Goal: Use online tool/utility: Utilize a website feature to perform a specific function

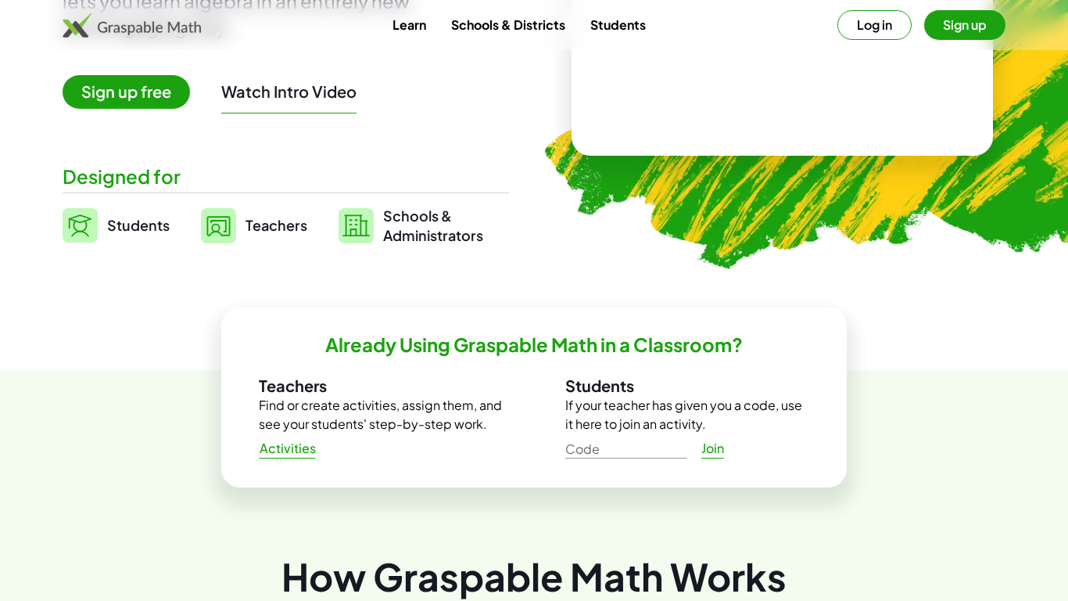
scroll to position [264, 0]
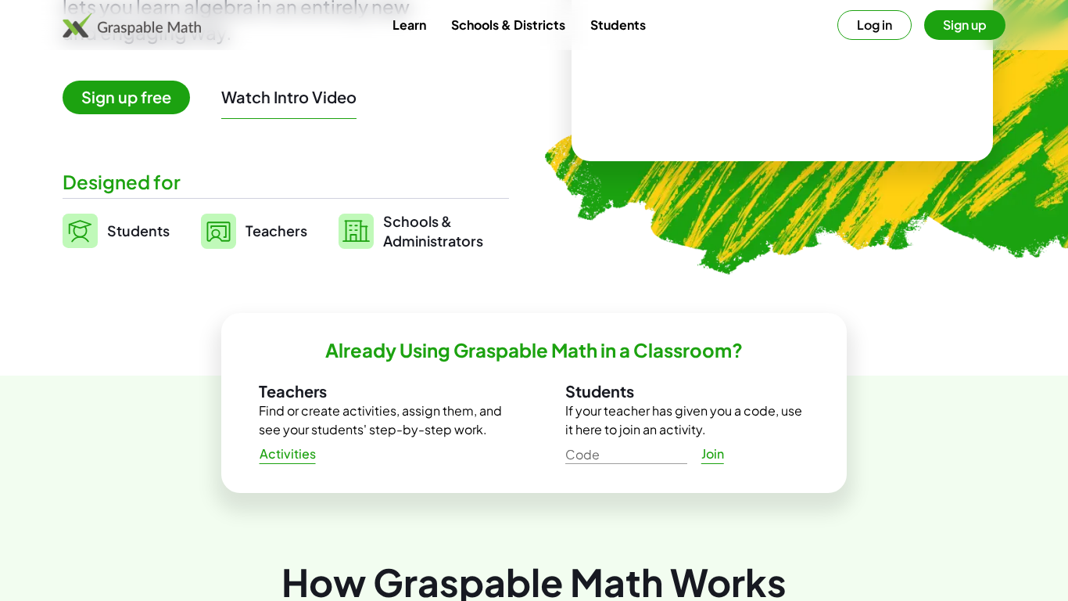
click at [888, 25] on button "Log in" at bounding box center [875, 25] width 74 height 30
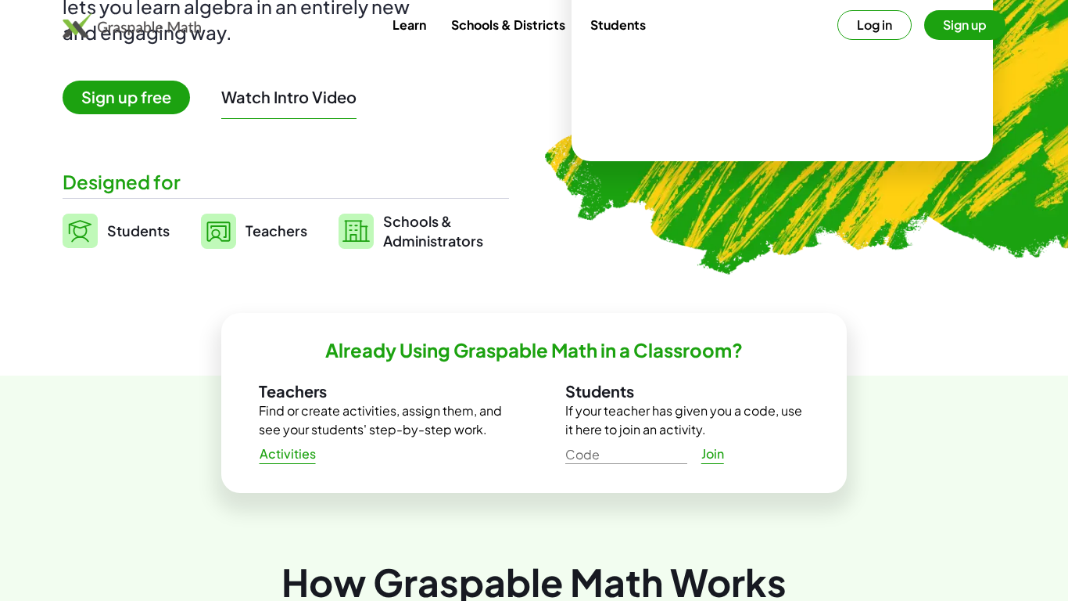
scroll to position [0, 0]
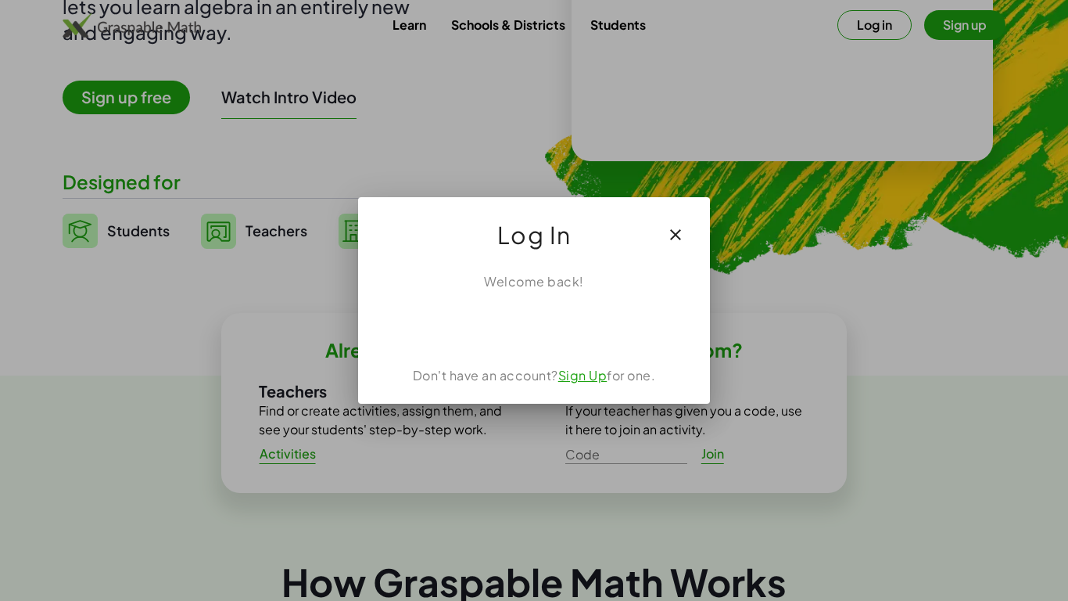
click at [677, 232] on icon "button" at bounding box center [675, 234] width 19 height 19
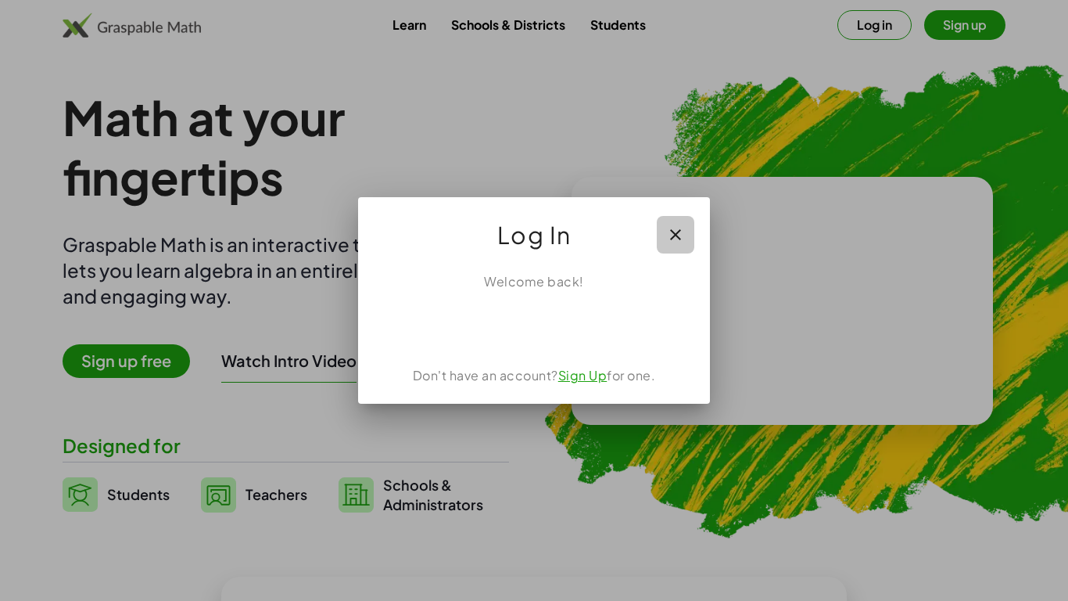
scroll to position [264, 0]
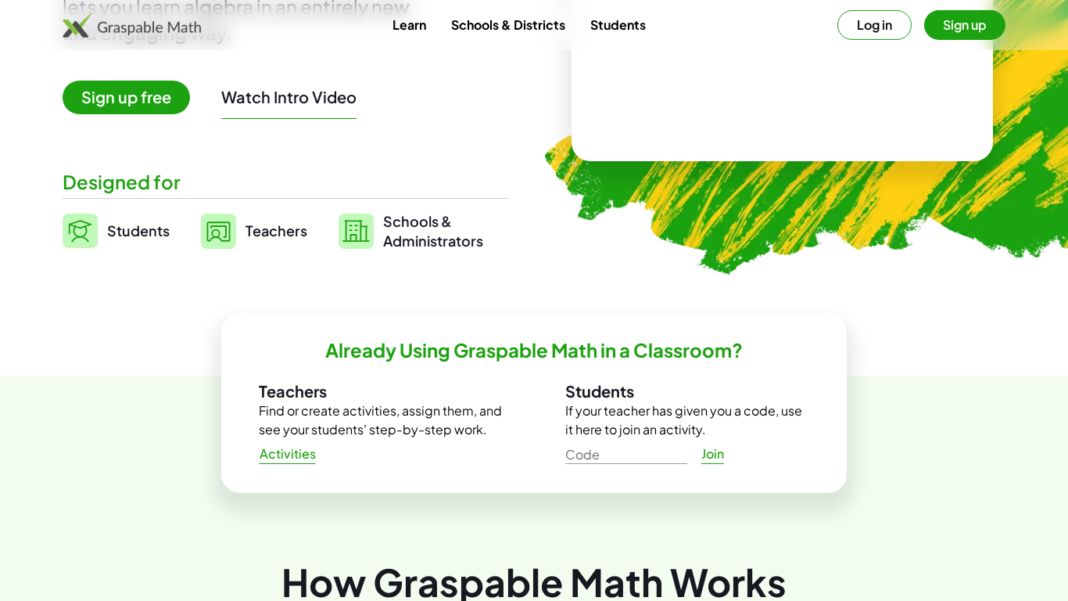
click at [970, 23] on button "Sign up" at bounding box center [965, 25] width 81 height 30
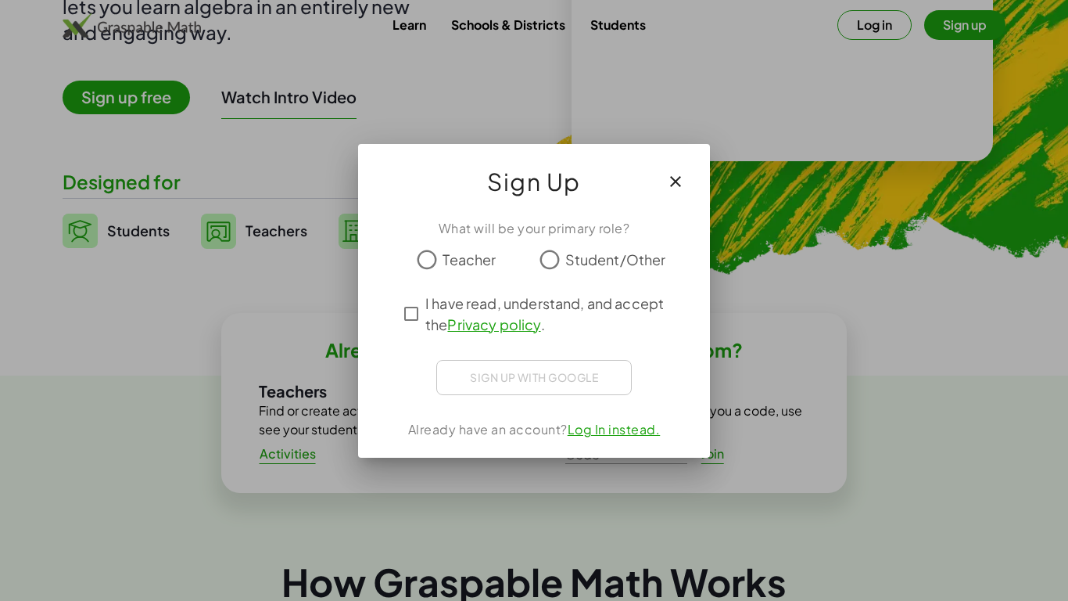
scroll to position [0, 0]
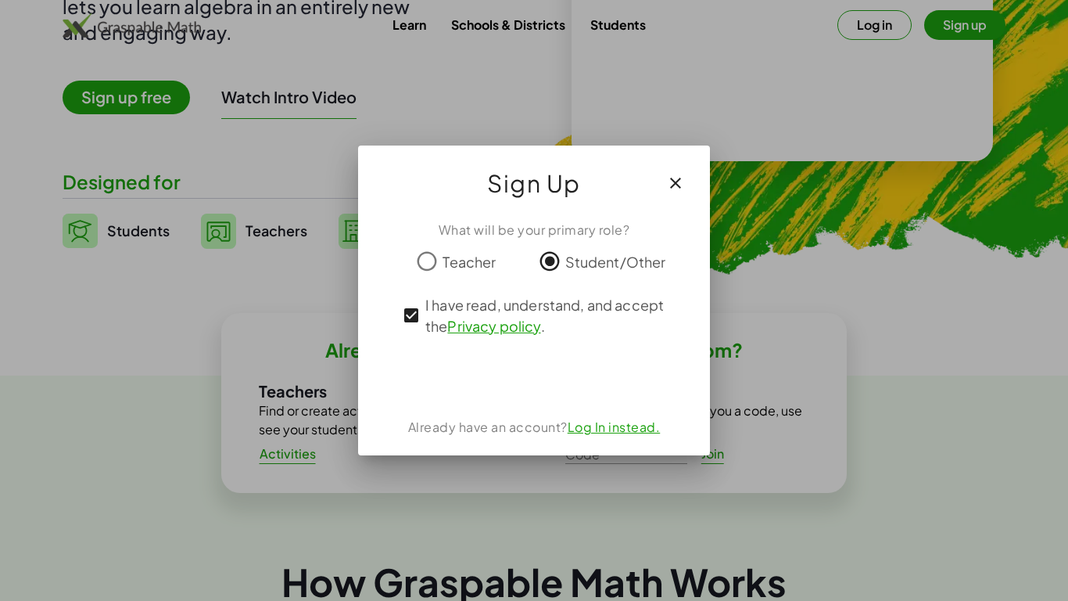
click at [679, 187] on icon "button" at bounding box center [675, 183] width 19 height 19
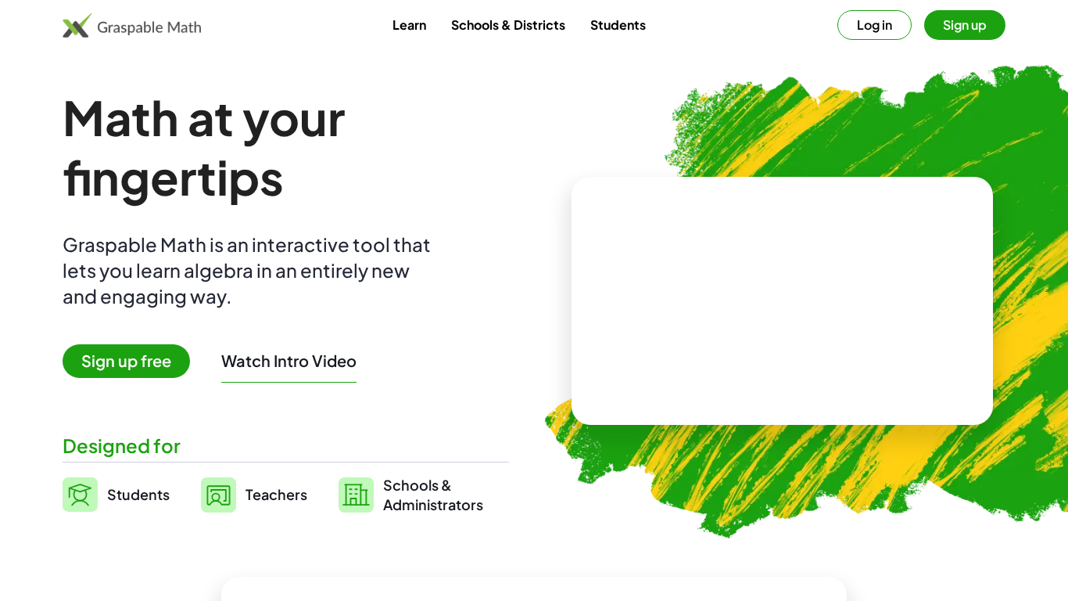
scroll to position [2, 0]
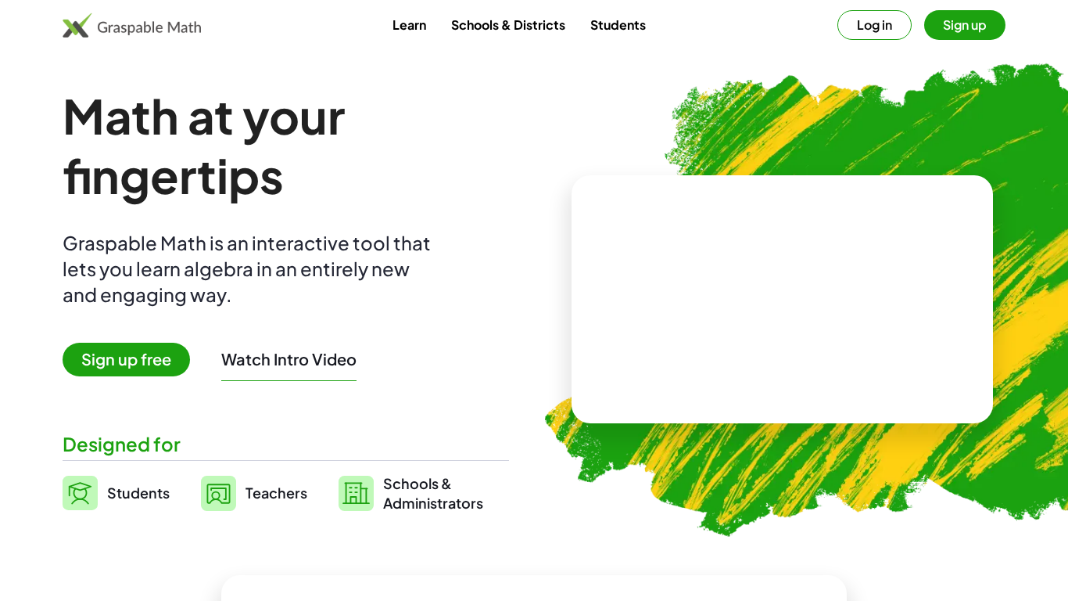
click at [616, 33] on link "Students" at bounding box center [618, 24] width 81 height 29
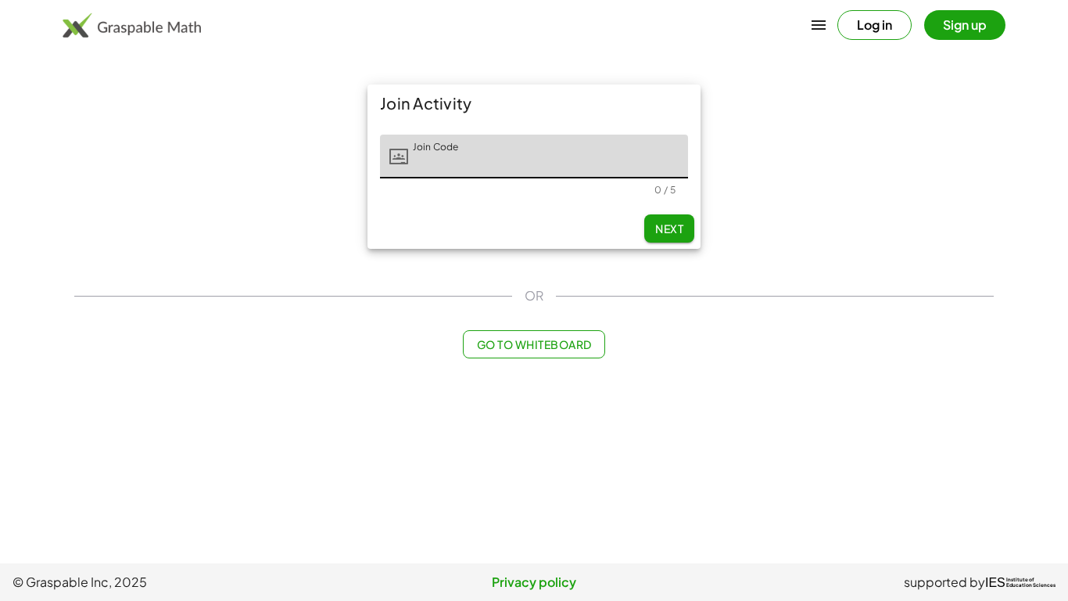
click at [560, 349] on span "Go to Whiteboard" at bounding box center [533, 344] width 115 height 14
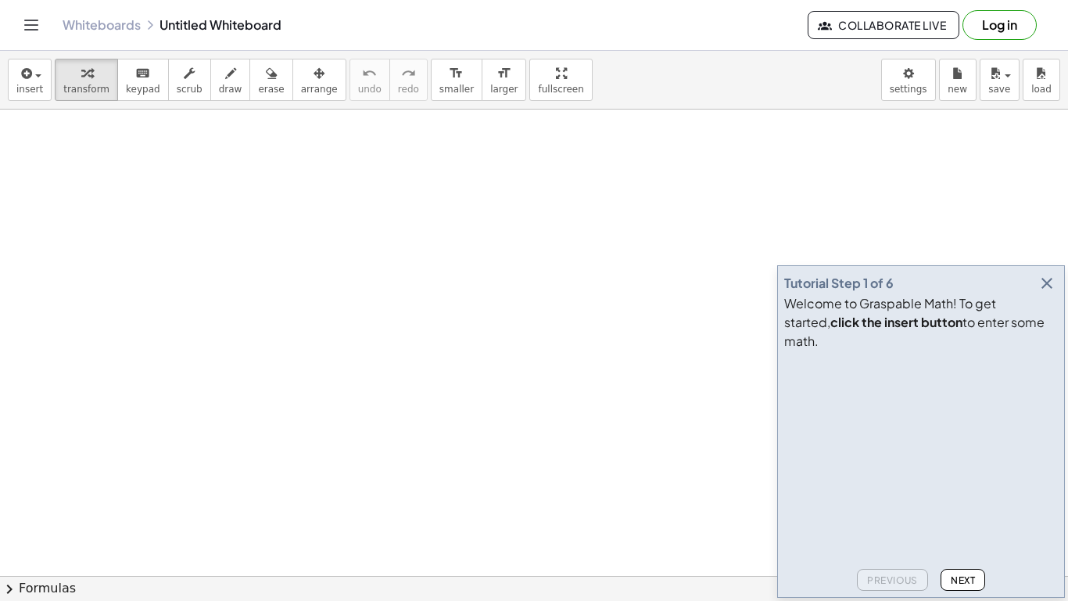
click at [1047, 293] on icon "button" at bounding box center [1047, 283] width 19 height 19
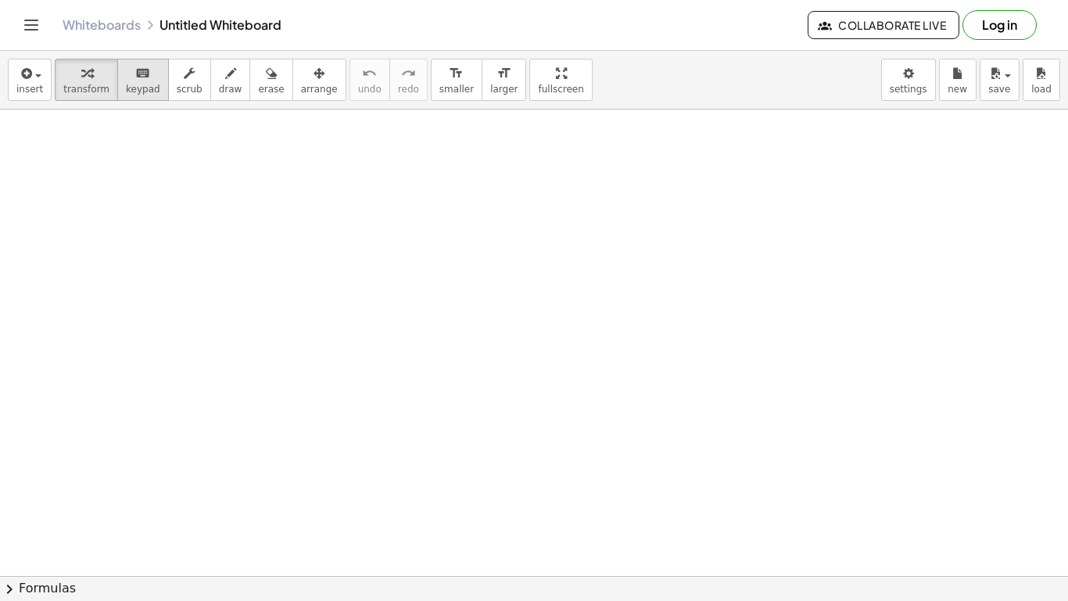
click at [140, 90] on span "keypad" at bounding box center [143, 89] width 34 height 11
click at [177, 86] on span "scrub" at bounding box center [190, 89] width 26 height 11
click at [57, 79] on button "transform" at bounding box center [86, 80] width 63 height 42
click at [37, 77] on div "button" at bounding box center [29, 72] width 27 height 19
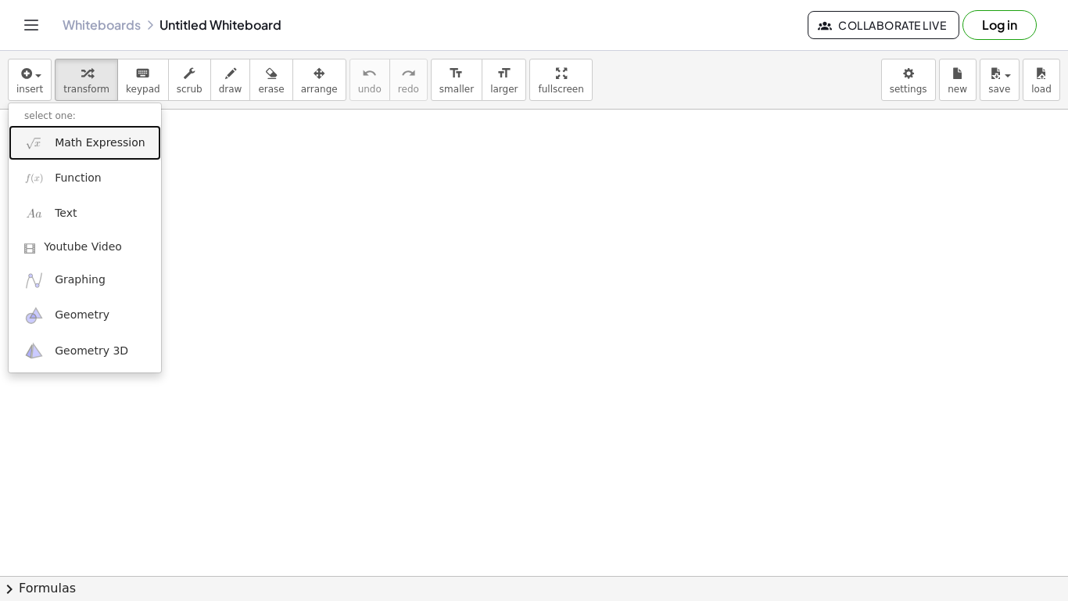
click at [102, 146] on span "Math Expression" at bounding box center [100, 143] width 90 height 16
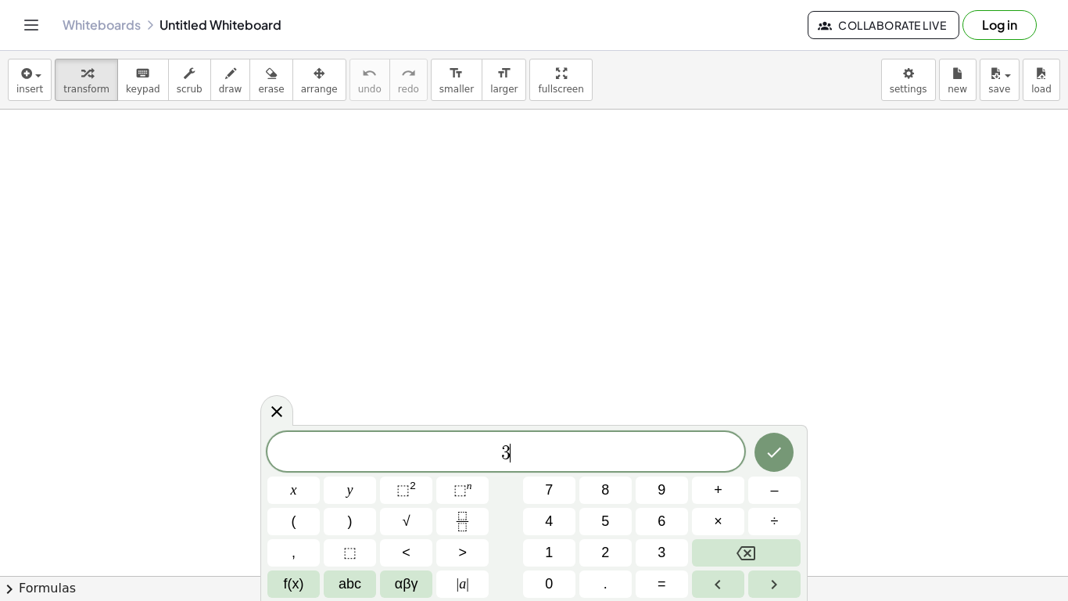
scroll to position [1, 0]
click at [767, 447] on icon "Done" at bounding box center [774, 450] width 19 height 19
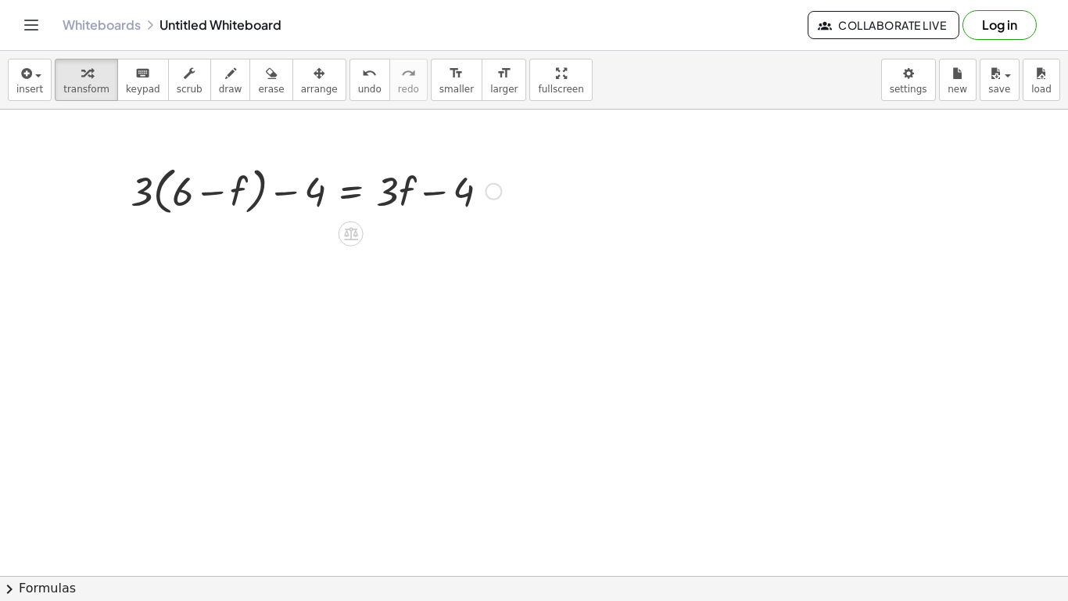
click at [145, 192] on div at bounding box center [316, 189] width 386 height 59
drag, startPoint x: 145, startPoint y: 192, endPoint x: 178, endPoint y: 193, distance: 32.9
click at [178, 193] on div at bounding box center [316, 189] width 386 height 59
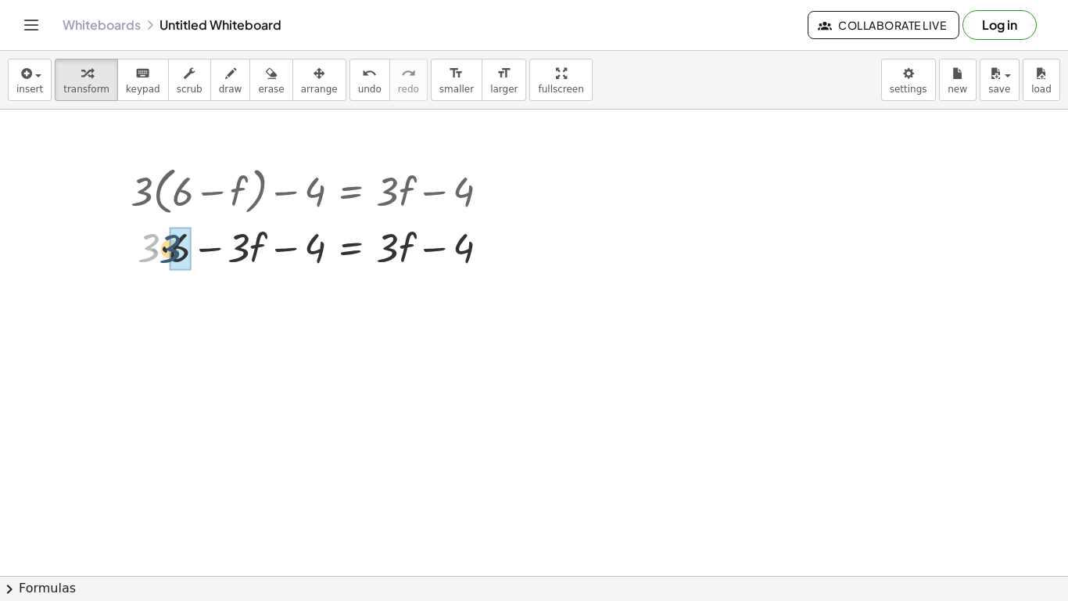
drag, startPoint x: 149, startPoint y: 257, endPoint x: 171, endPoint y: 258, distance: 22.7
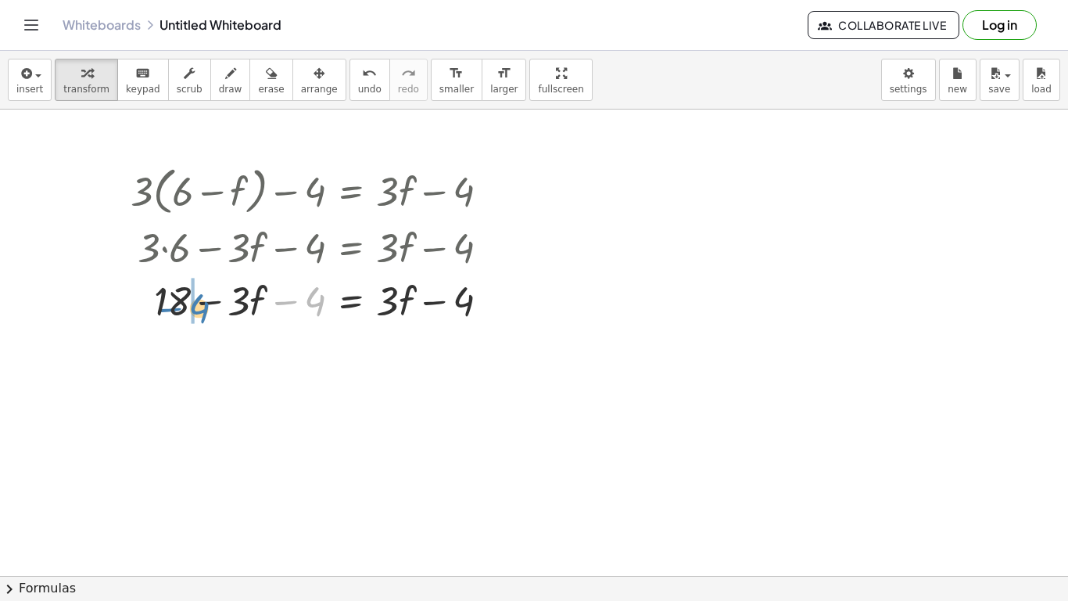
drag, startPoint x: 312, startPoint y: 304, endPoint x: 196, endPoint y: 311, distance: 116.8
click at [196, 311] on div at bounding box center [316, 299] width 386 height 53
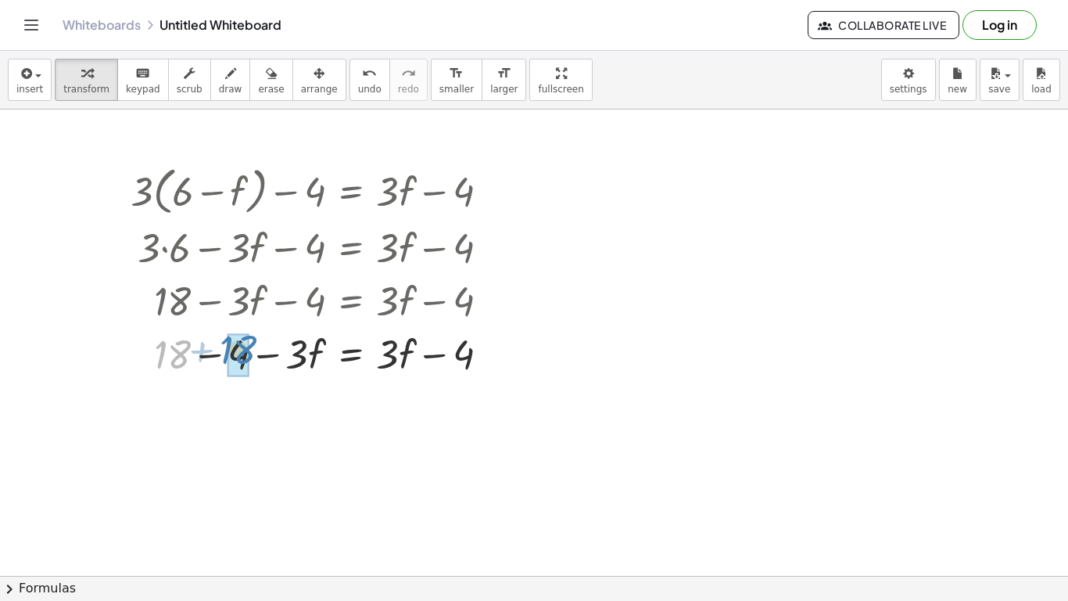
drag, startPoint x: 168, startPoint y: 358, endPoint x: 235, endPoint y: 354, distance: 67.4
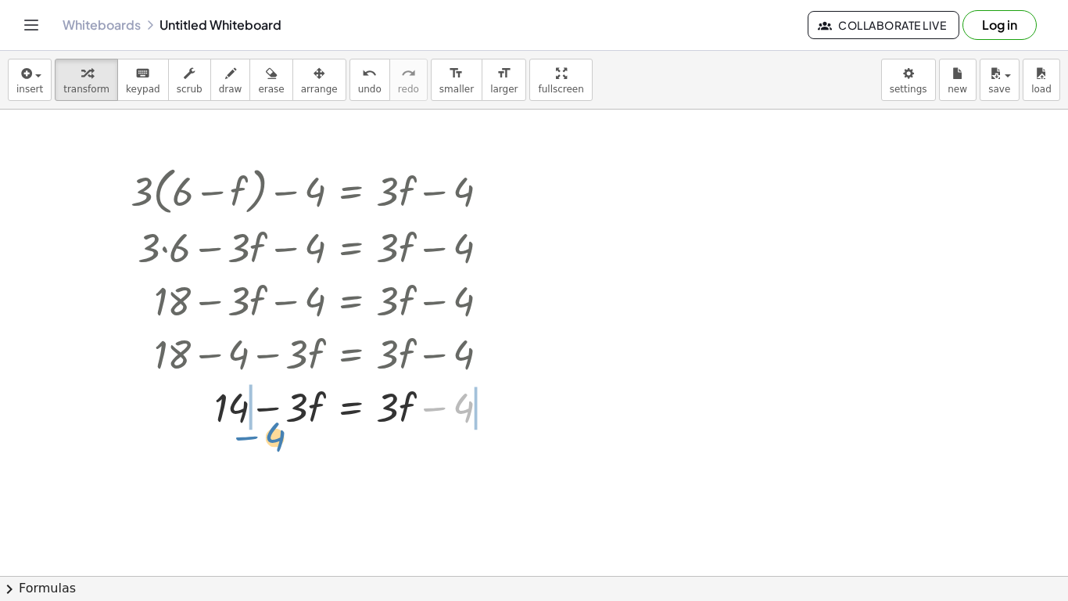
drag, startPoint x: 458, startPoint y: 411, endPoint x: 269, endPoint y: 440, distance: 190.7
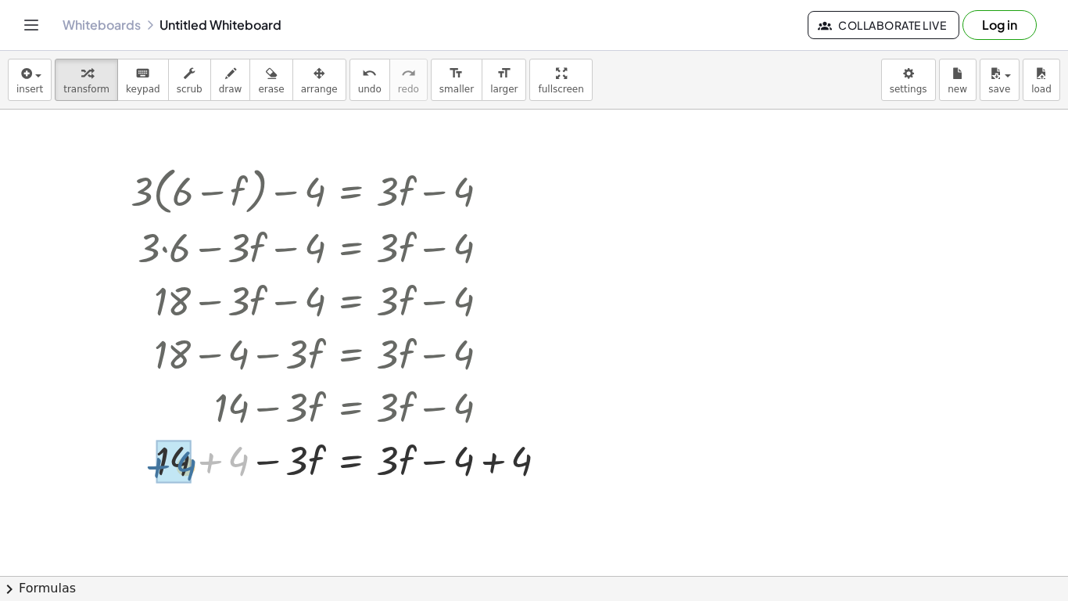
drag, startPoint x: 238, startPoint y: 465, endPoint x: 182, endPoint y: 473, distance: 56.1
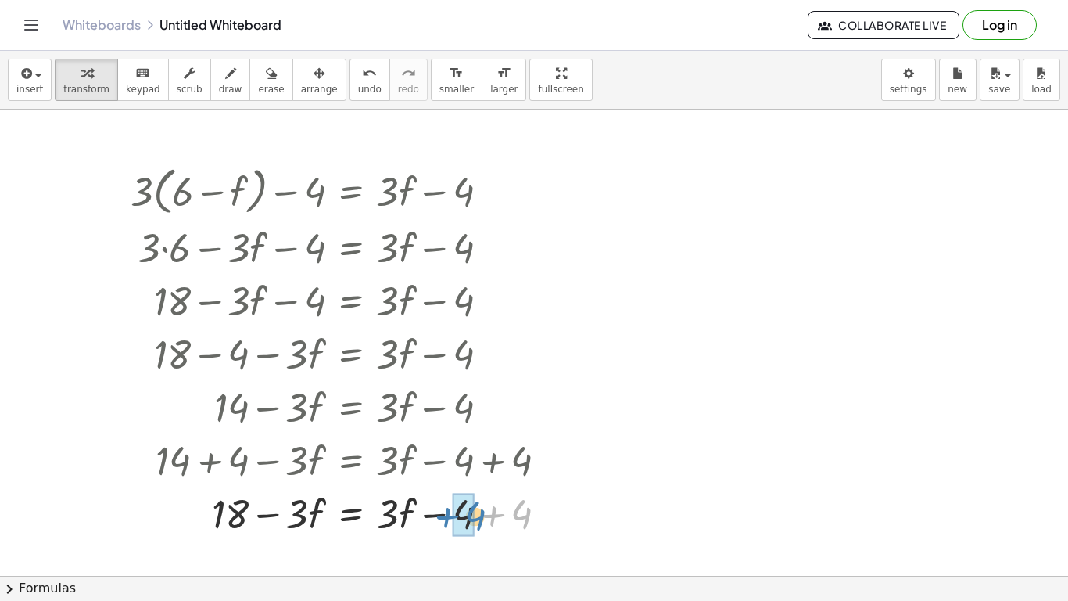
drag, startPoint x: 515, startPoint y: 521, endPoint x: 460, endPoint y: 523, distance: 54.8
drag, startPoint x: 397, startPoint y: 520, endPoint x: 408, endPoint y: 520, distance: 11.7
click at [408, 520] on div at bounding box center [345, 512] width 445 height 53
click at [544, 523] on div at bounding box center [345, 512] width 445 height 53
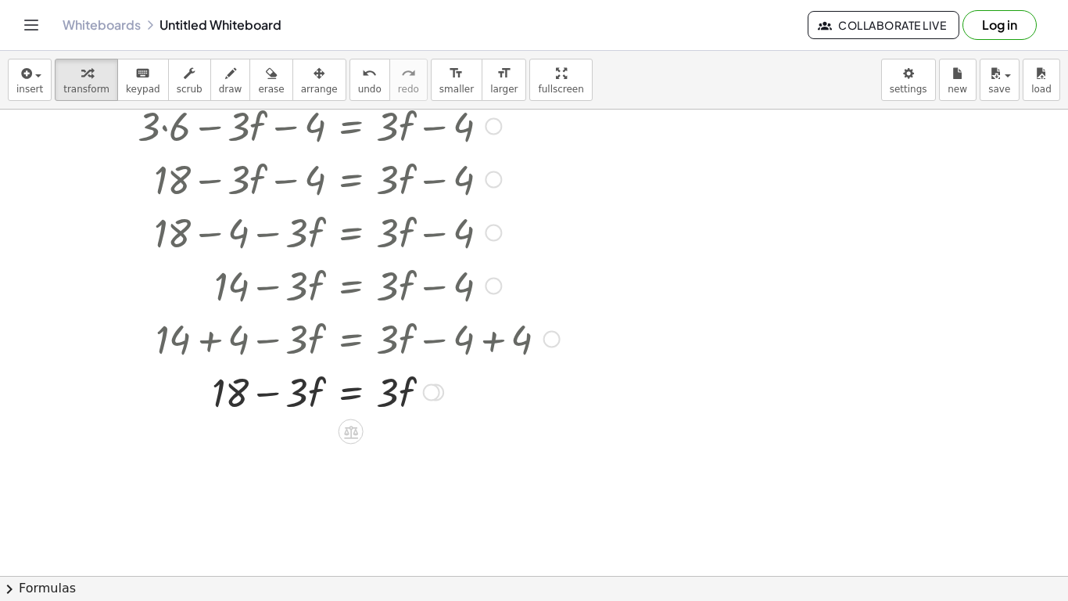
scroll to position [122, 0]
drag, startPoint x: 309, startPoint y: 382, endPoint x: 398, endPoint y: 386, distance: 89.3
click at [398, 386] on div at bounding box center [345, 390] width 445 height 53
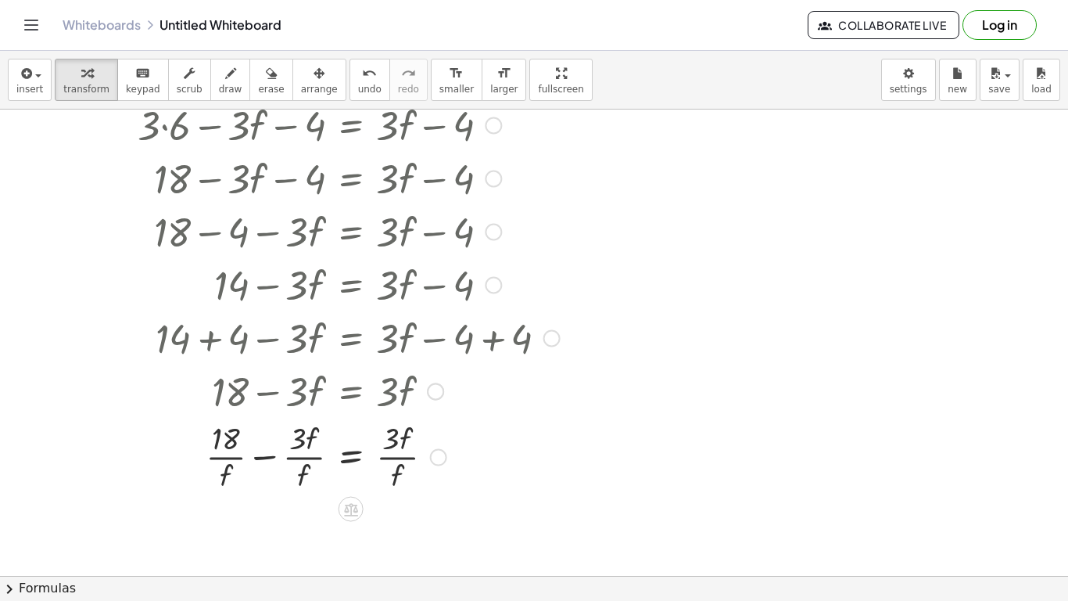
click at [303, 454] on div at bounding box center [345, 455] width 445 height 78
click at [395, 457] on div at bounding box center [345, 455] width 445 height 78
click at [239, 452] on div at bounding box center [345, 455] width 445 height 78
drag, startPoint x: 303, startPoint y: 459, endPoint x: 396, endPoint y: 456, distance: 92.4
click at [396, 456] on div at bounding box center [345, 455] width 445 height 78
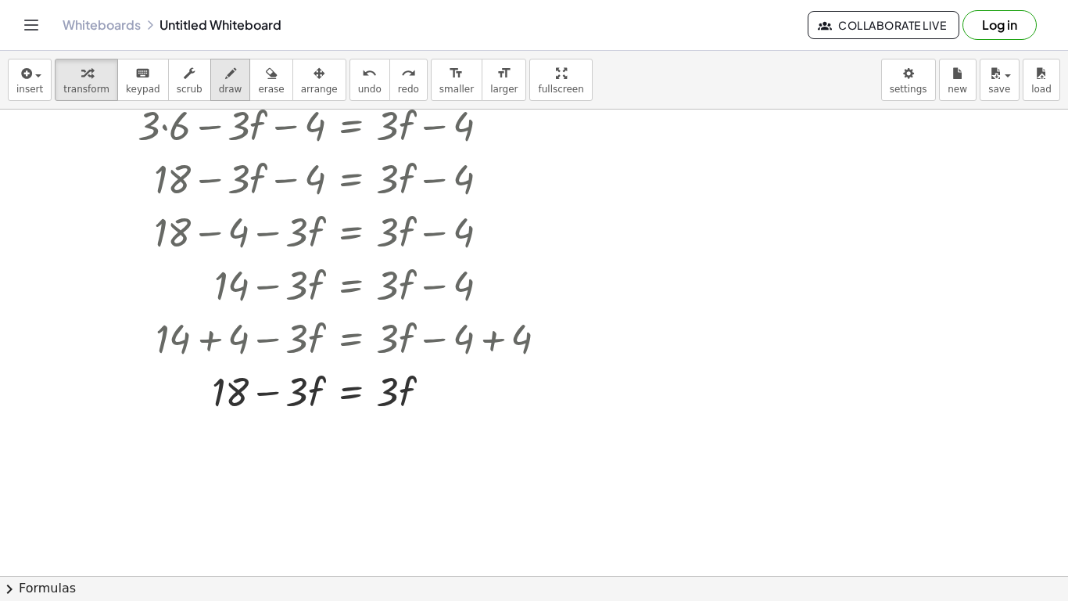
click at [223, 79] on div "button" at bounding box center [230, 72] width 23 height 19
drag, startPoint x: 786, startPoint y: 207, endPoint x: 795, endPoint y: 250, distance: 44.0
click at [795, 250] on div at bounding box center [534, 504] width 1068 height 1034
click at [832, 204] on div at bounding box center [534, 504] width 1068 height 1034
drag, startPoint x: 832, startPoint y: 204, endPoint x: 832, endPoint y: 219, distance: 14.9
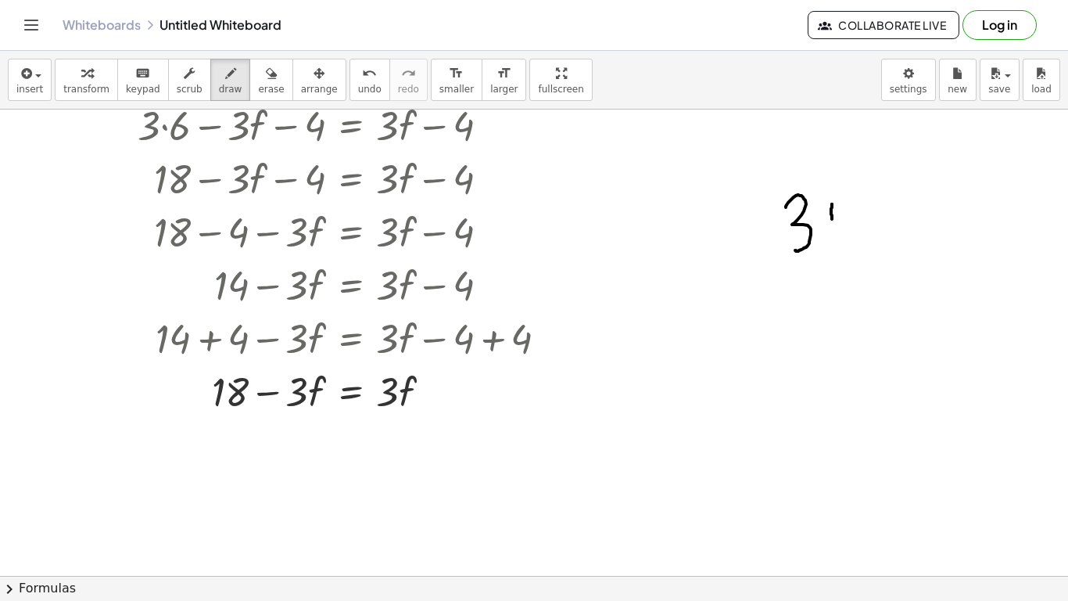
click at [832, 219] on div at bounding box center [534, 504] width 1068 height 1034
drag, startPoint x: 824, startPoint y: 246, endPoint x: 844, endPoint y: 202, distance: 48.7
click at [844, 202] on div at bounding box center [534, 504] width 1068 height 1034
drag, startPoint x: 817, startPoint y: 214, endPoint x: 839, endPoint y: 217, distance: 22.0
click at [839, 217] on div at bounding box center [534, 504] width 1068 height 1034
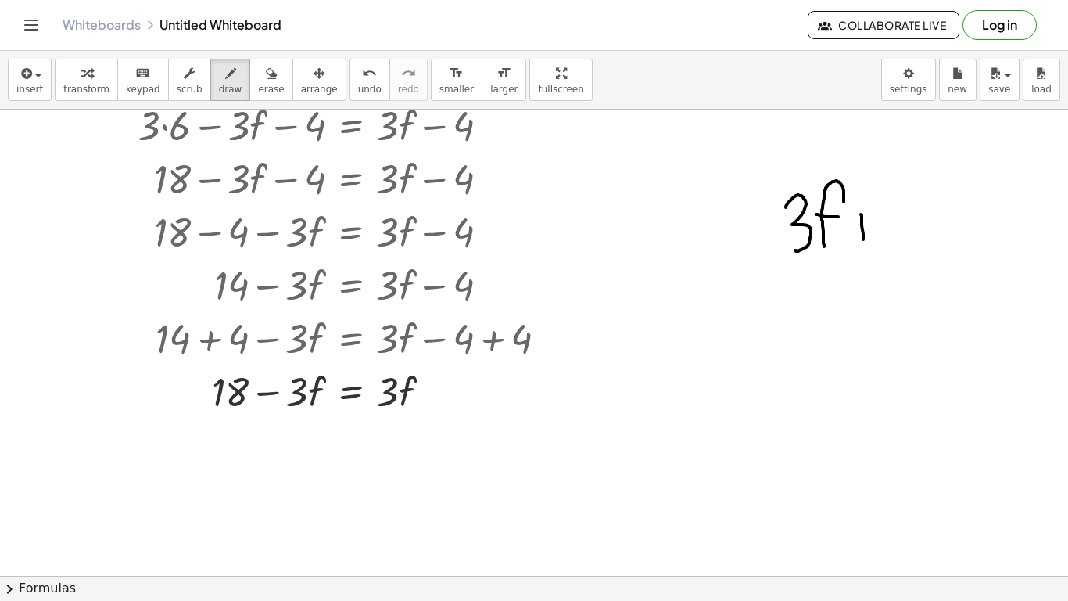
drag, startPoint x: 861, startPoint y: 214, endPoint x: 864, endPoint y: 244, distance: 29.9
click at [864, 244] on div at bounding box center [534, 504] width 1068 height 1034
drag, startPoint x: 855, startPoint y: 231, endPoint x: 898, endPoint y: 221, distance: 44.0
click at [898, 221] on div at bounding box center [534, 504] width 1068 height 1034
click at [126, 87] on span "keypad" at bounding box center [143, 89] width 34 height 11
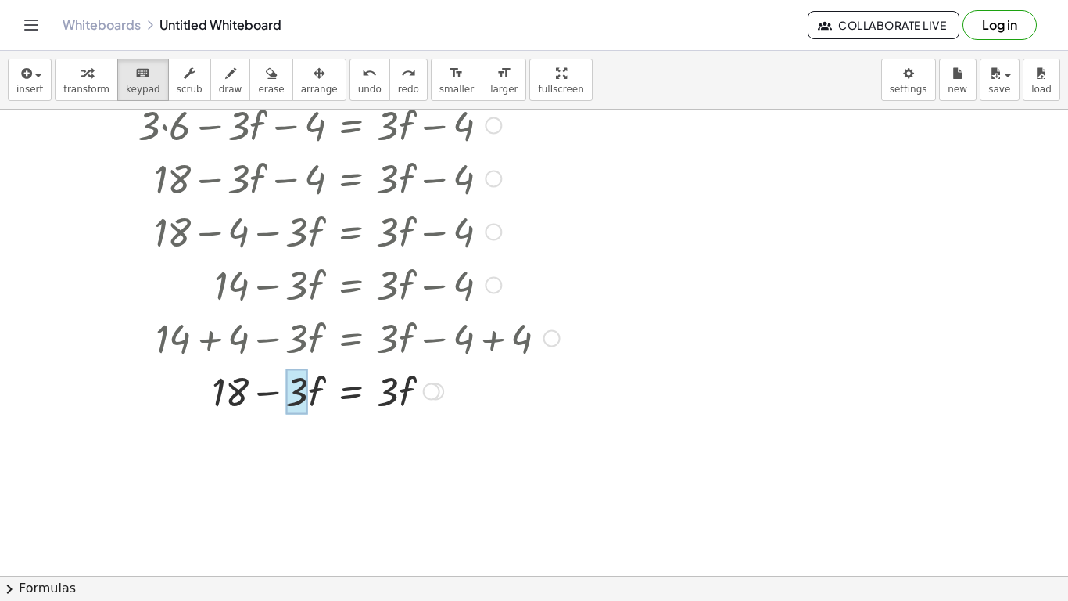
drag, startPoint x: 387, startPoint y: 402, endPoint x: 299, endPoint y: 396, distance: 88.6
click at [300, 397] on div at bounding box center [297, 391] width 23 height 45
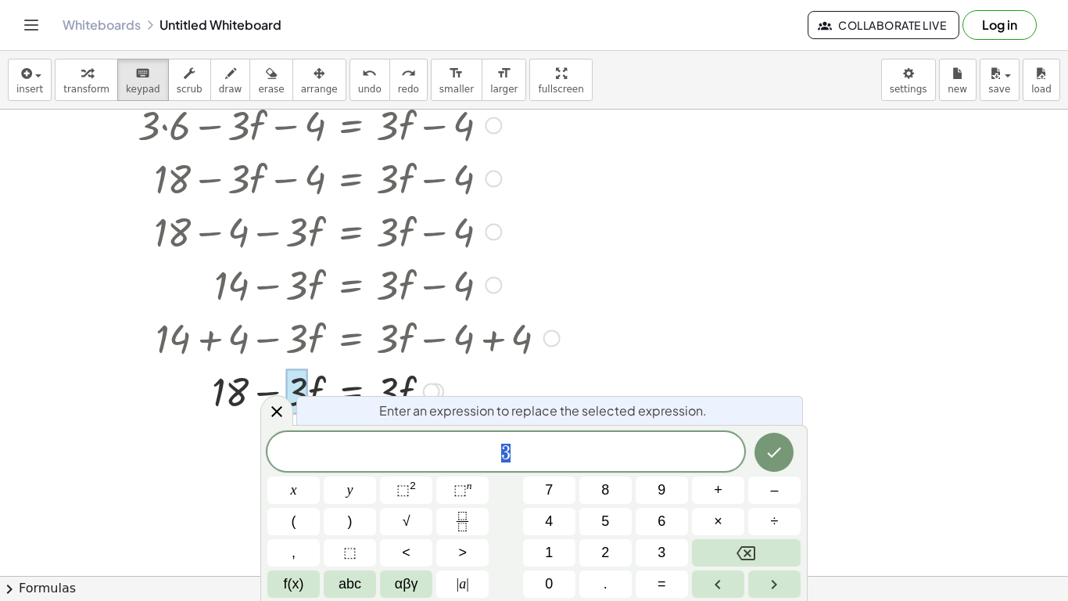
scroll to position [2, 0]
click at [533, 371] on div at bounding box center [345, 390] width 445 height 53
click at [273, 415] on icon at bounding box center [276, 411] width 11 height 11
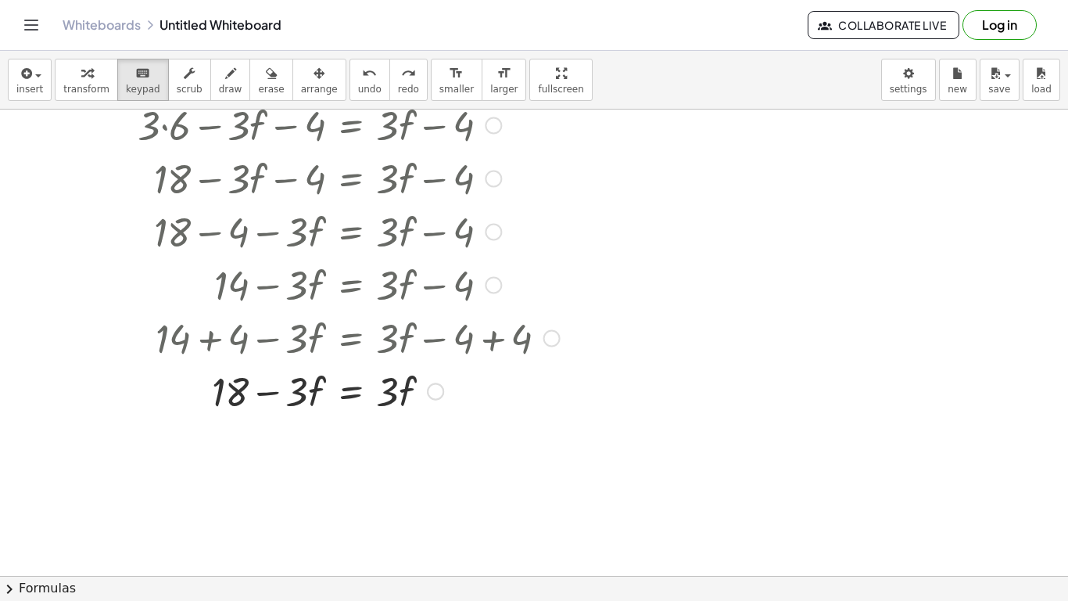
drag, startPoint x: 396, startPoint y: 397, endPoint x: 298, endPoint y: 409, distance: 98.5
click at [298, 409] on div at bounding box center [345, 390] width 445 height 53
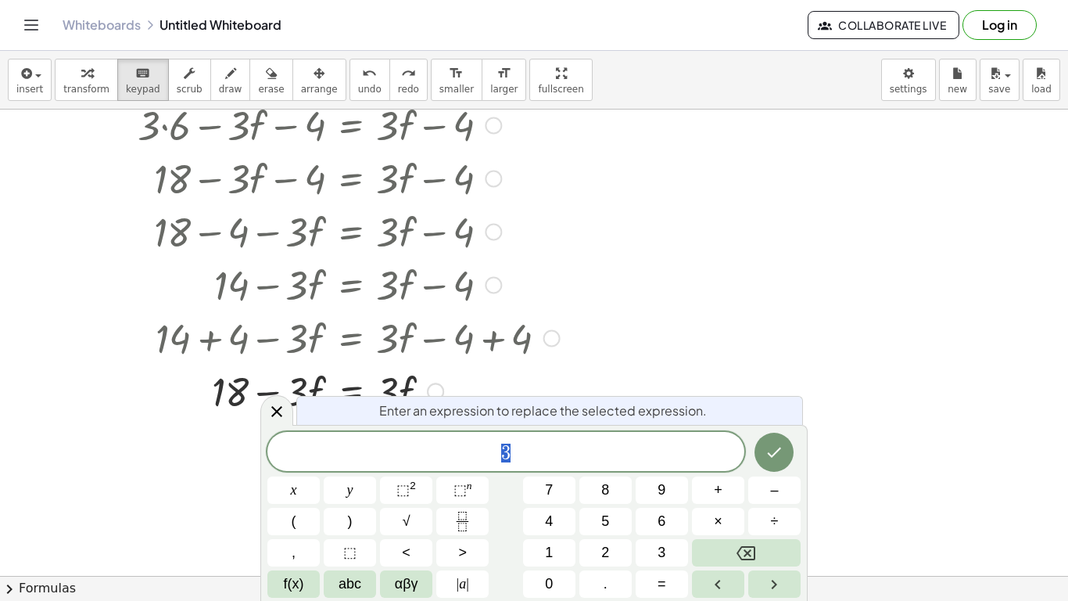
scroll to position [2, 0]
click at [575, 364] on div at bounding box center [534, 504] width 1068 height 1034
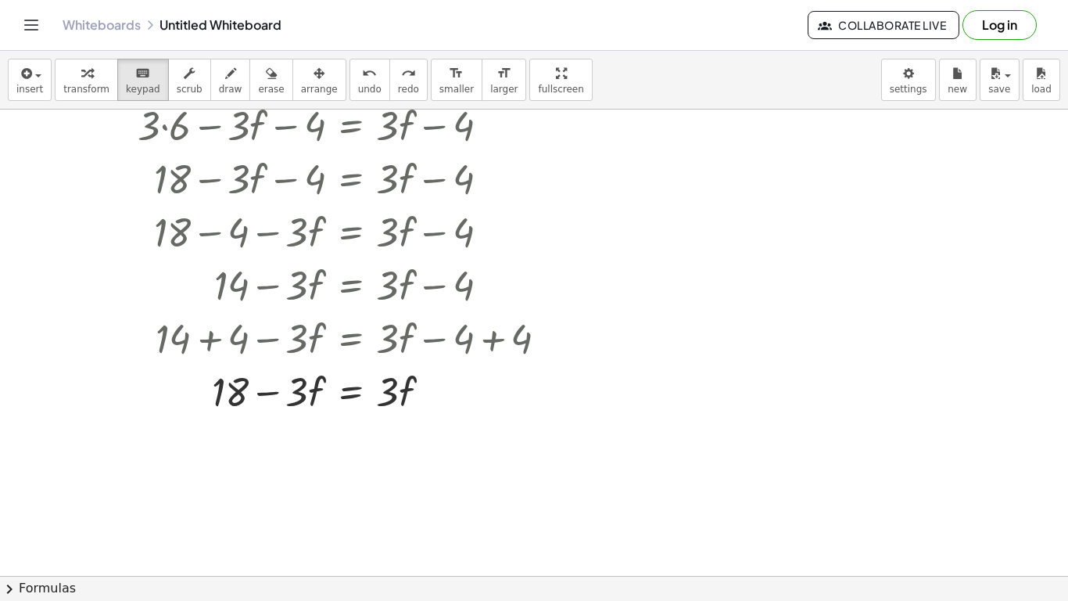
drag, startPoint x: 403, startPoint y: 387, endPoint x: 371, endPoint y: 430, distance: 53.7
click at [81, 80] on icon "button" at bounding box center [86, 73] width 11 height 19
drag, startPoint x: 403, startPoint y: 392, endPoint x: 294, endPoint y: 396, distance: 108.8
click at [294, 396] on div at bounding box center [345, 390] width 445 height 53
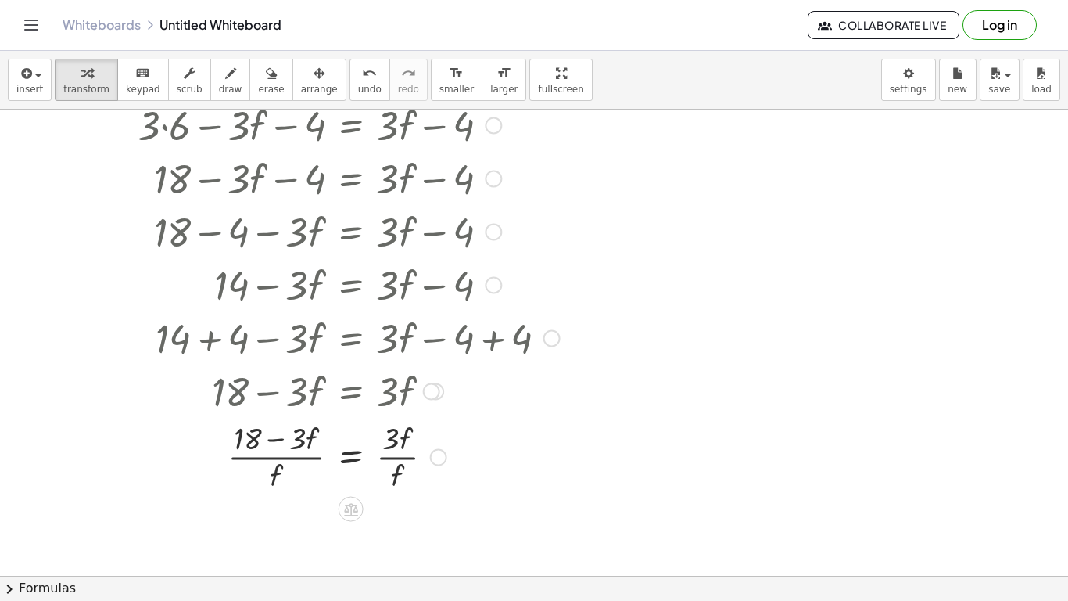
click at [300, 448] on div at bounding box center [345, 455] width 445 height 78
click at [286, 466] on div at bounding box center [345, 455] width 445 height 78
click at [397, 462] on div at bounding box center [345, 455] width 445 height 78
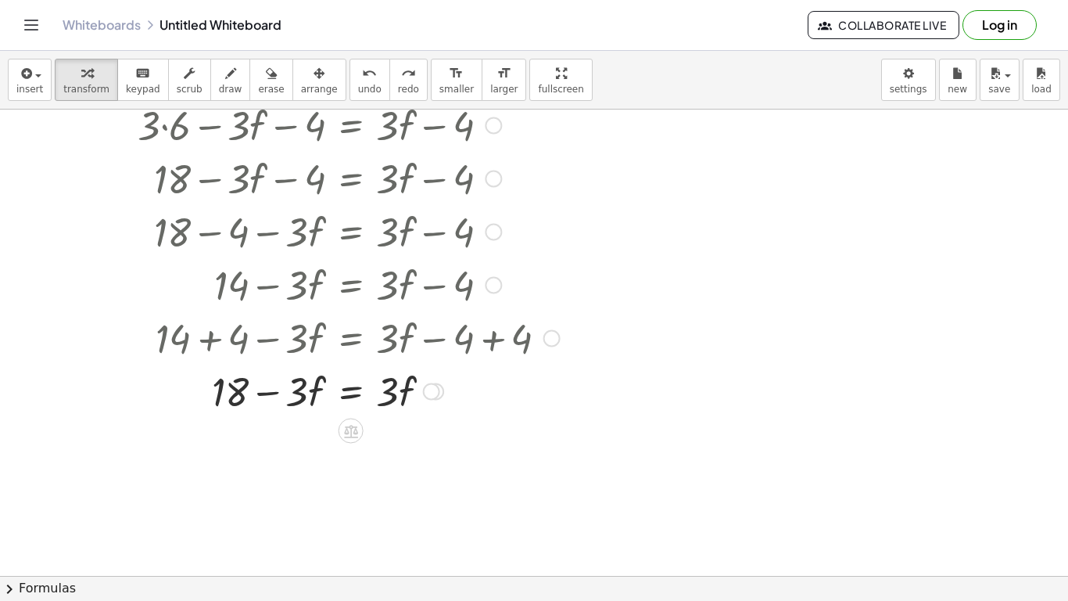
click at [429, 391] on div at bounding box center [431, 391] width 17 height 17
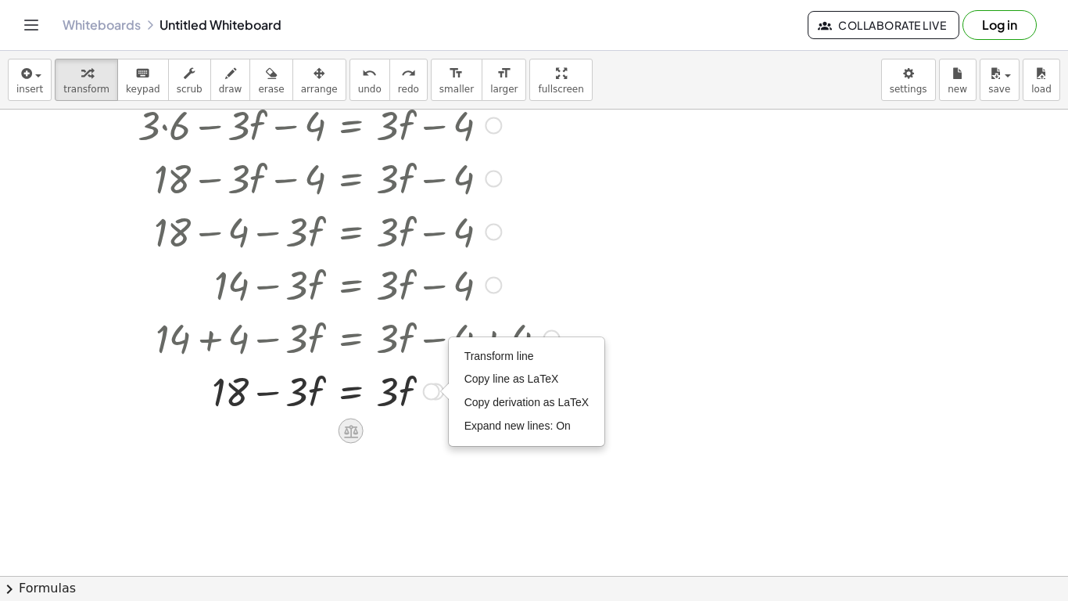
click at [358, 436] on icon at bounding box center [351, 430] width 16 height 16
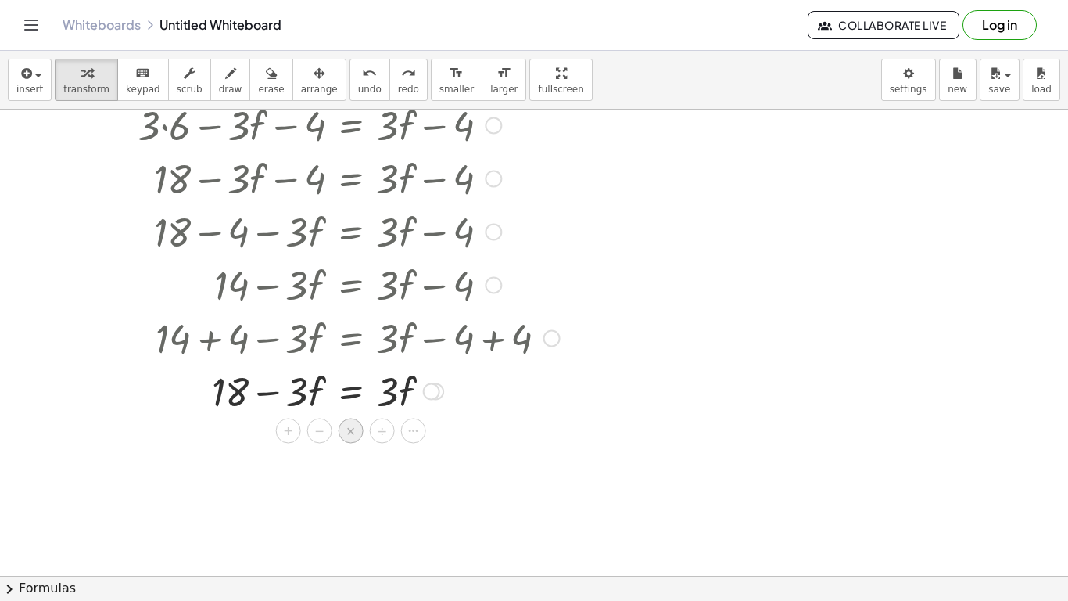
click at [354, 434] on span "×" at bounding box center [351, 431] width 9 height 23
click at [20, 82] on icon "button" at bounding box center [25, 73] width 14 height 19
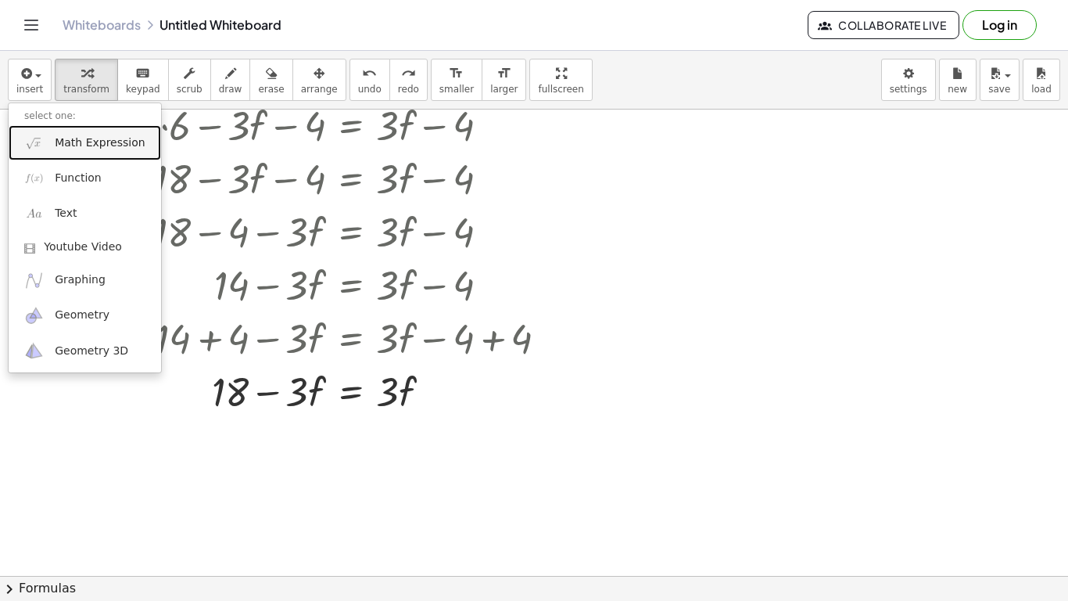
click at [105, 140] on span "Math Expression" at bounding box center [100, 143] width 90 height 16
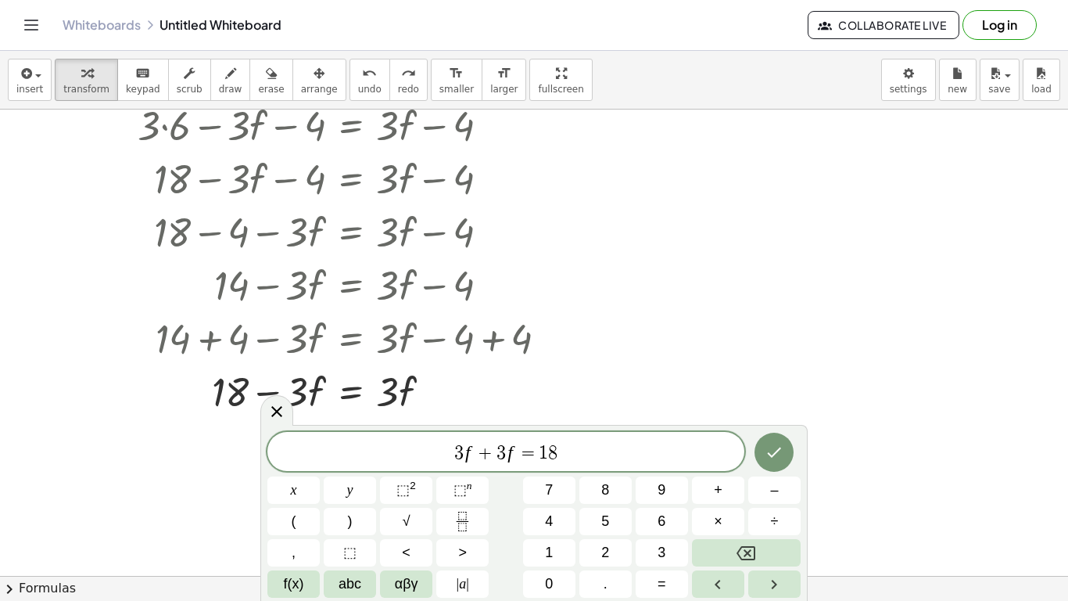
scroll to position [9, 0]
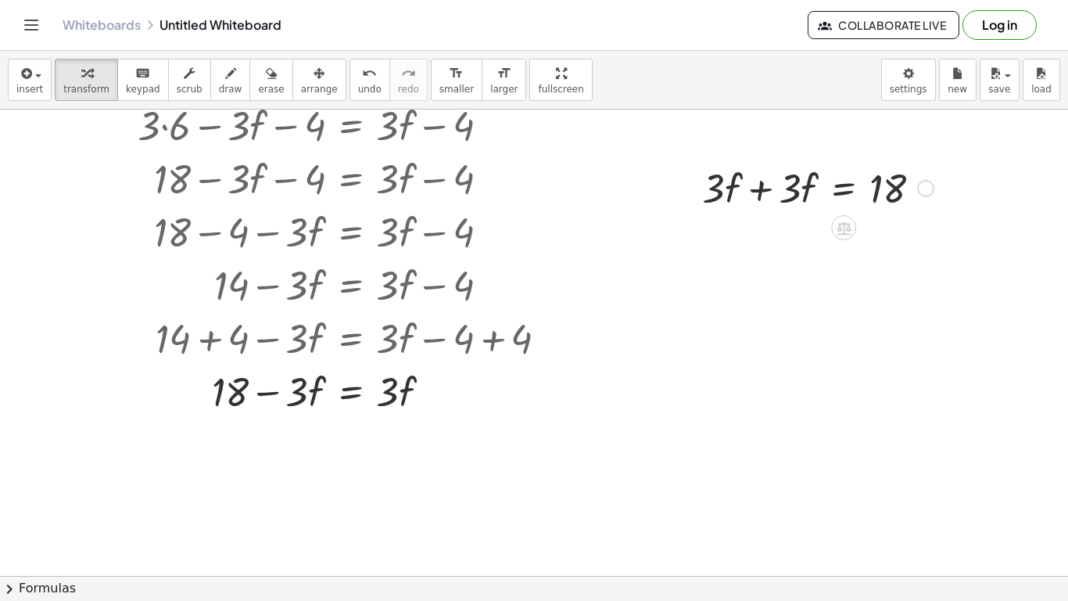
click at [716, 190] on div at bounding box center [818, 186] width 247 height 53
drag, startPoint x: 718, startPoint y: 187, endPoint x: 805, endPoint y: 185, distance: 86.9
click at [805, 185] on div at bounding box center [818, 186] width 247 height 53
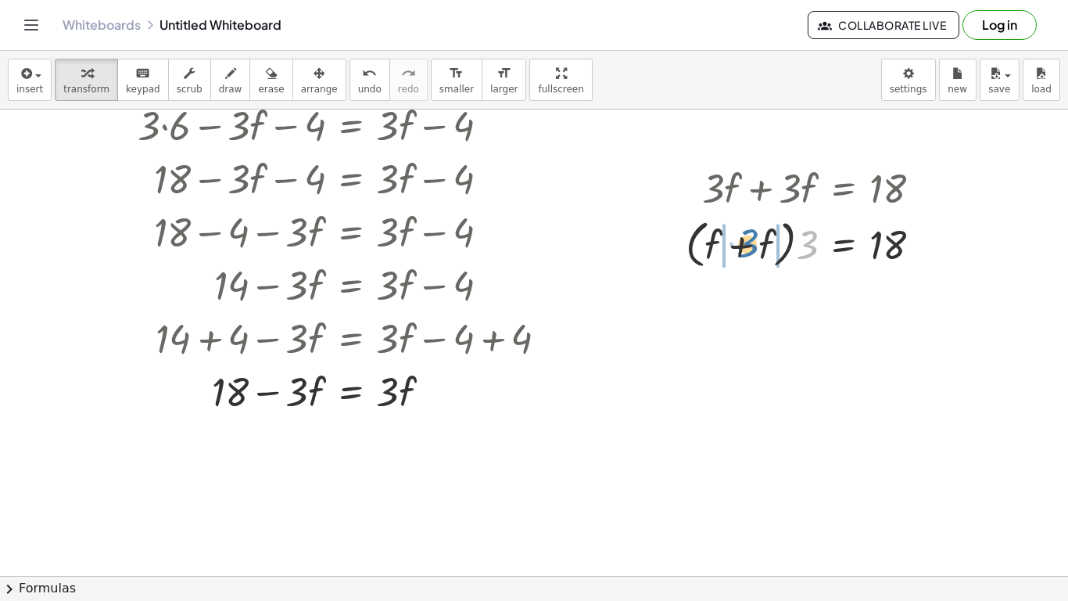
drag, startPoint x: 799, startPoint y: 255, endPoint x: 736, endPoint y: 253, distance: 63.4
click at [736, 253] on div at bounding box center [810, 243] width 264 height 59
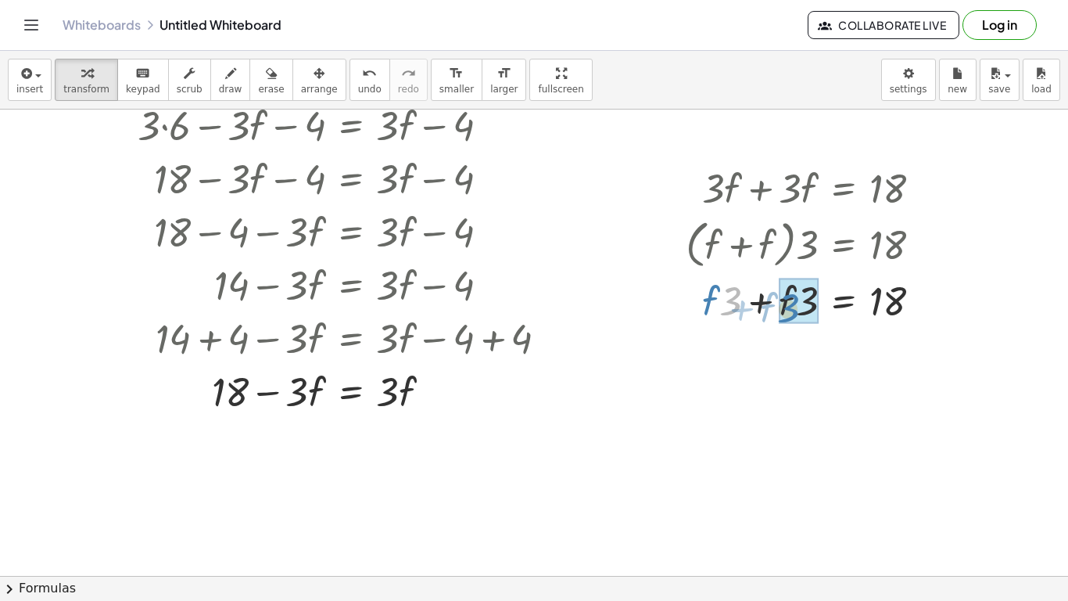
drag, startPoint x: 732, startPoint y: 293, endPoint x: 795, endPoint y: 297, distance: 63.5
click at [775, 323] on div at bounding box center [534, 504] width 1068 height 1034
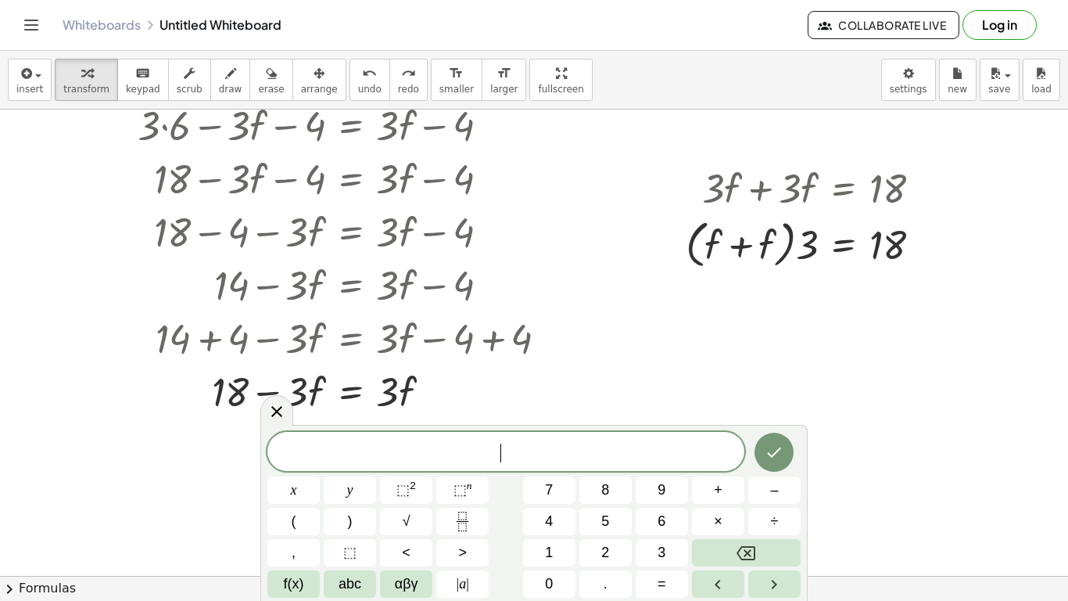
click at [777, 325] on div at bounding box center [534, 504] width 1068 height 1034
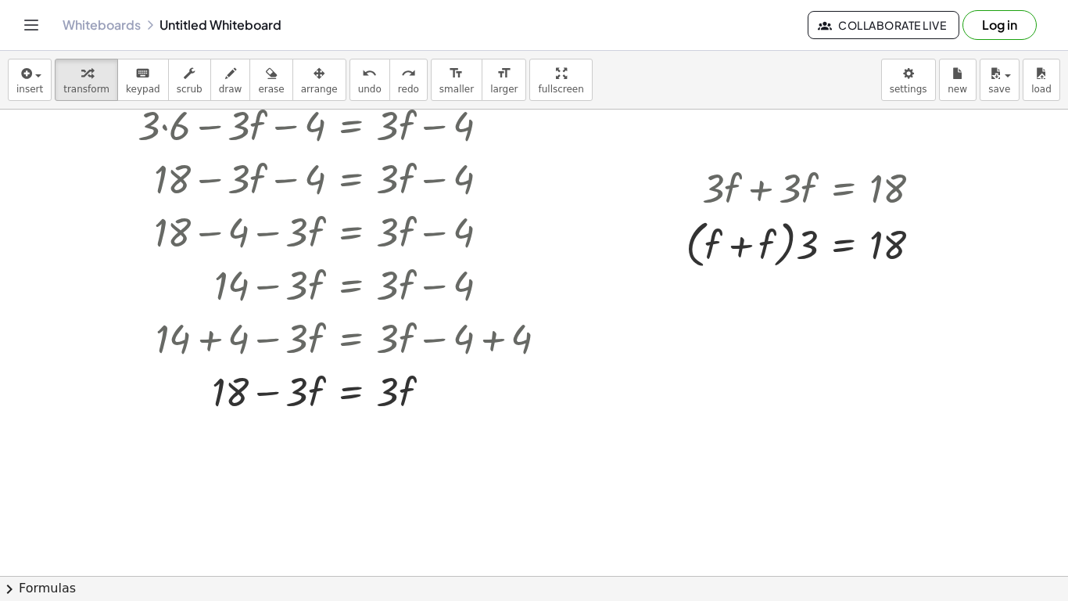
click at [777, 325] on div at bounding box center [534, 504] width 1068 height 1034
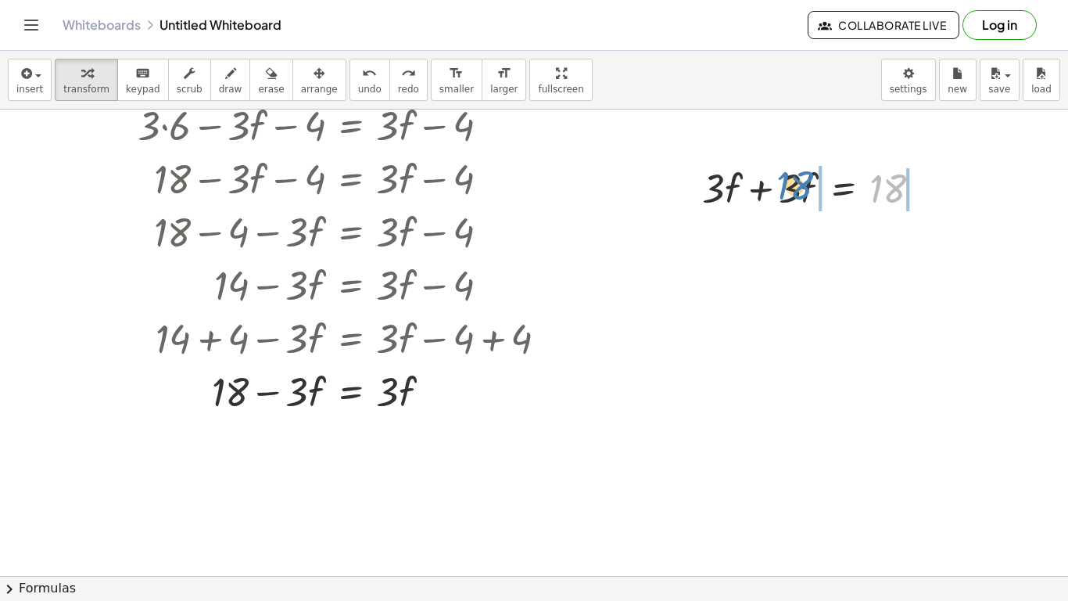
drag, startPoint x: 876, startPoint y: 196, endPoint x: 775, endPoint y: 193, distance: 100.9
click at [775, 193] on div at bounding box center [818, 186] width 247 height 53
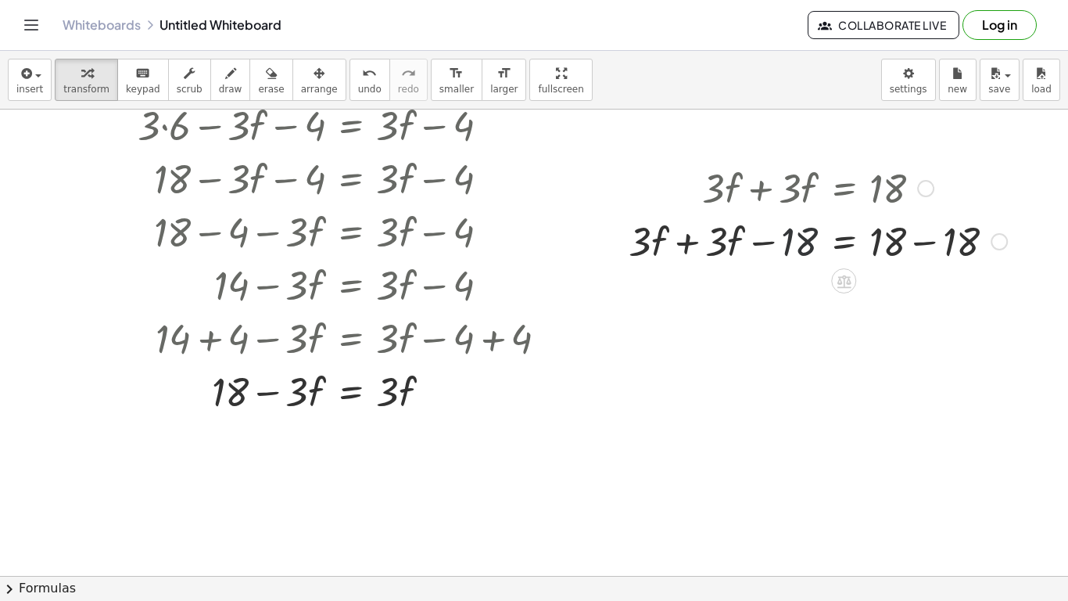
click at [791, 242] on div at bounding box center [818, 240] width 394 height 53
drag, startPoint x: 970, startPoint y: 235, endPoint x: 895, endPoint y: 239, distance: 75.2
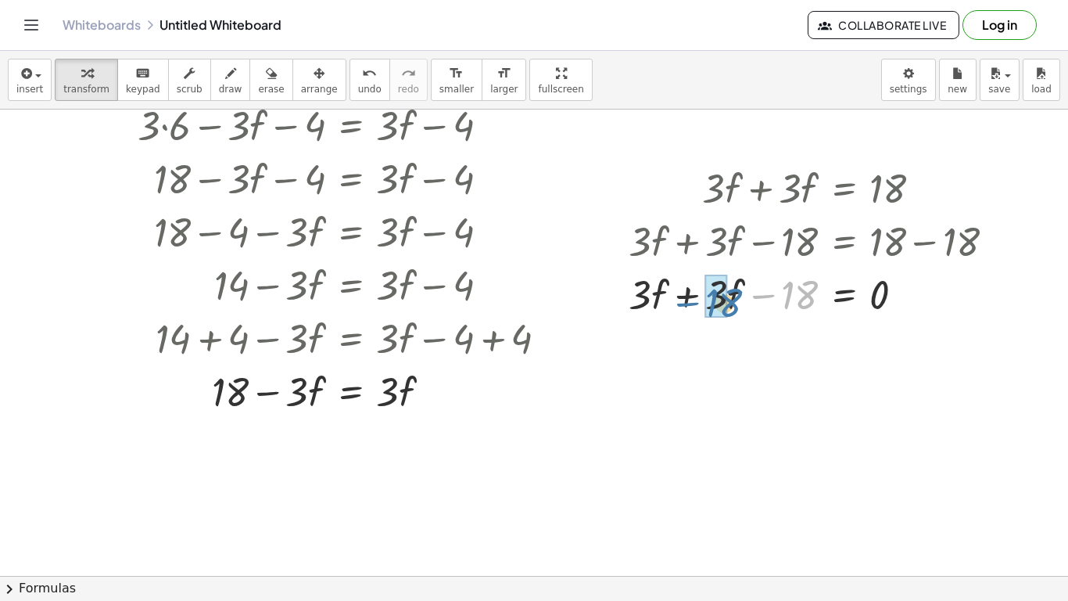
drag, startPoint x: 799, startPoint y: 293, endPoint x: 710, endPoint y: 299, distance: 88.6
click at [710, 299] on div at bounding box center [818, 293] width 394 height 53
click at [710, 299] on div at bounding box center [807, 293] width 418 height 59
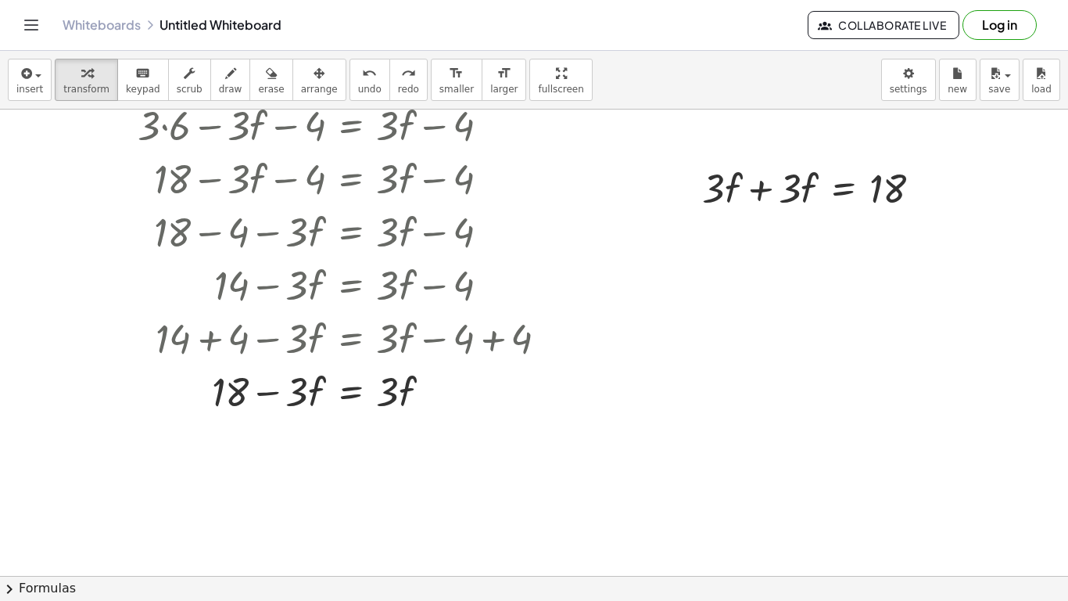
click at [588, 157] on div at bounding box center [534, 504] width 1068 height 1034
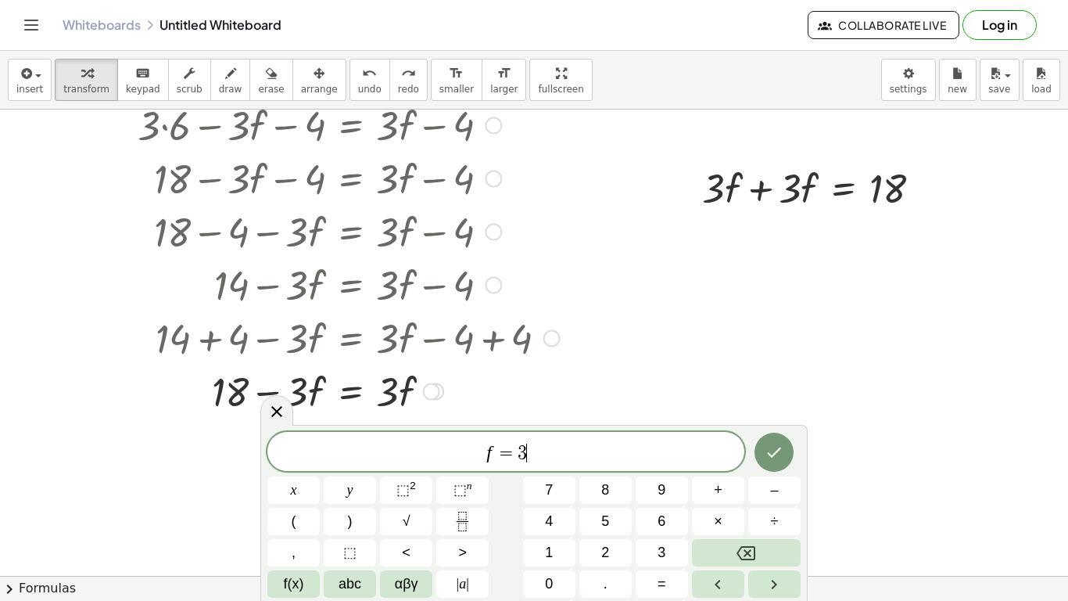
scroll to position [13, 0]
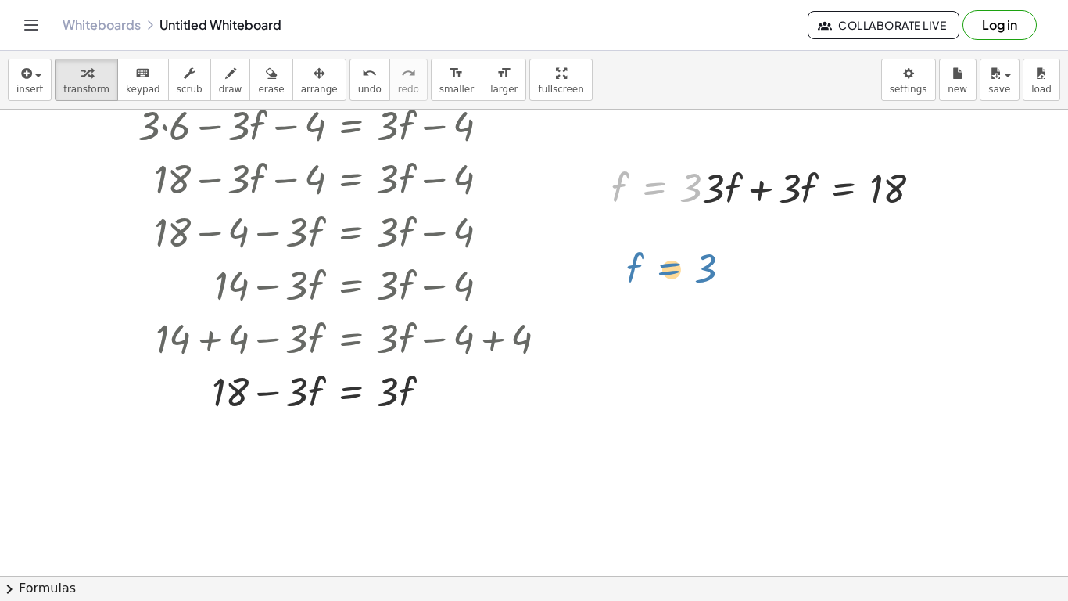
drag, startPoint x: 651, startPoint y: 190, endPoint x: 666, endPoint y: 271, distance: 82.7
drag, startPoint x: 647, startPoint y: 189, endPoint x: 765, endPoint y: 188, distance: 118.1
drag, startPoint x: 663, startPoint y: 190, endPoint x: 591, endPoint y: 376, distance: 199.6
click at [591, 376] on div "+ · 3 · ( + 6 − f ) − 4 = + · 3 · f − 4 + · 3 · 6 − · 3 · f − 4 = + · 3 · f − 4…" at bounding box center [534, 504] width 1068 height 1034
drag, startPoint x: 400, startPoint y: 411, endPoint x: 246, endPoint y: 145, distance: 307.7
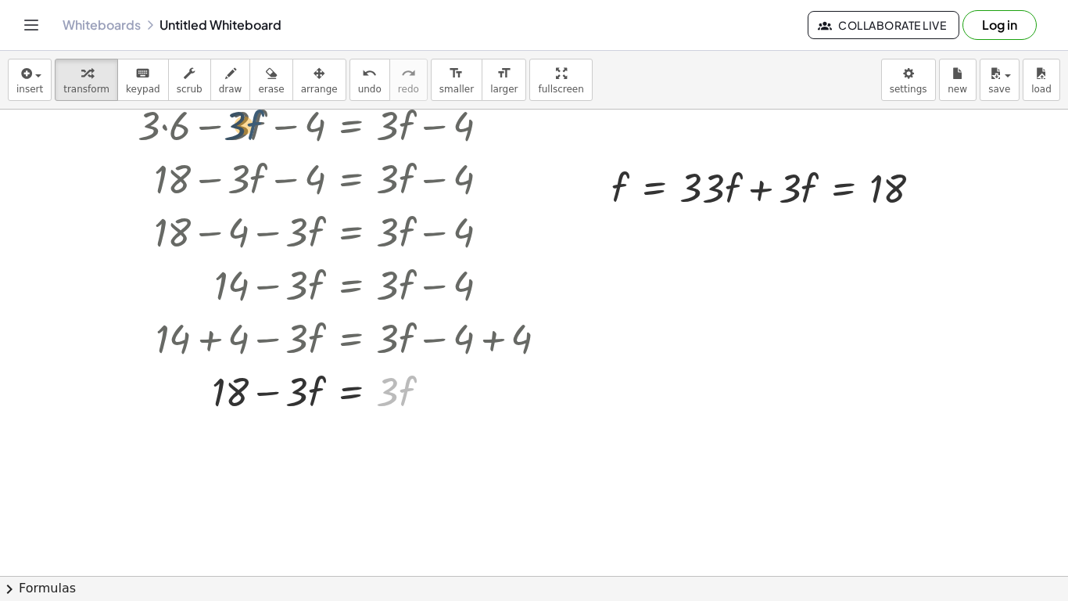
click at [351, 70] on div "+ · 3 · ( + 6 − f ) − 4 = + · 3 · f − 4 + · 3 · 6 − · 3 · f − 4 = + · 3 · f − 4…" at bounding box center [351, 70] width 0 height 0
click at [677, 188] on div at bounding box center [671, 187] width 134 height 52
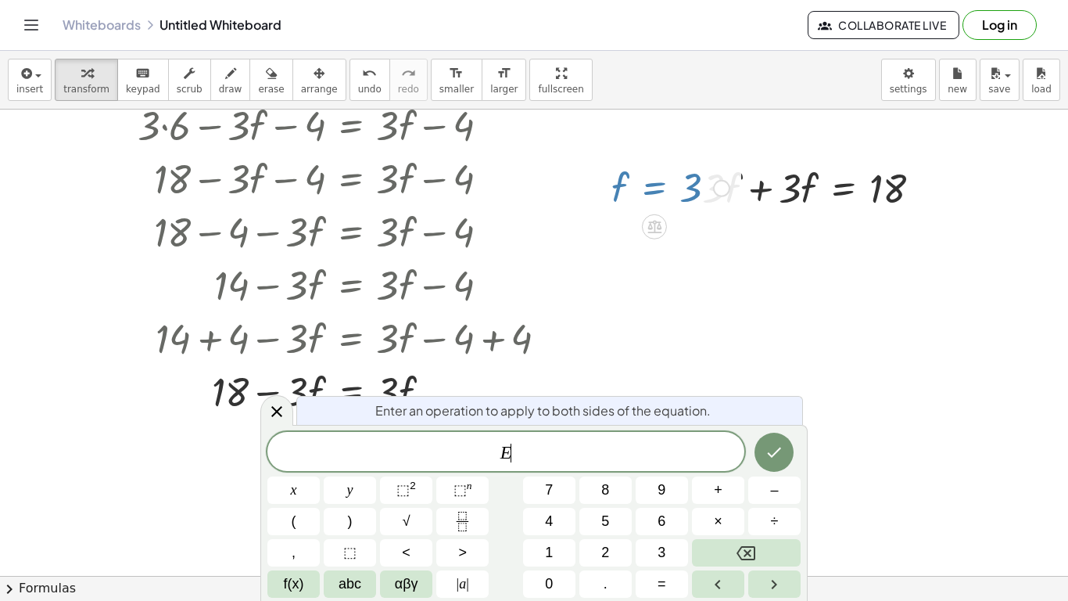
scroll to position [13, 0]
click at [677, 188] on div at bounding box center [671, 187] width 134 height 52
click at [712, 557] on button "Backspace" at bounding box center [746, 552] width 109 height 27
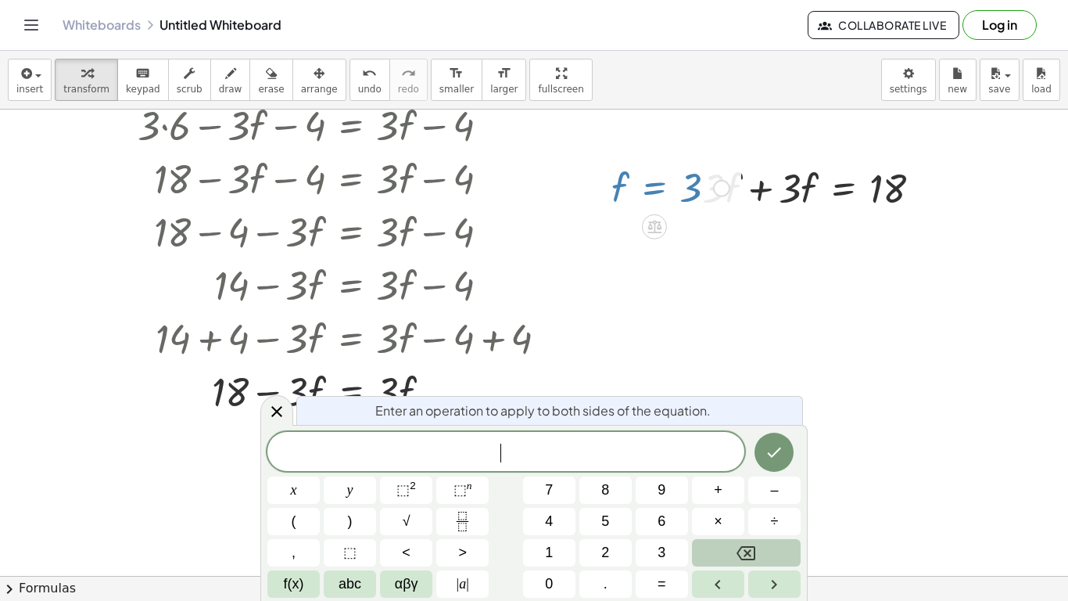
click at [712, 557] on button "Backspace" at bounding box center [746, 552] width 109 height 27
click at [702, 249] on div at bounding box center [534, 504] width 1068 height 1034
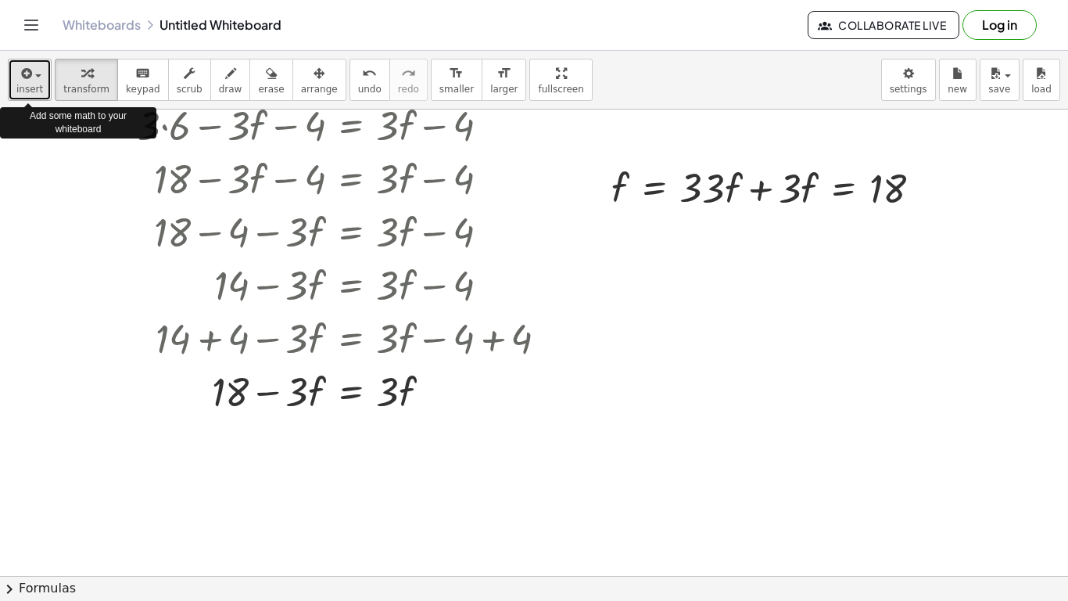
click at [41, 77] on button "insert" at bounding box center [30, 80] width 44 height 42
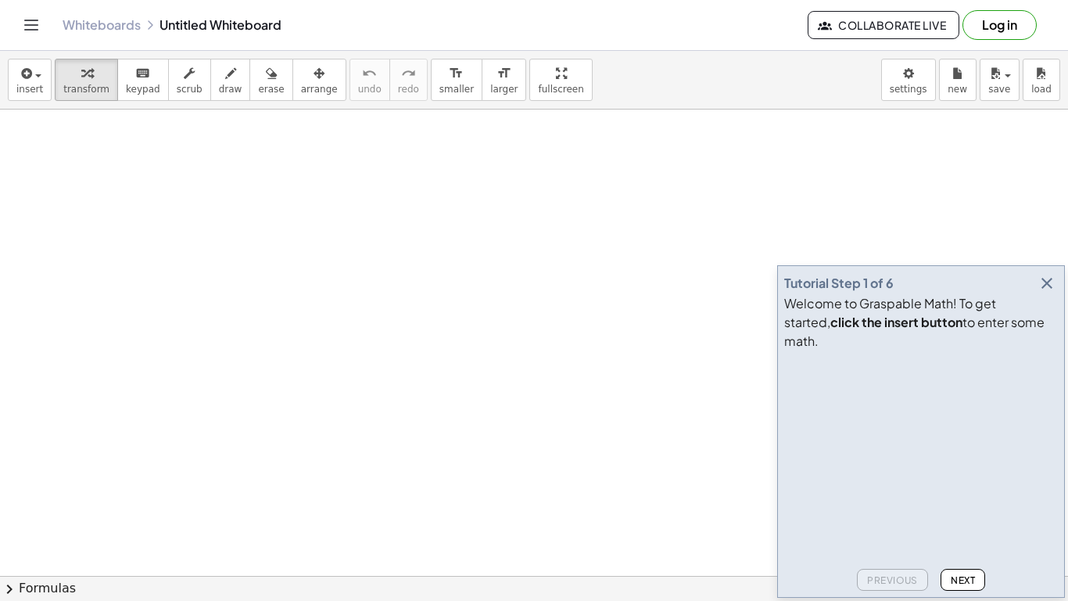
click at [1050, 293] on icon "button" at bounding box center [1047, 283] width 19 height 19
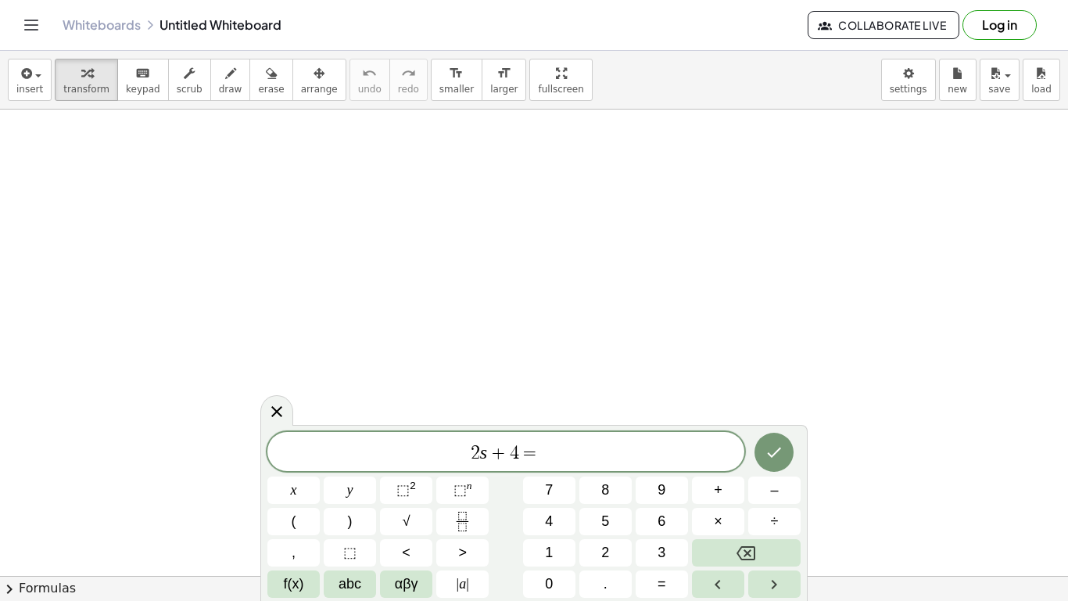
scroll to position [5, 0]
click at [775, 450] on icon "Done" at bounding box center [774, 450] width 19 height 19
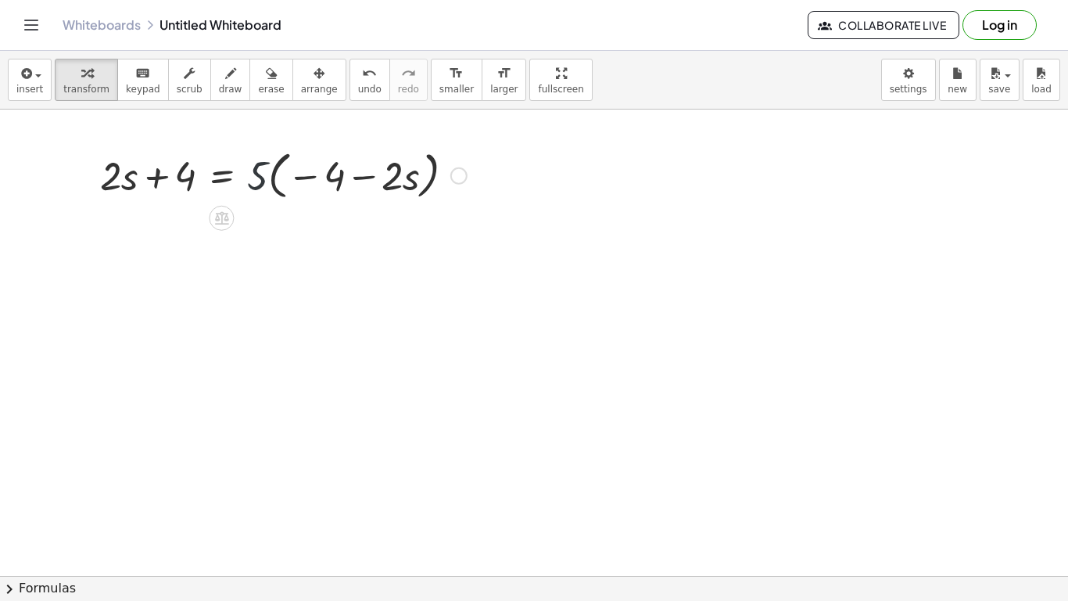
click at [257, 179] on div at bounding box center [283, 174] width 382 height 59
drag, startPoint x: 257, startPoint y: 179, endPoint x: 311, endPoint y: 178, distance: 54.0
click at [311, 178] on div at bounding box center [283, 174] width 382 height 59
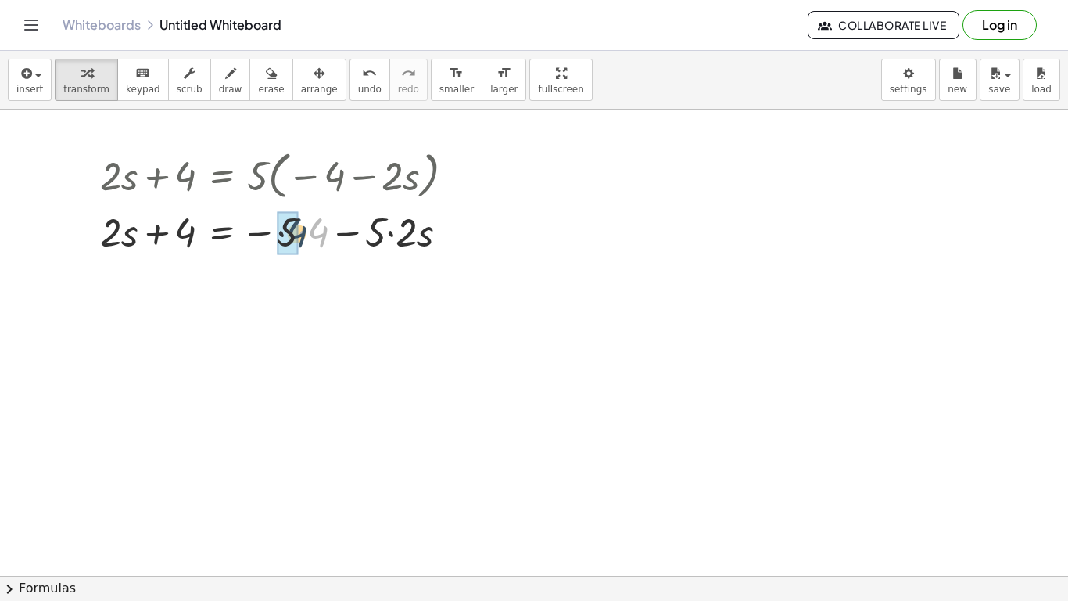
drag, startPoint x: 320, startPoint y: 235, endPoint x: 289, endPoint y: 237, distance: 31.3
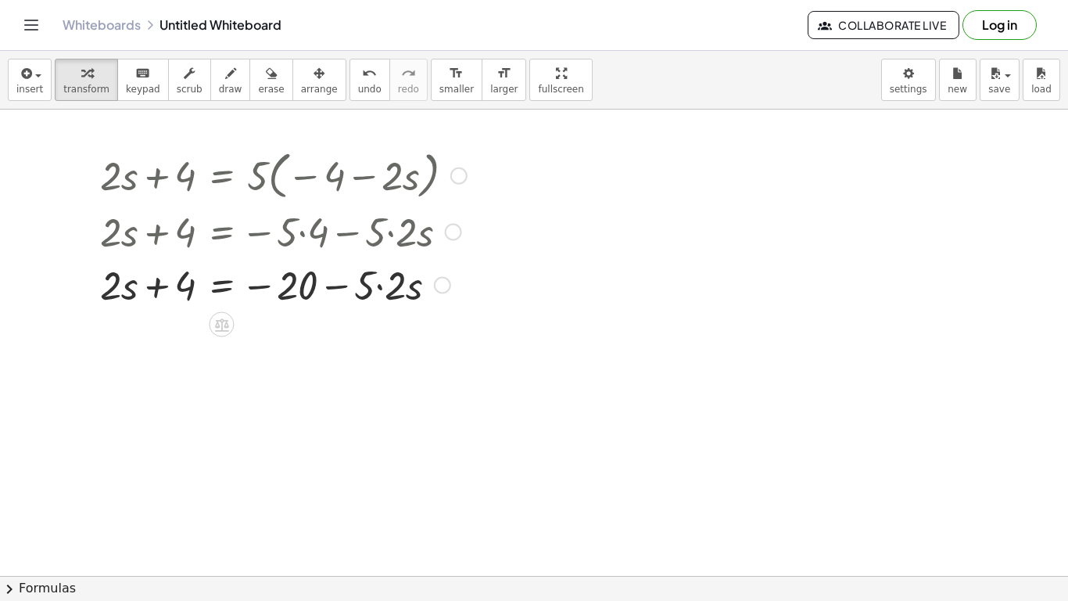
click at [400, 289] on div at bounding box center [283, 283] width 382 height 53
drag, startPoint x: 400, startPoint y: 289, endPoint x: 386, endPoint y: 286, distance: 14.3
click at [386, 286] on div at bounding box center [283, 283] width 382 height 53
drag, startPoint x: 185, startPoint y: 286, endPoint x: 328, endPoint y: 293, distance: 142.6
click at [328, 293] on div at bounding box center [283, 283] width 382 height 53
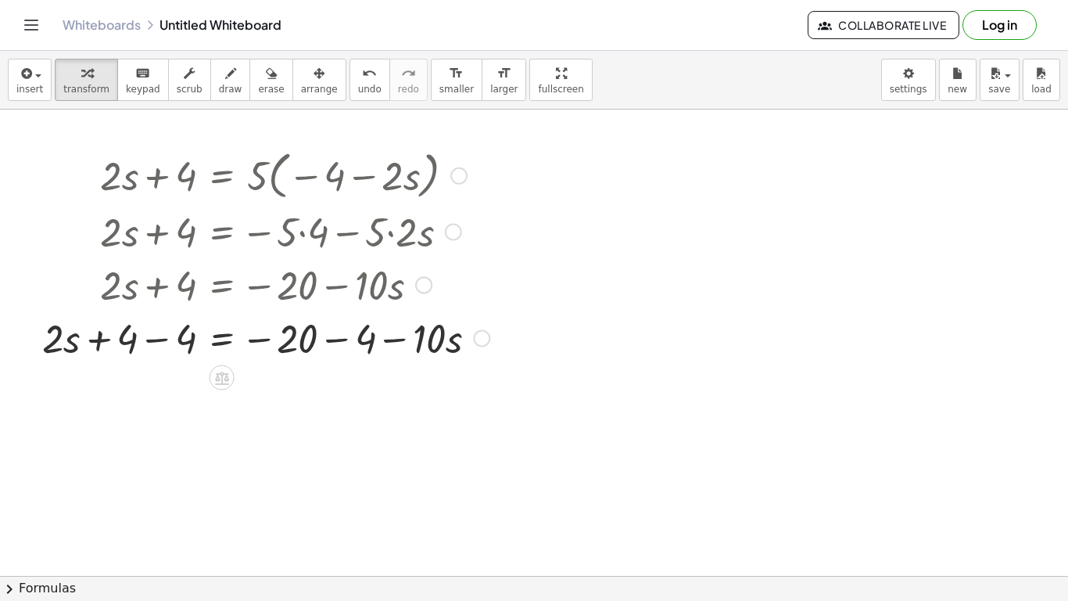
click at [152, 343] on div at bounding box center [265, 337] width 463 height 53
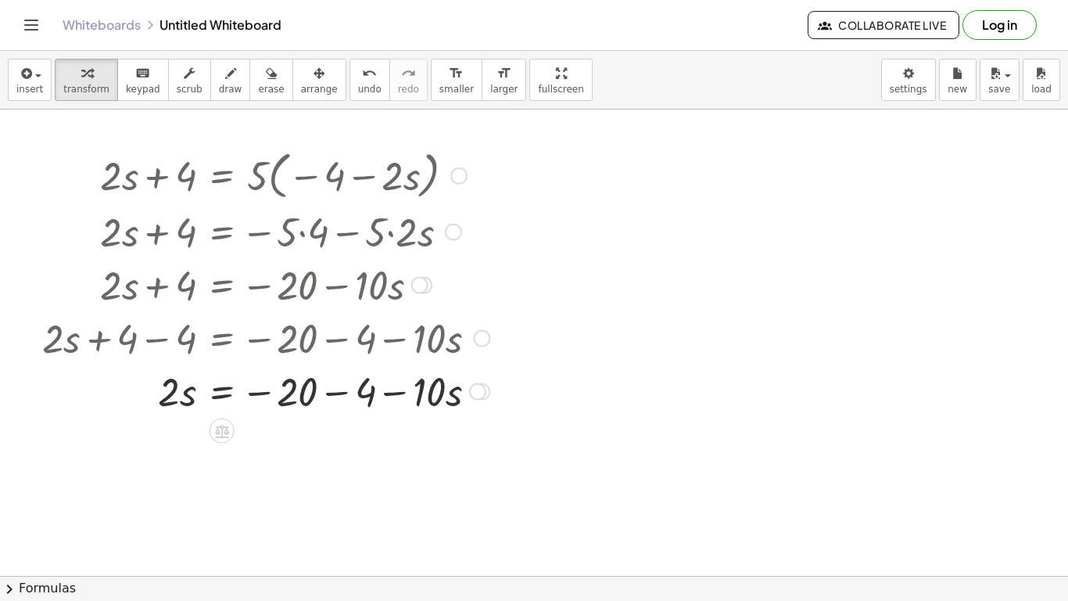
click at [336, 393] on div at bounding box center [265, 390] width 463 height 53
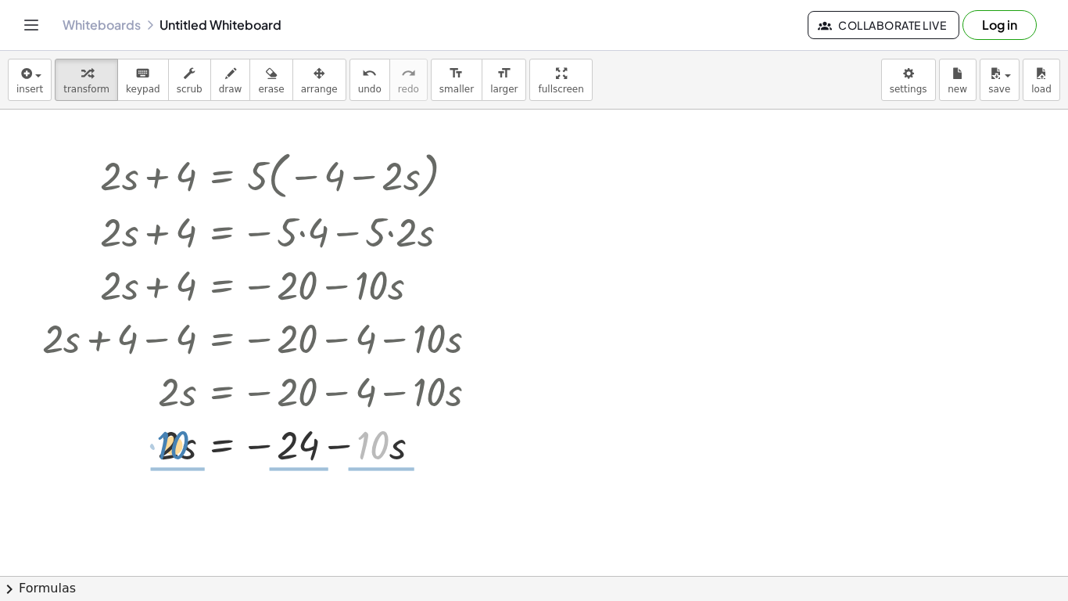
drag, startPoint x: 373, startPoint y: 451, endPoint x: 173, endPoint y: 451, distance: 200.2
click at [173, 451] on div at bounding box center [265, 443] width 463 height 53
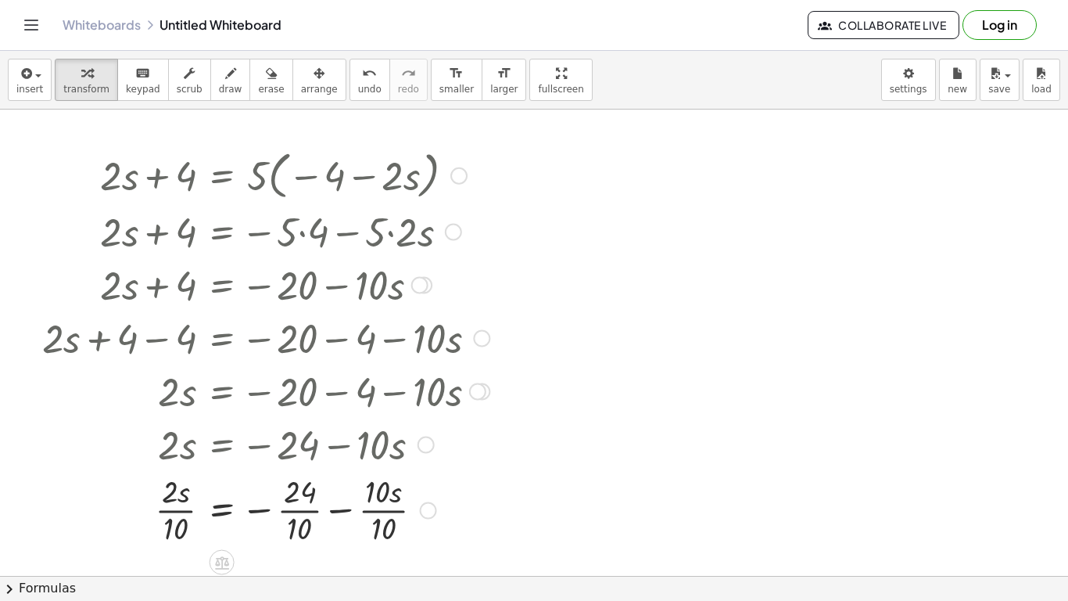
click at [286, 505] on div at bounding box center [265, 508] width 463 height 78
click at [296, 514] on div at bounding box center [265, 508] width 463 height 78
click at [382, 512] on div at bounding box center [265, 508] width 463 height 78
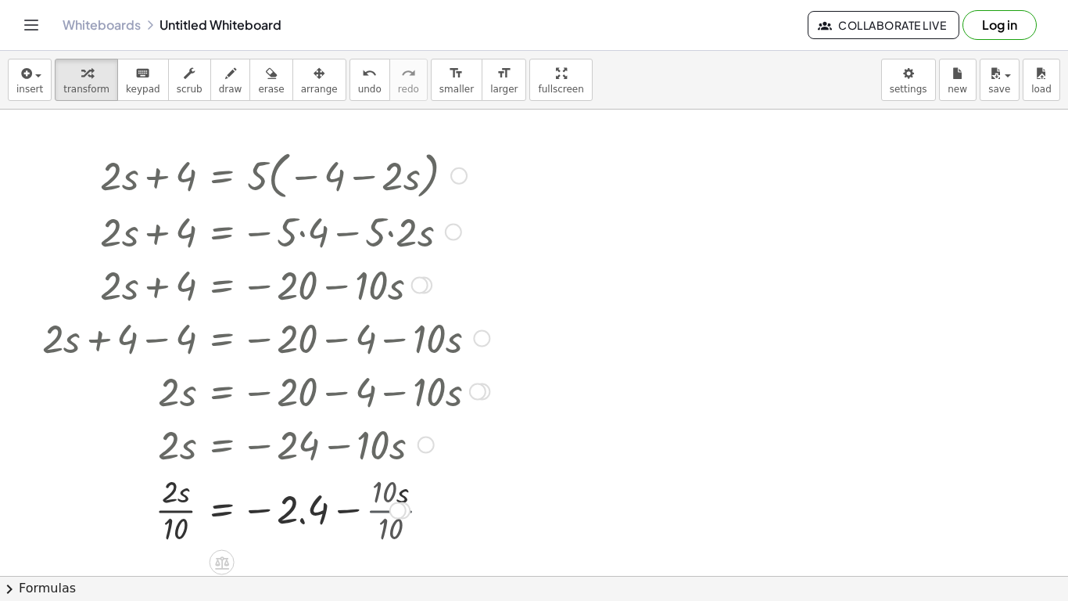
click at [382, 512] on div at bounding box center [265, 508] width 463 height 78
click at [165, 510] on div at bounding box center [265, 508] width 463 height 78
drag, startPoint x: 372, startPoint y: 529, endPoint x: 219, endPoint y: 508, distance: 154.0
click at [219, 508] on div at bounding box center [265, 508] width 463 height 78
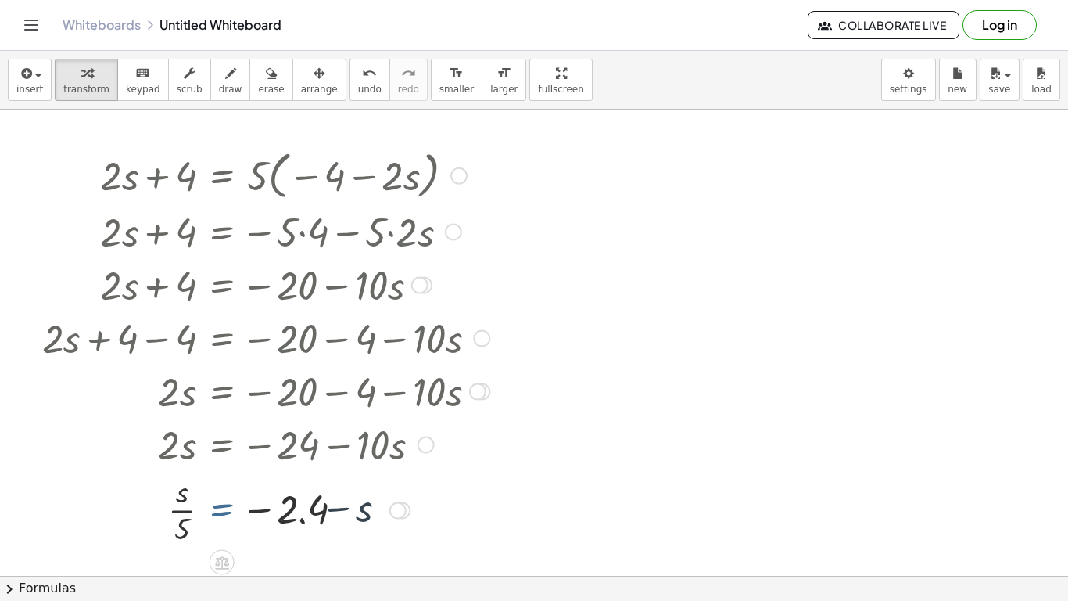
click at [213, 509] on div at bounding box center [265, 508] width 463 height 78
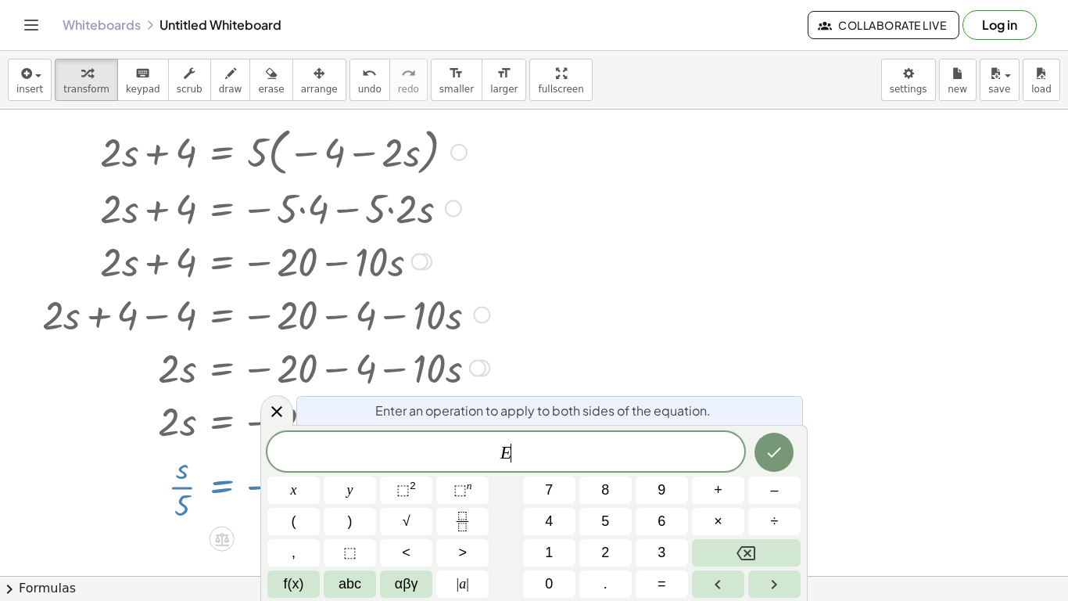
scroll to position [23, 0]
click at [530, 379] on div at bounding box center [293, 366] width 519 height 53
click at [274, 415] on icon at bounding box center [276, 411] width 11 height 11
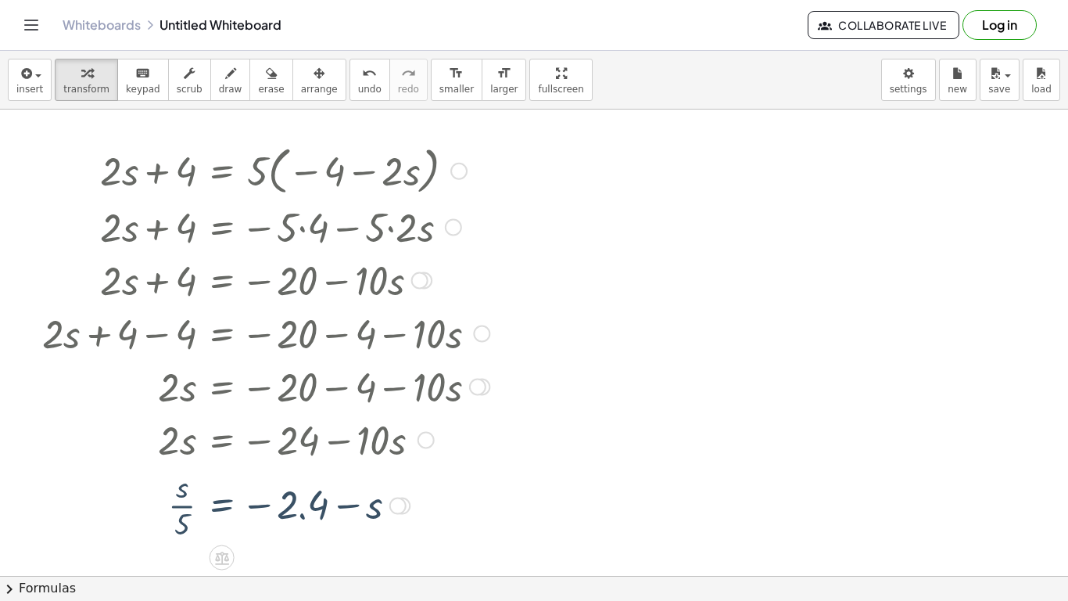
scroll to position [0, 0]
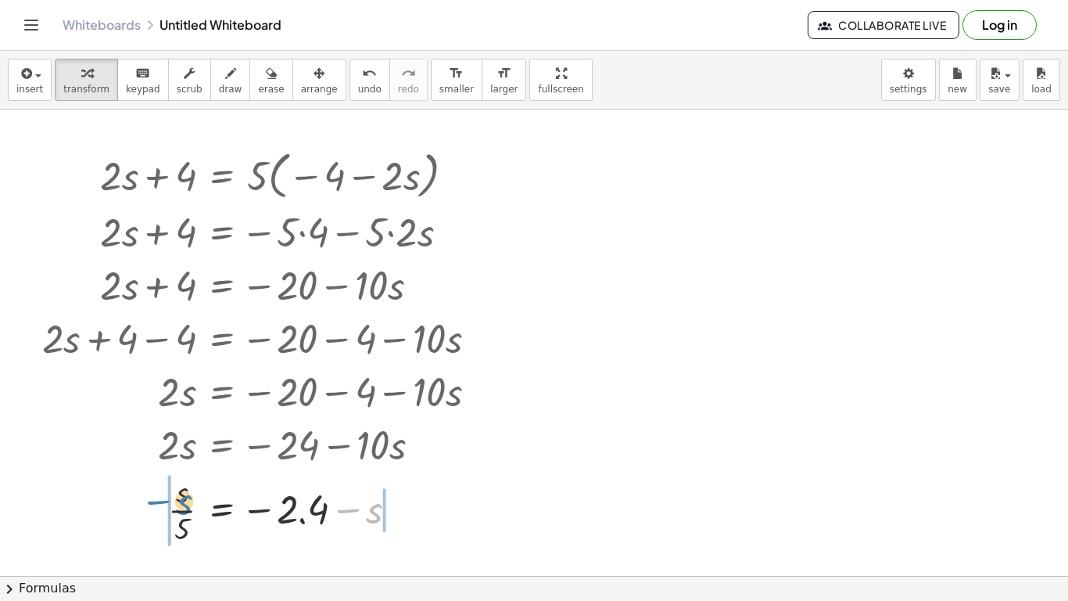
drag, startPoint x: 375, startPoint y: 512, endPoint x: 177, endPoint y: 504, distance: 198.1
click at [177, 504] on div at bounding box center [265, 508] width 463 height 78
click at [400, 512] on div at bounding box center [265, 508] width 463 height 78
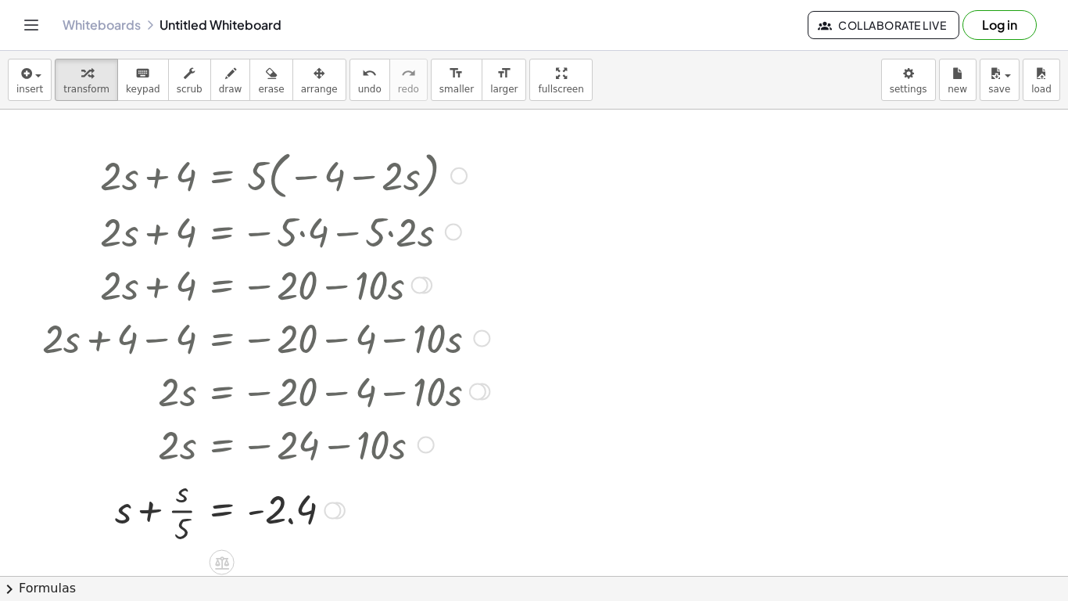
click at [153, 515] on div at bounding box center [265, 508] width 463 height 78
click at [150, 514] on div at bounding box center [265, 508] width 463 height 78
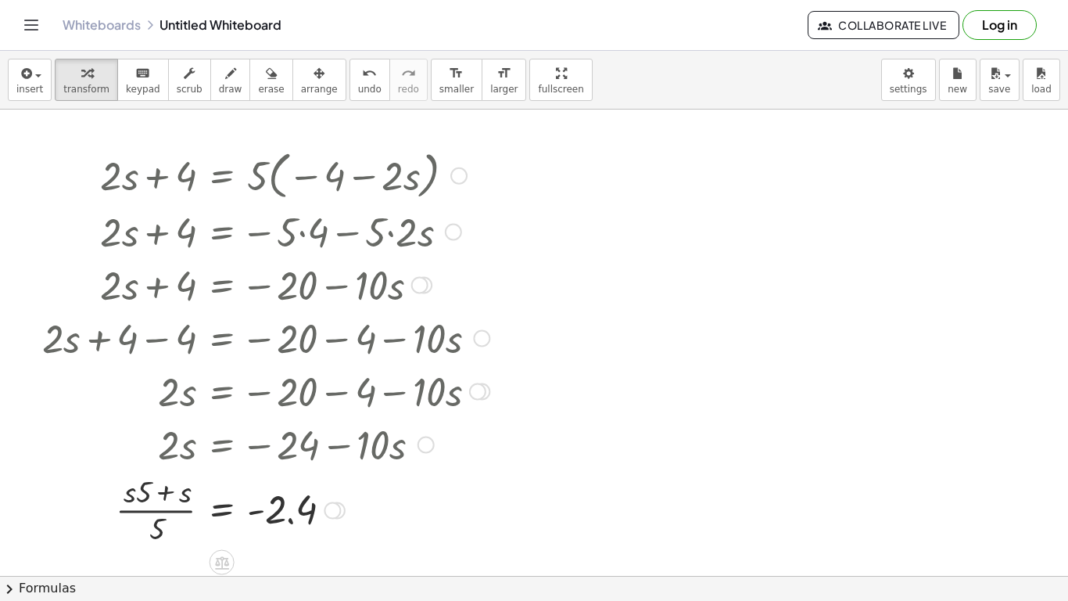
click at [150, 514] on div at bounding box center [265, 508] width 463 height 78
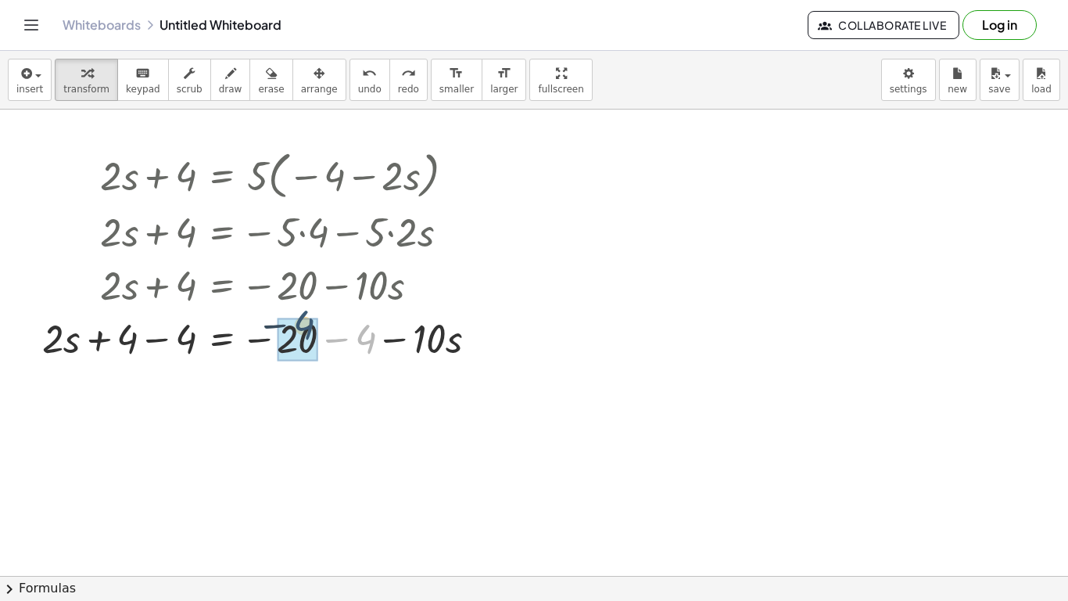
drag, startPoint x: 365, startPoint y: 337, endPoint x: 300, endPoint y: 324, distance: 66.3
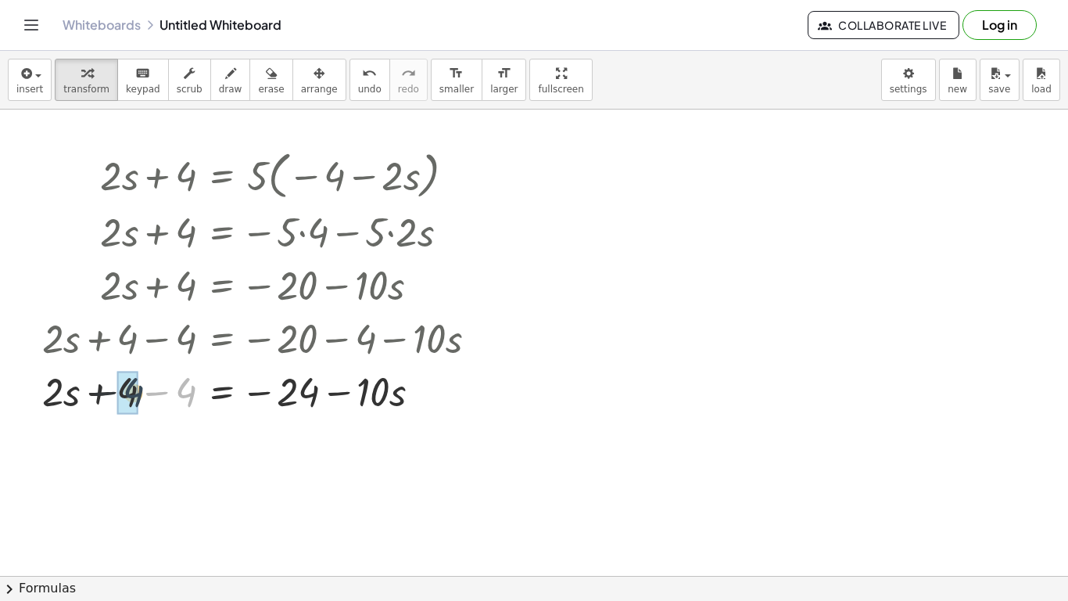
drag, startPoint x: 183, startPoint y: 388, endPoint x: 113, endPoint y: 389, distance: 69.6
click at [113, 389] on div at bounding box center [265, 390] width 463 height 53
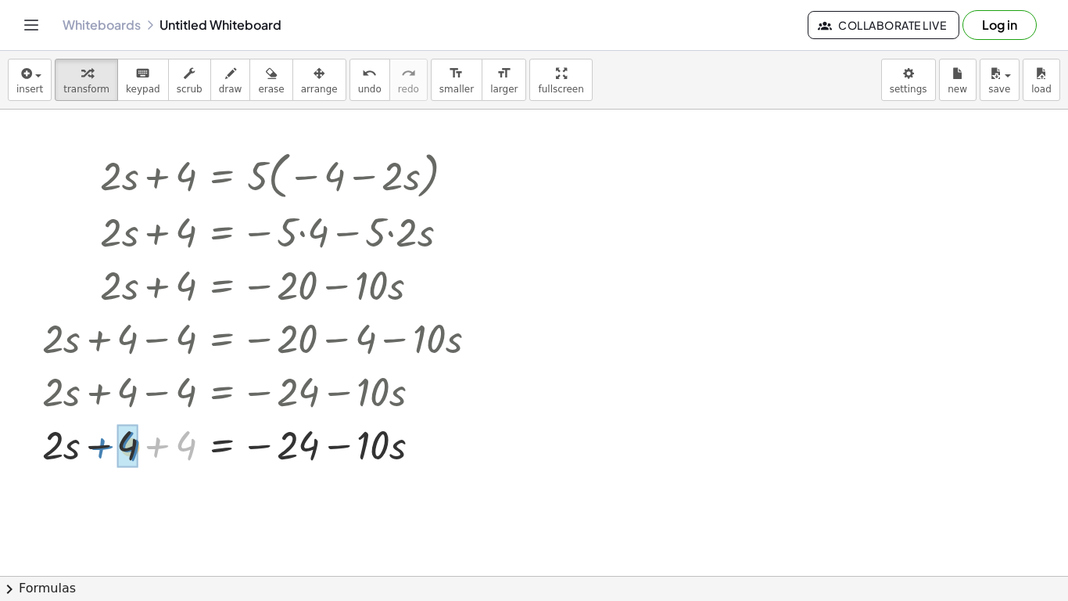
drag, startPoint x: 166, startPoint y: 451, endPoint x: 106, endPoint y: 451, distance: 60.2
click at [106, 451] on div at bounding box center [265, 443] width 463 height 53
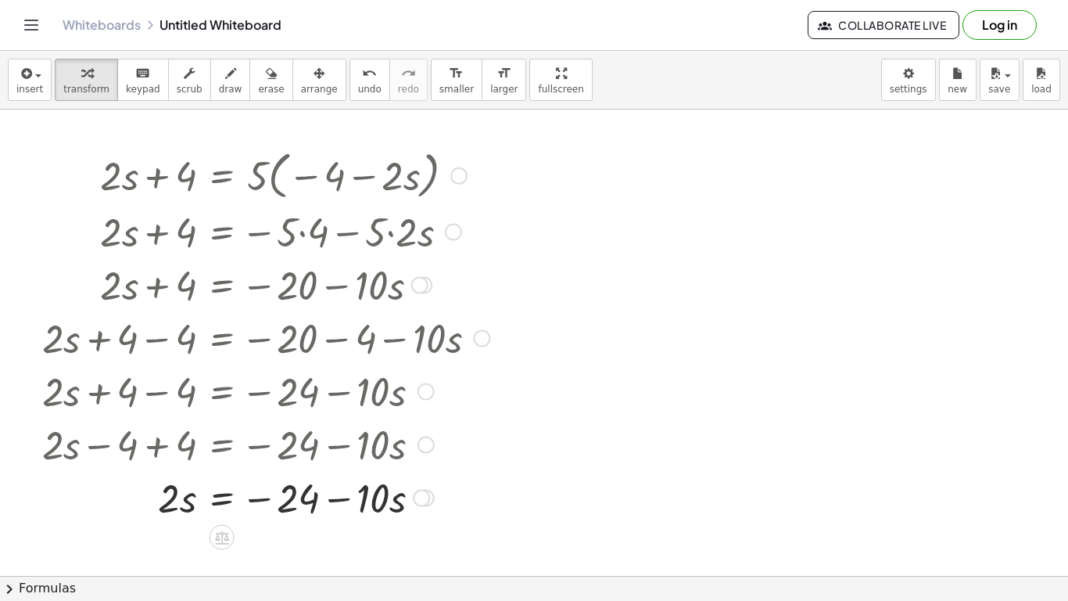
click at [169, 503] on div at bounding box center [265, 496] width 463 height 53
click at [156, 506] on div at bounding box center [265, 496] width 463 height 53
drag, startPoint x: 169, startPoint y: 497, endPoint x: 396, endPoint y: 501, distance: 226.9
click at [396, 501] on div at bounding box center [265, 496] width 463 height 53
click at [181, 484] on div at bounding box center [265, 496] width 463 height 78
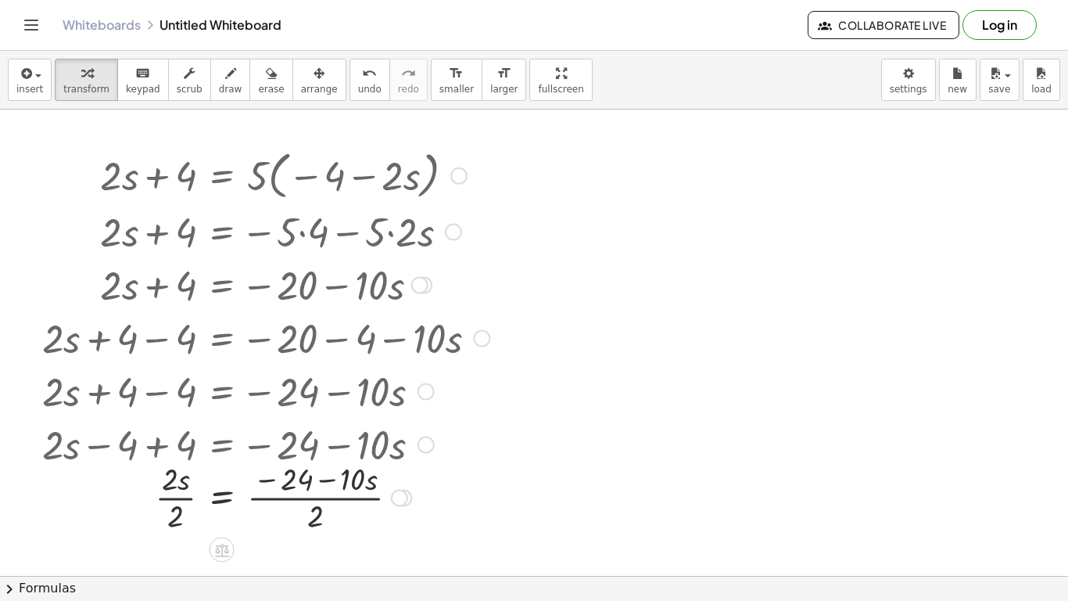
click at [181, 497] on div at bounding box center [265, 496] width 463 height 78
click at [303, 497] on div at bounding box center [265, 496] width 463 height 78
drag, startPoint x: 318, startPoint y: 520, endPoint x: 304, endPoint y: 487, distance: 35.7
click at [304, 487] on div at bounding box center [265, 496] width 463 height 78
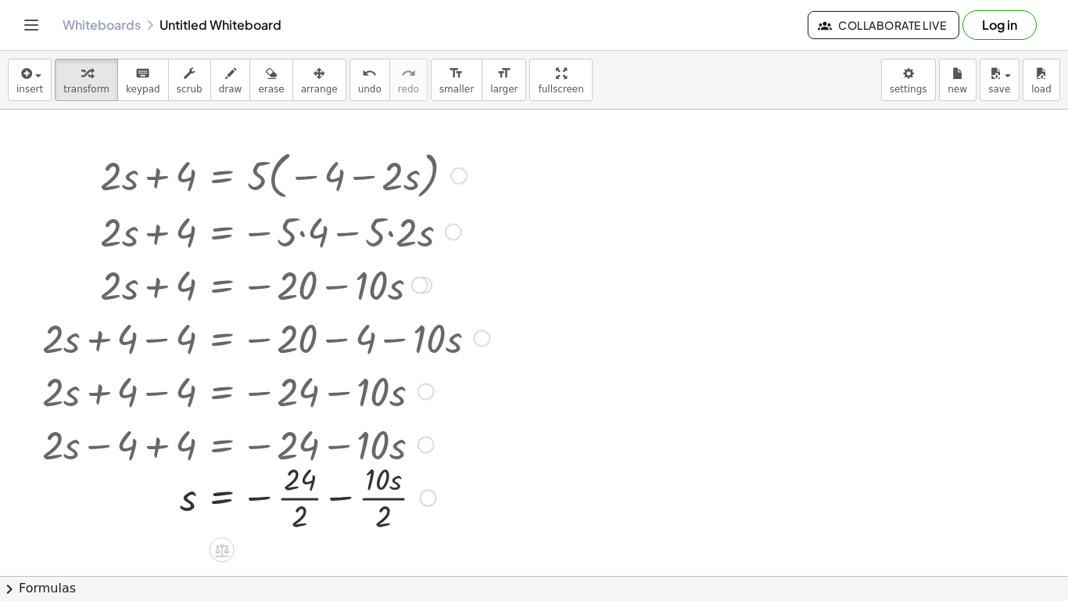
click at [301, 485] on div at bounding box center [265, 496] width 463 height 78
click at [303, 494] on div at bounding box center [265, 496] width 463 height 78
click at [381, 503] on div at bounding box center [265, 496] width 463 height 78
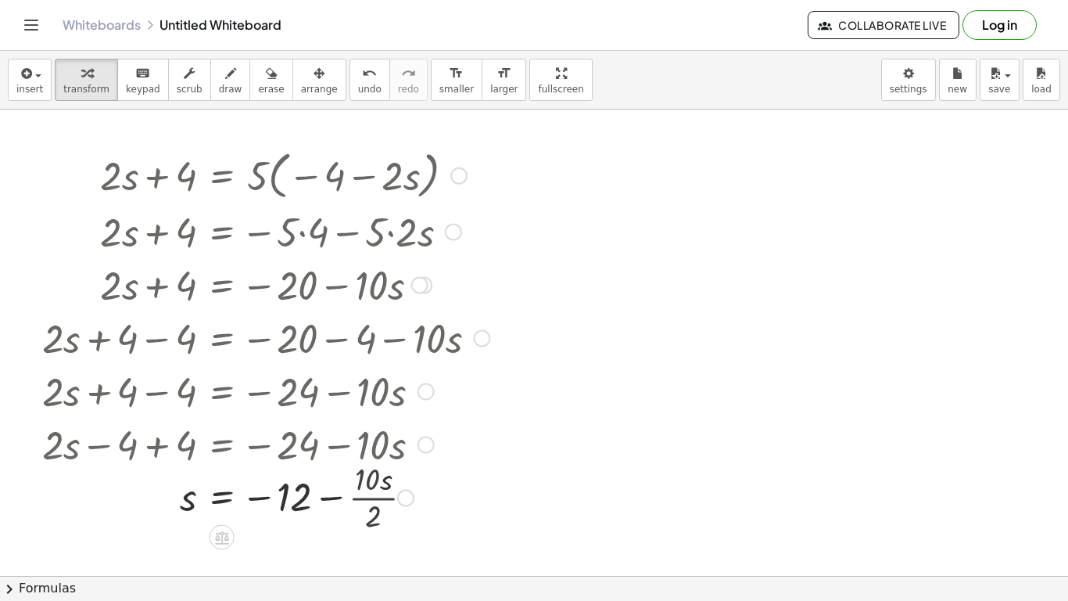
click at [381, 503] on div at bounding box center [265, 496] width 463 height 53
click at [289, 501] on div at bounding box center [265, 496] width 463 height 53
click at [327, 505] on div at bounding box center [265, 496] width 463 height 53
drag, startPoint x: 176, startPoint y: 504, endPoint x: 343, endPoint y: 490, distance: 167.9
click at [343, 490] on div at bounding box center [265, 496] width 463 height 53
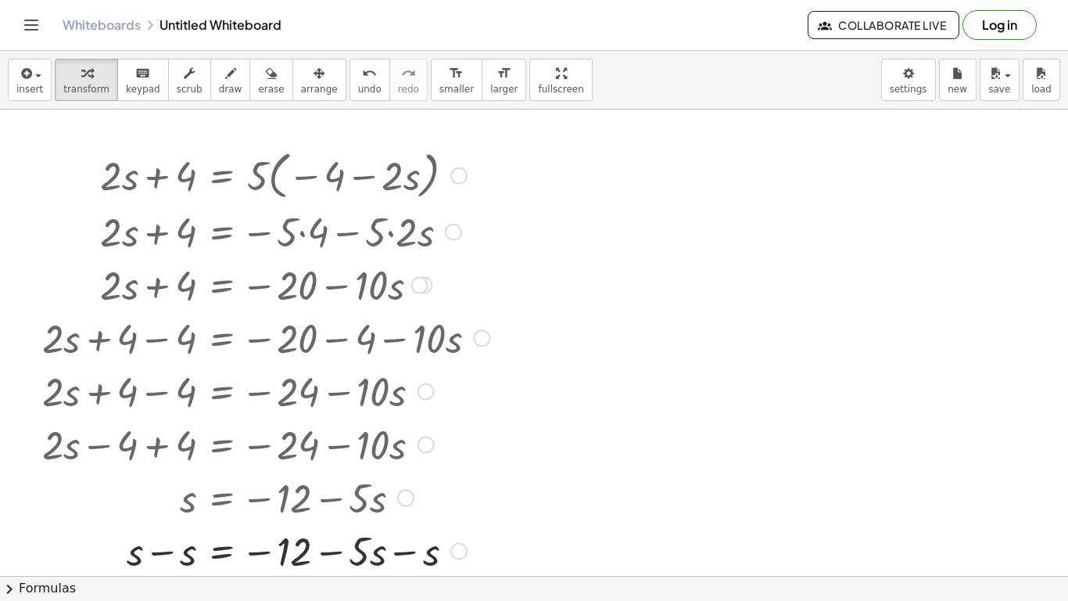
click at [182, 558] on div at bounding box center [265, 549] width 463 height 53
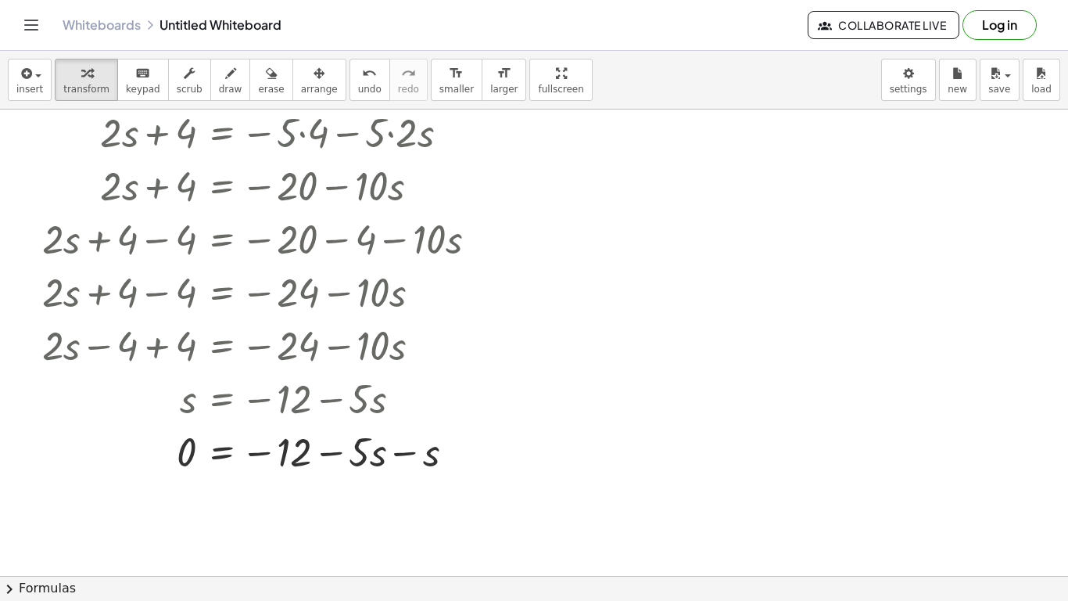
scroll to position [102, 0]
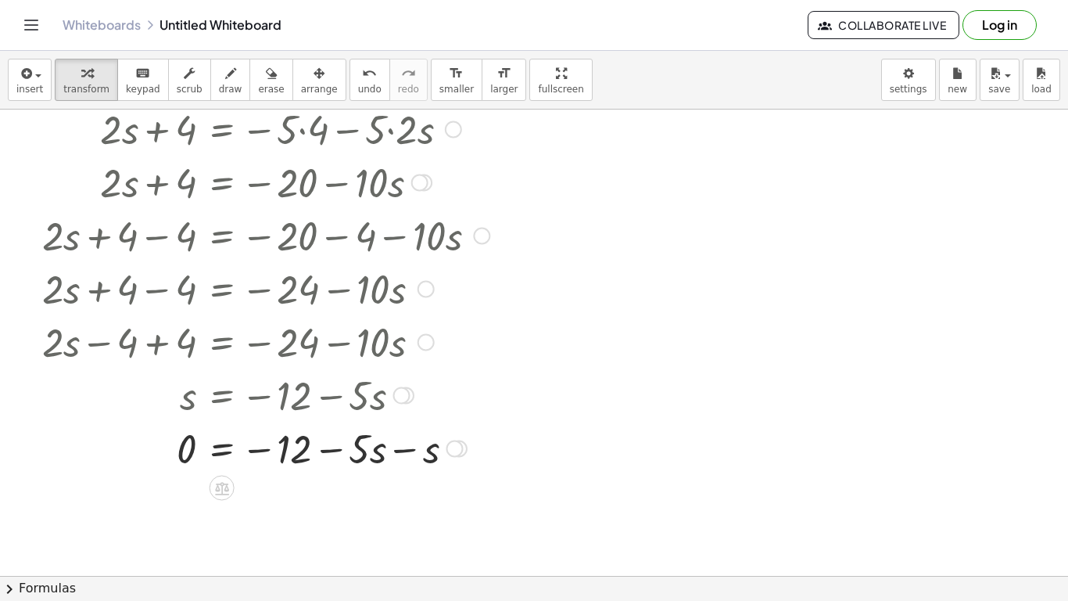
click at [372, 452] on div at bounding box center [265, 447] width 463 height 53
click at [372, 436] on div at bounding box center [265, 447] width 463 height 53
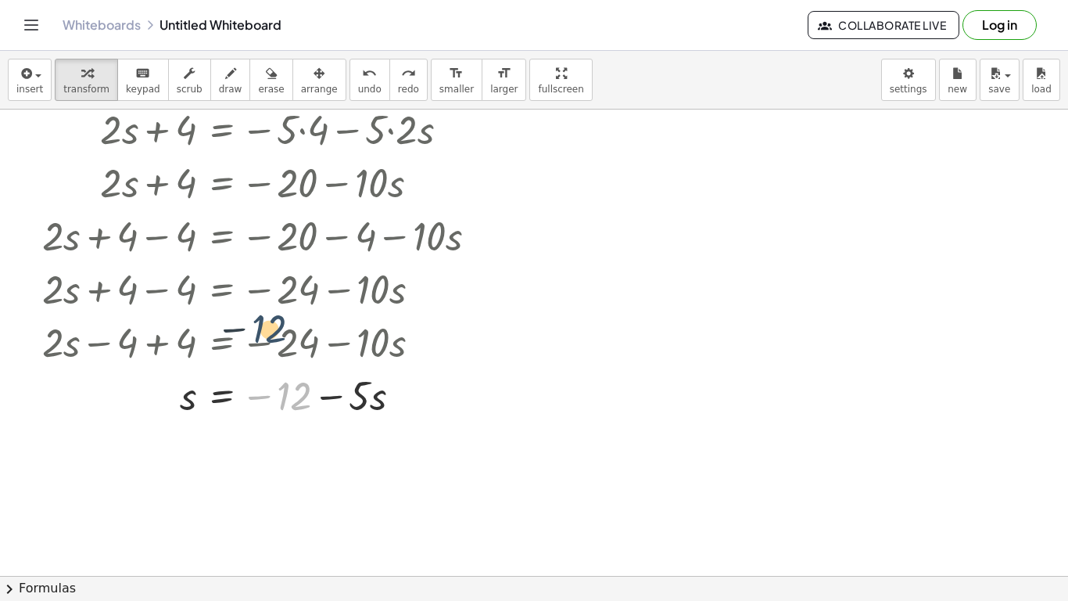
drag, startPoint x: 292, startPoint y: 393, endPoint x: 265, endPoint y: 331, distance: 67.3
click at [267, 337] on div at bounding box center [235, 340] width 523 height 53
click at [226, 433] on icon at bounding box center [222, 435] width 14 height 13
click at [290, 426] on div at bounding box center [284, 434] width 25 height 25
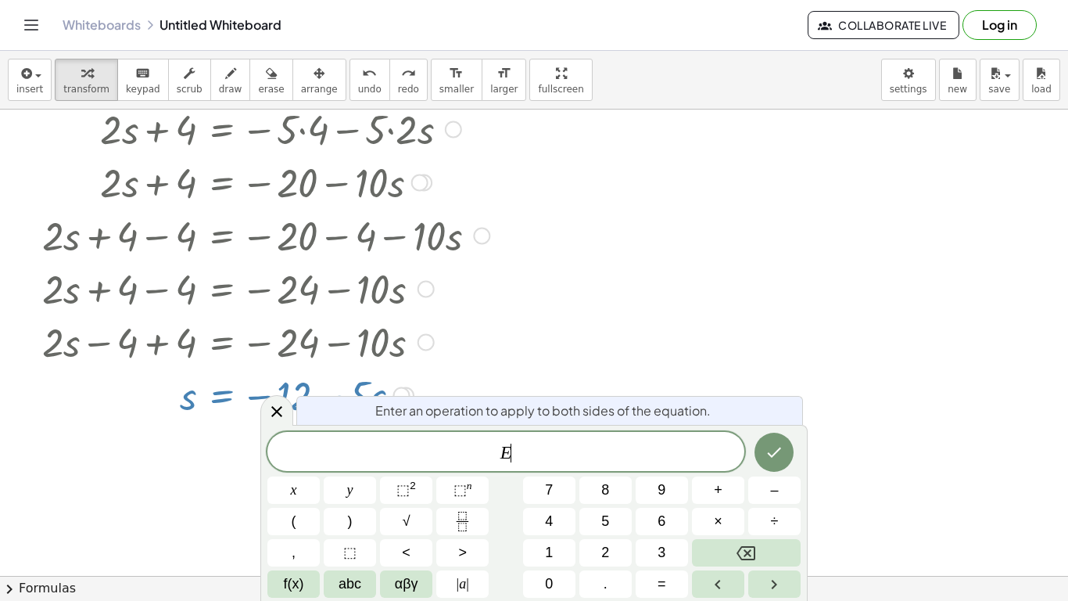
scroll to position [6, 0]
click at [273, 418] on icon at bounding box center [277, 411] width 19 height 19
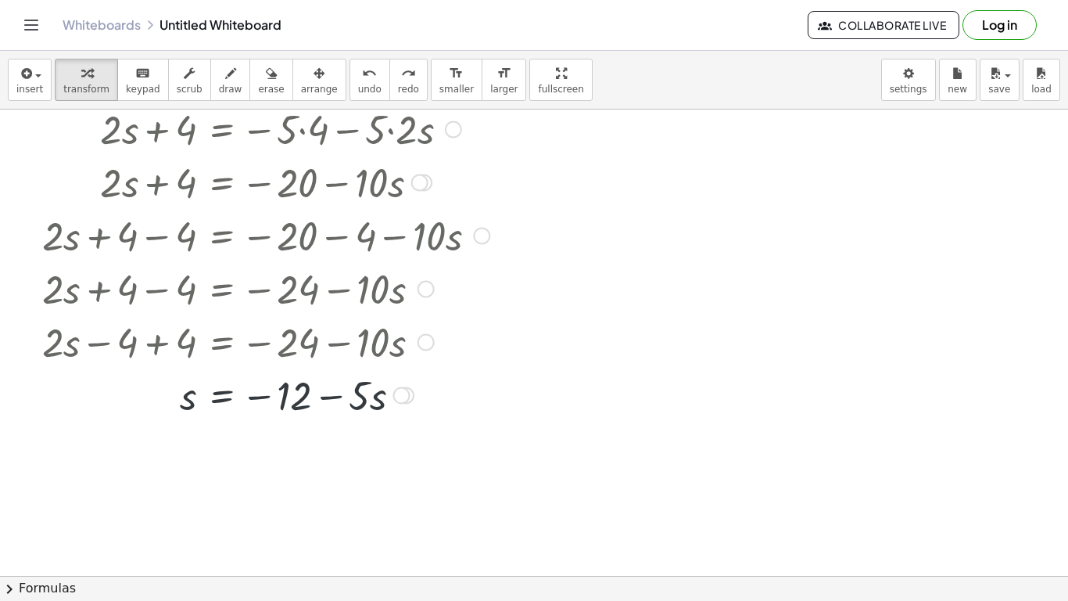
click at [343, 418] on div at bounding box center [266, 394] width 357 height 53
click at [341, 401] on div at bounding box center [266, 394] width 357 height 53
click at [358, 86] on span "undo" at bounding box center [369, 89] width 23 height 11
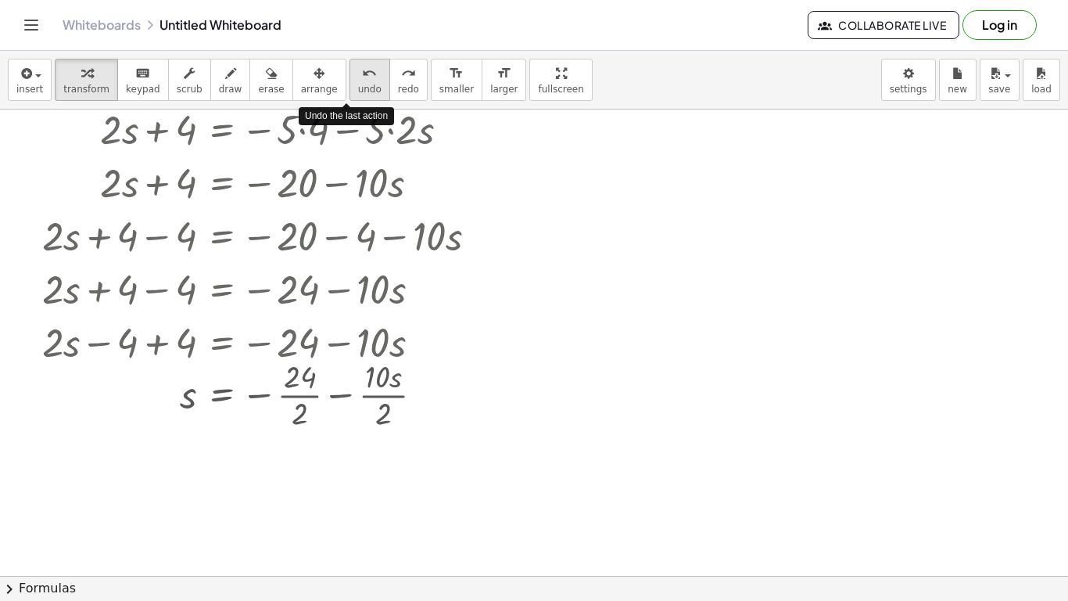
click at [358, 86] on span "undo" at bounding box center [369, 89] width 23 height 11
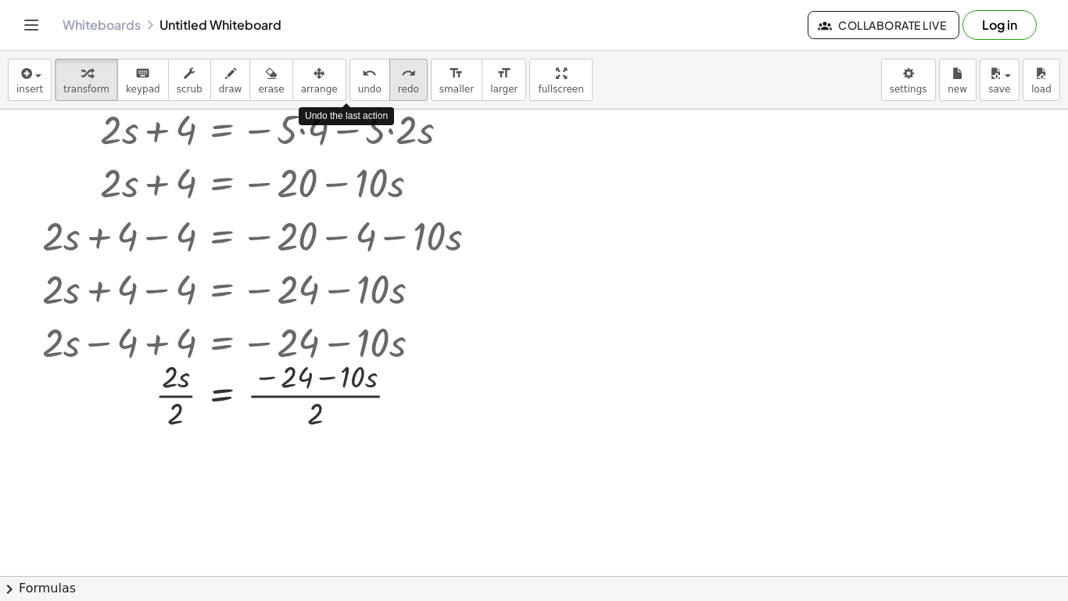
click at [398, 85] on span "redo" at bounding box center [408, 89] width 21 height 11
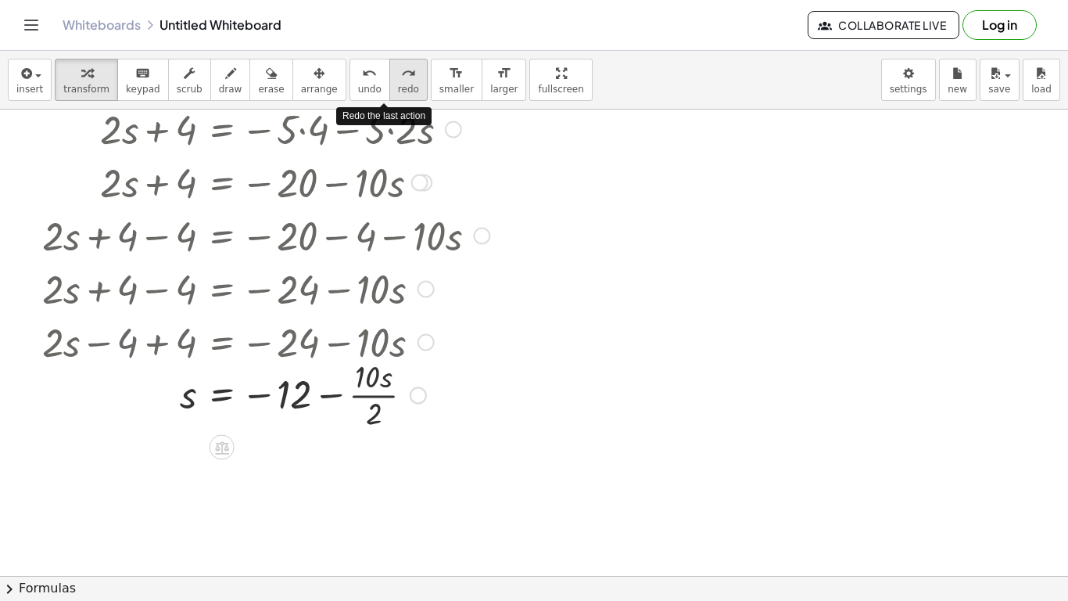
click at [398, 85] on span "redo" at bounding box center [408, 89] width 21 height 11
click at [325, 447] on div at bounding box center [534, 524] width 1068 height 1034
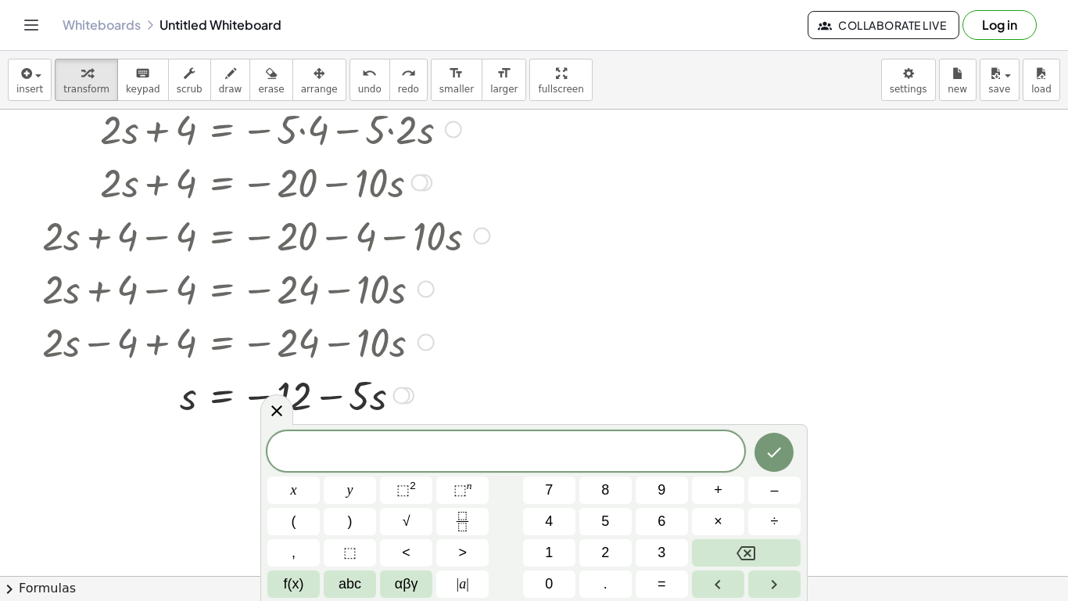
click at [487, 343] on div at bounding box center [235, 340] width 523 height 53
click at [277, 404] on icon at bounding box center [277, 410] width 19 height 19
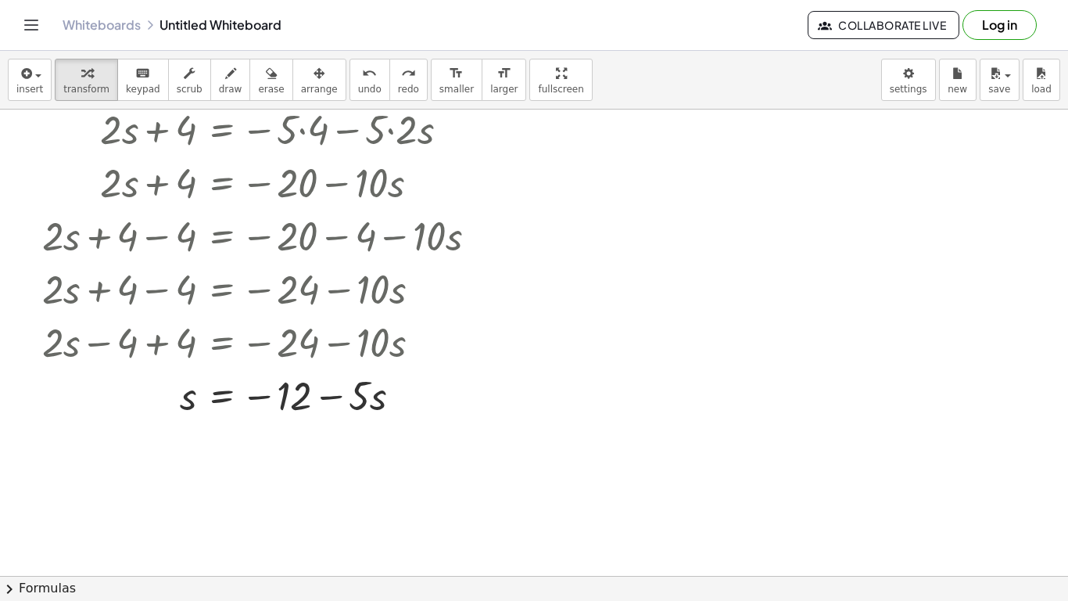
click at [459, 434] on div at bounding box center [534, 524] width 1068 height 1034
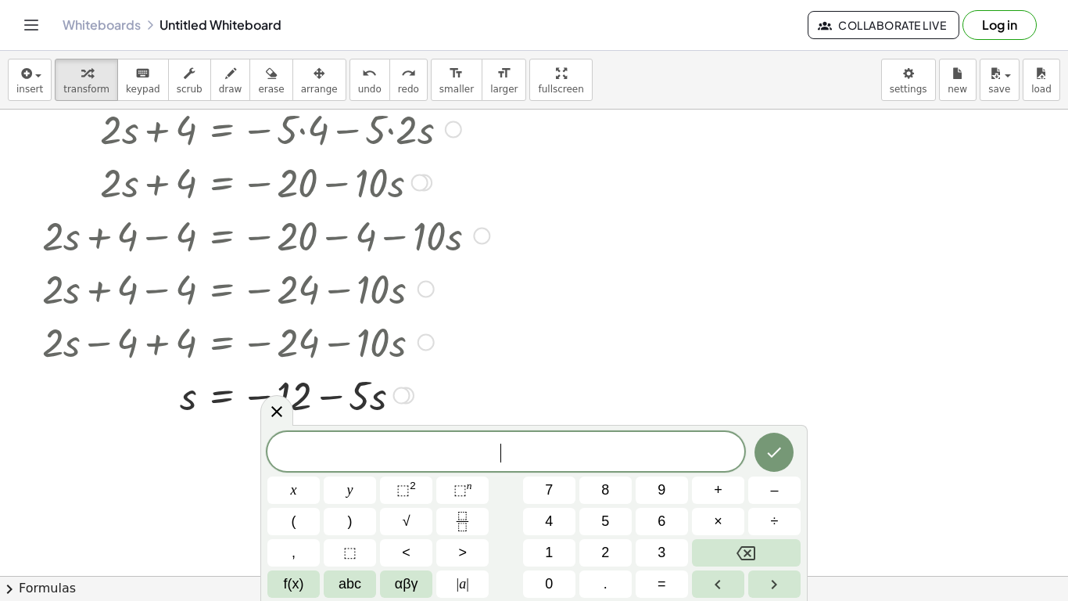
drag, startPoint x: 459, startPoint y: 434, endPoint x: 263, endPoint y: 312, distance: 231.2
click at [263, 312] on body "Graspable Math Activities Get Started Activity Bank Assigned Work Classes White…" at bounding box center [534, 300] width 1068 height 601
click at [279, 418] on icon at bounding box center [277, 411] width 19 height 19
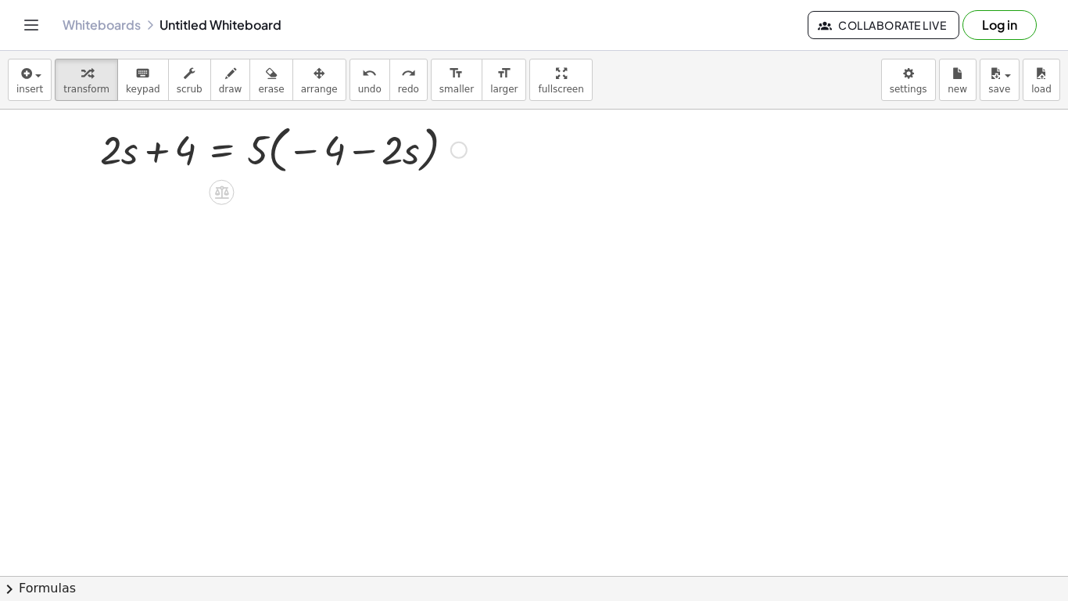
scroll to position [0, 0]
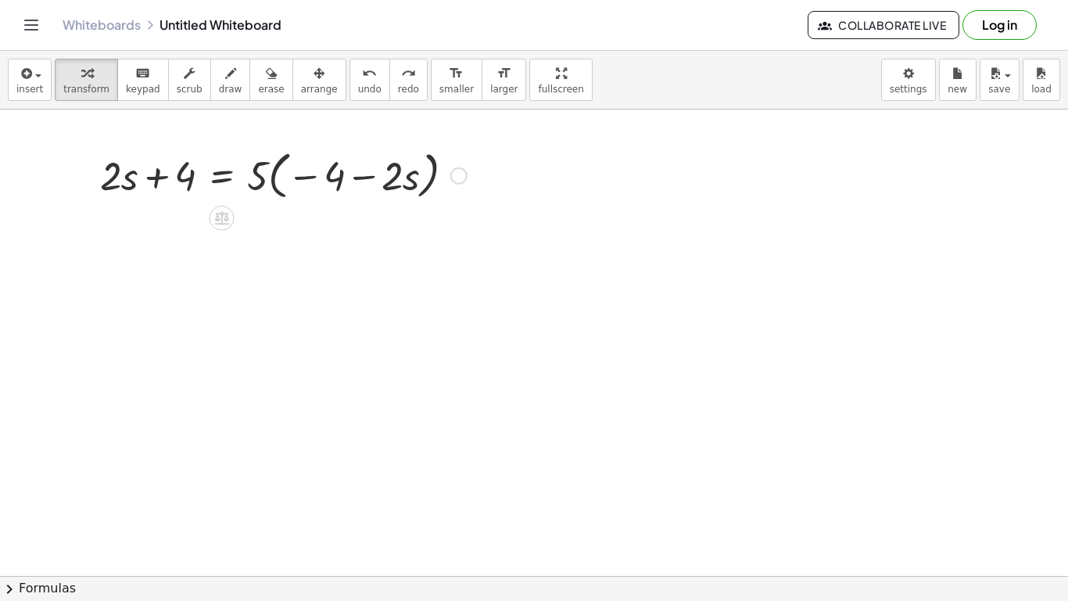
click at [257, 171] on div at bounding box center [283, 174] width 382 height 59
drag, startPoint x: 257, startPoint y: 171, endPoint x: 311, endPoint y: 166, distance: 54.2
click at [311, 166] on div at bounding box center [283, 174] width 382 height 59
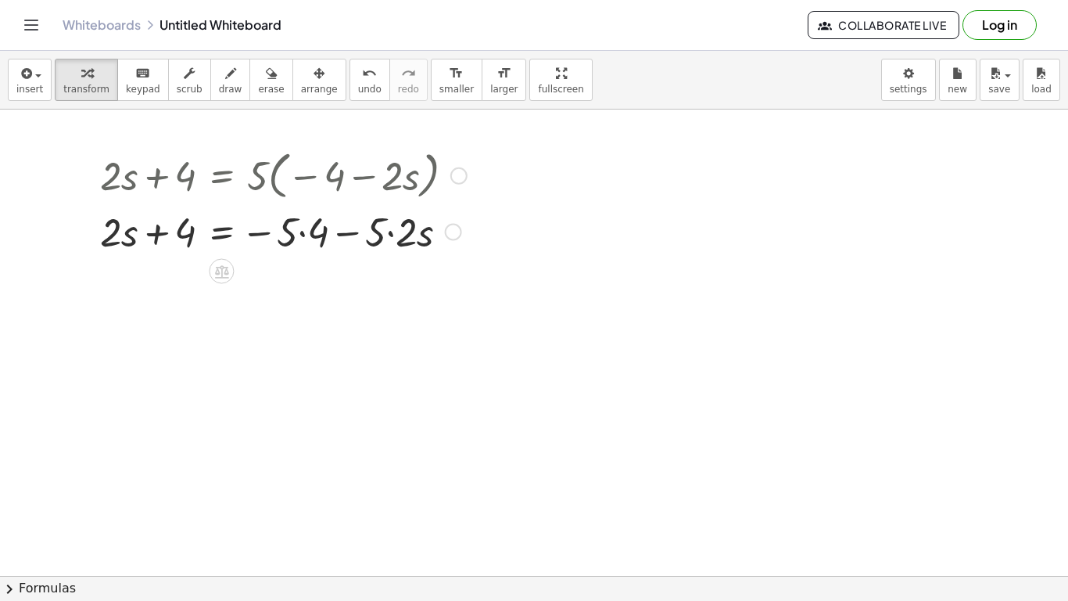
click at [307, 240] on div at bounding box center [283, 230] width 382 height 53
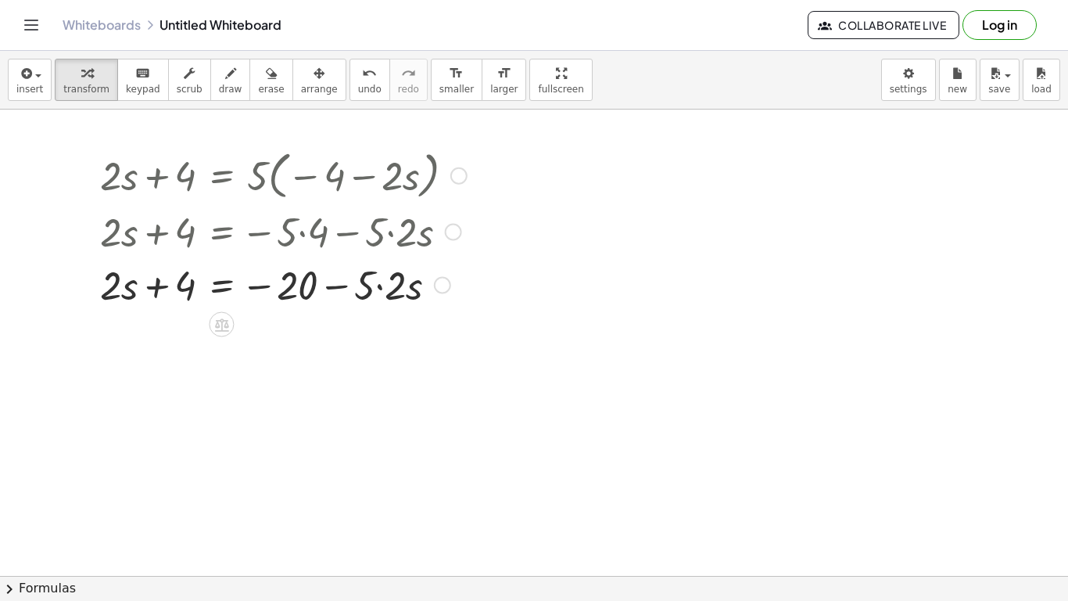
click at [381, 287] on div at bounding box center [283, 283] width 382 height 53
drag, startPoint x: 289, startPoint y: 285, endPoint x: 166, endPoint y: 280, distance: 123.7
click at [166, 280] on div at bounding box center [283, 283] width 382 height 53
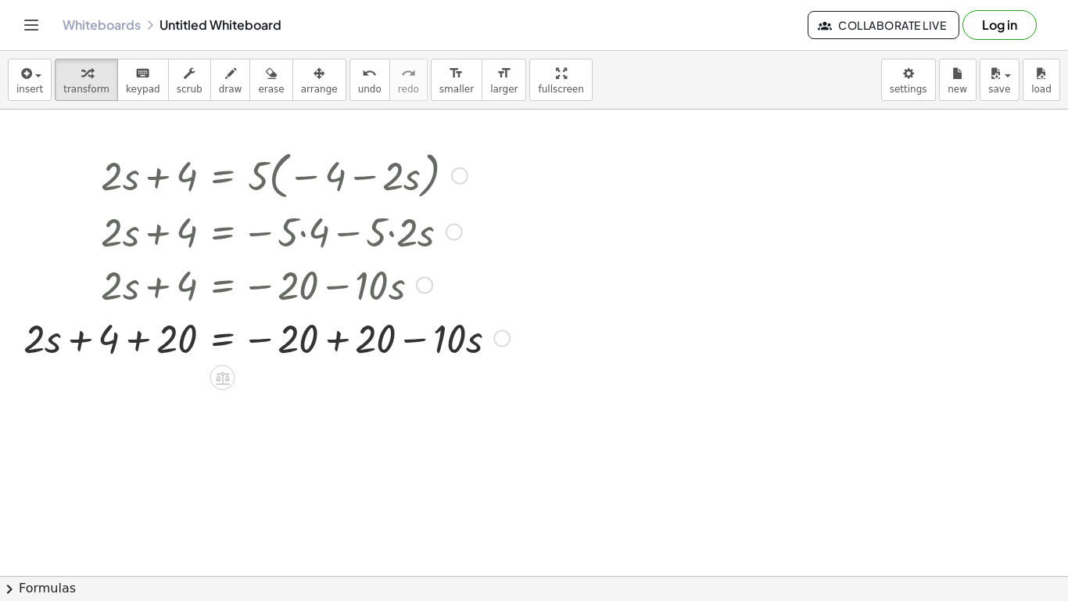
click at [174, 338] on div at bounding box center [267, 337] width 502 height 53
click at [174, 338] on div at bounding box center [295, 337] width 447 height 53
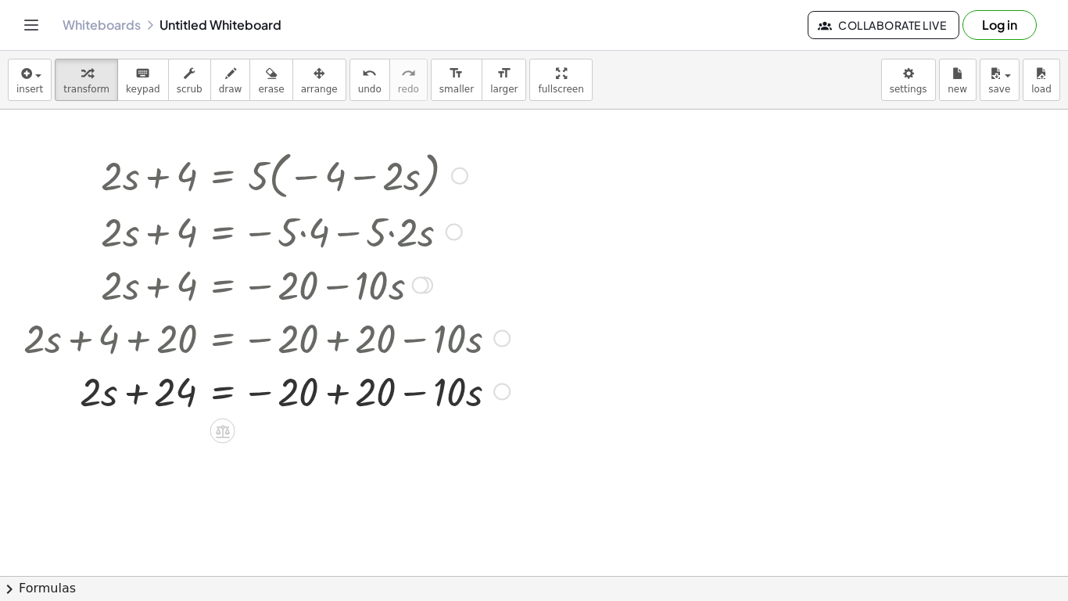
click at [299, 390] on div at bounding box center [267, 390] width 502 height 53
click at [341, 395] on div at bounding box center [267, 390] width 502 height 53
click at [223, 392] on div "+ · 2 · s + = − · s · 10 − 20 + 20 24 + 0 -" at bounding box center [223, 392] width 0 height 0
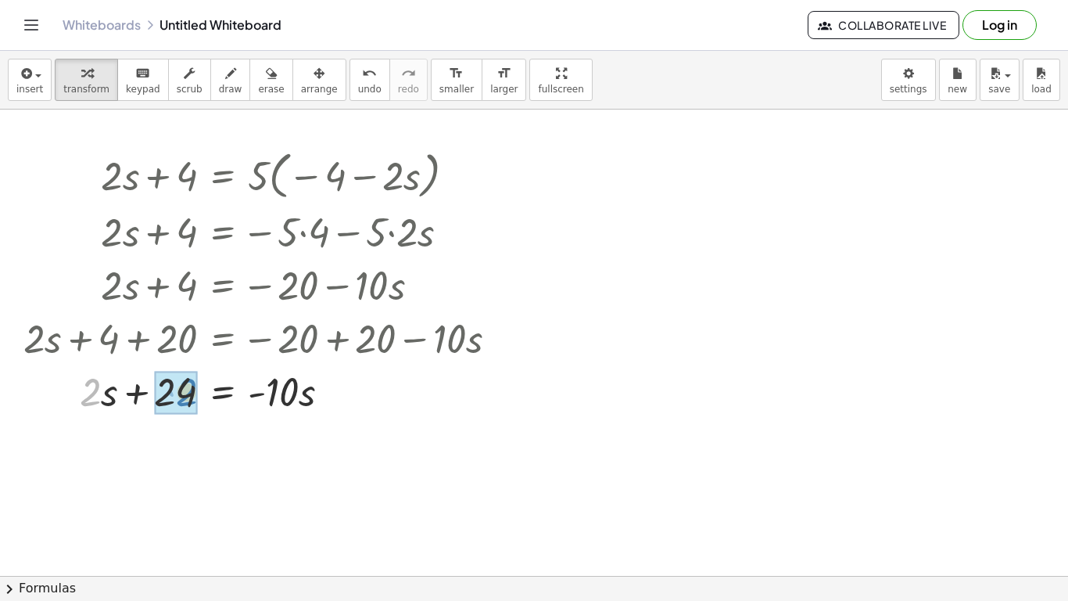
drag, startPoint x: 92, startPoint y: 397, endPoint x: 189, endPoint y: 397, distance: 96.2
click at [166, 396] on div at bounding box center [277, 390] width 479 height 53
drag, startPoint x: 90, startPoint y: 394, endPoint x: 289, endPoint y: 400, distance: 198.8
click at [289, 400] on div at bounding box center [277, 390] width 479 height 53
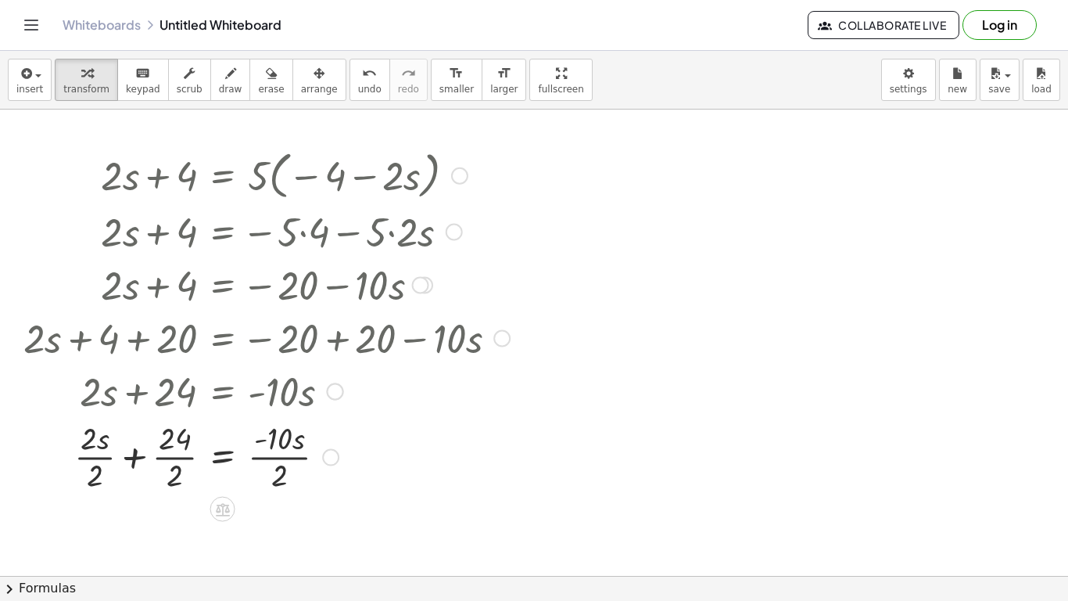
click at [176, 450] on div at bounding box center [267, 455] width 502 height 78
click at [165, 451] on div at bounding box center [267, 455] width 502 height 78
click at [105, 450] on div at bounding box center [281, 455] width 476 height 78
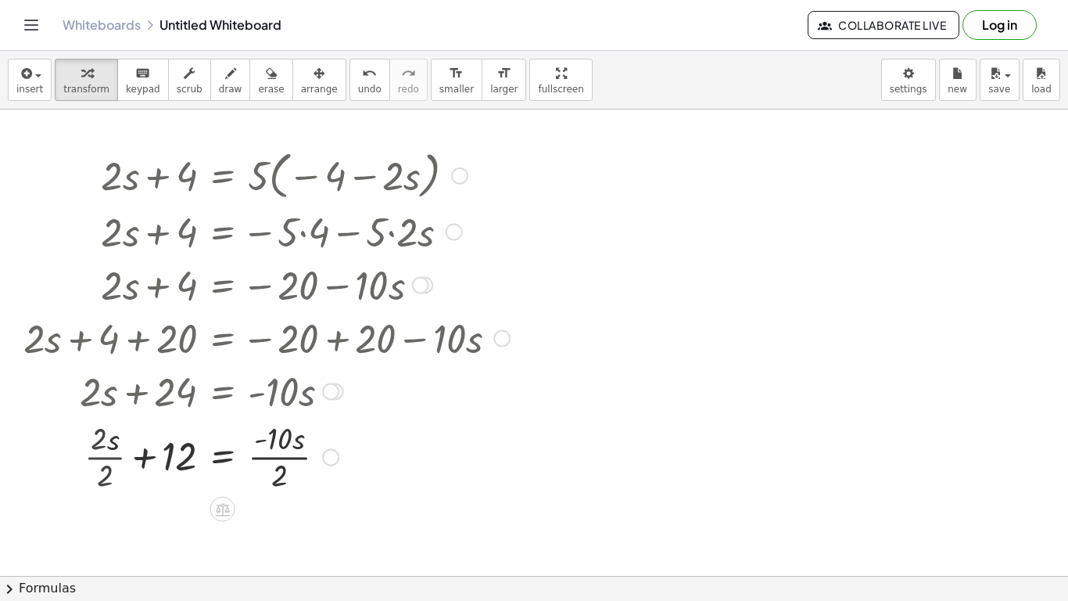
click at [105, 450] on div at bounding box center [267, 455] width 502 height 78
click at [272, 455] on div at bounding box center [267, 455] width 502 height 78
click at [362, 80] on icon "undo" at bounding box center [369, 73] width 15 height 19
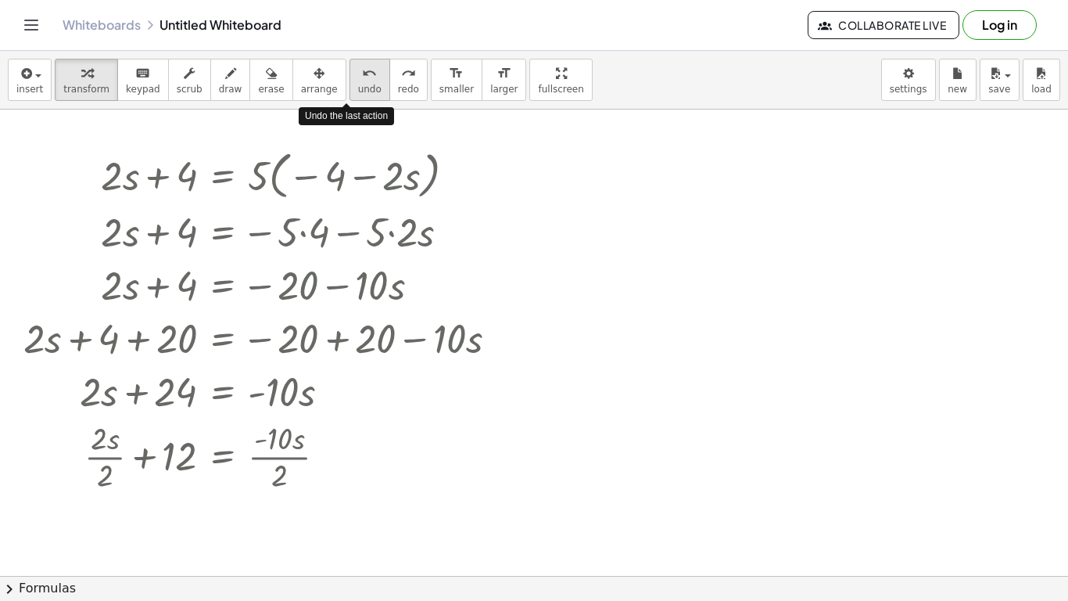
click at [362, 80] on icon "undo" at bounding box center [369, 73] width 15 height 19
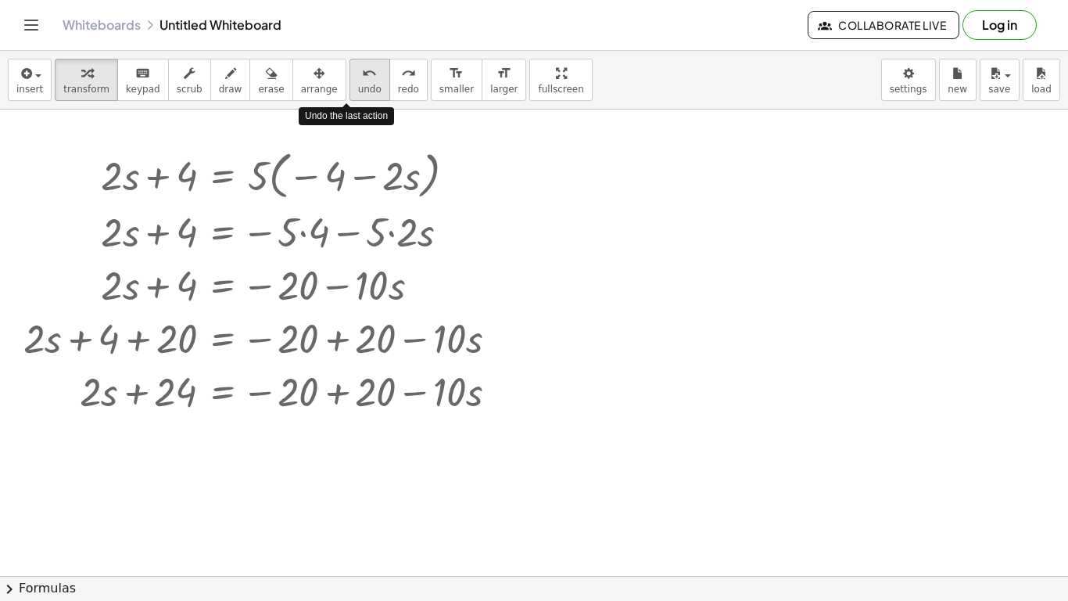
click at [362, 80] on icon "undo" at bounding box center [369, 73] width 15 height 19
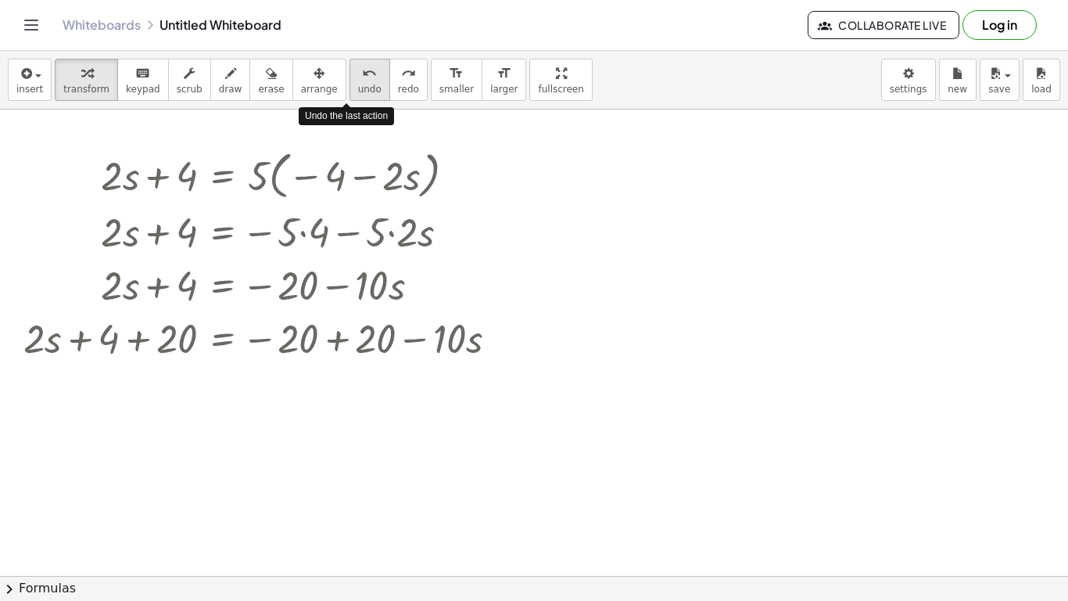
click at [362, 80] on icon "undo" at bounding box center [369, 73] width 15 height 19
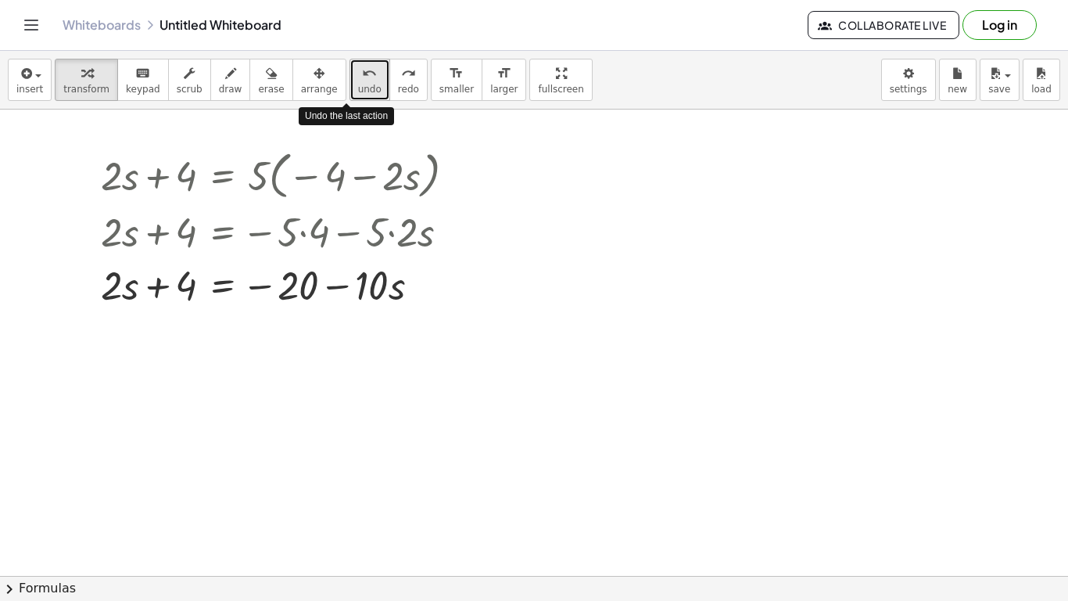
click at [362, 80] on icon "undo" at bounding box center [369, 73] width 15 height 19
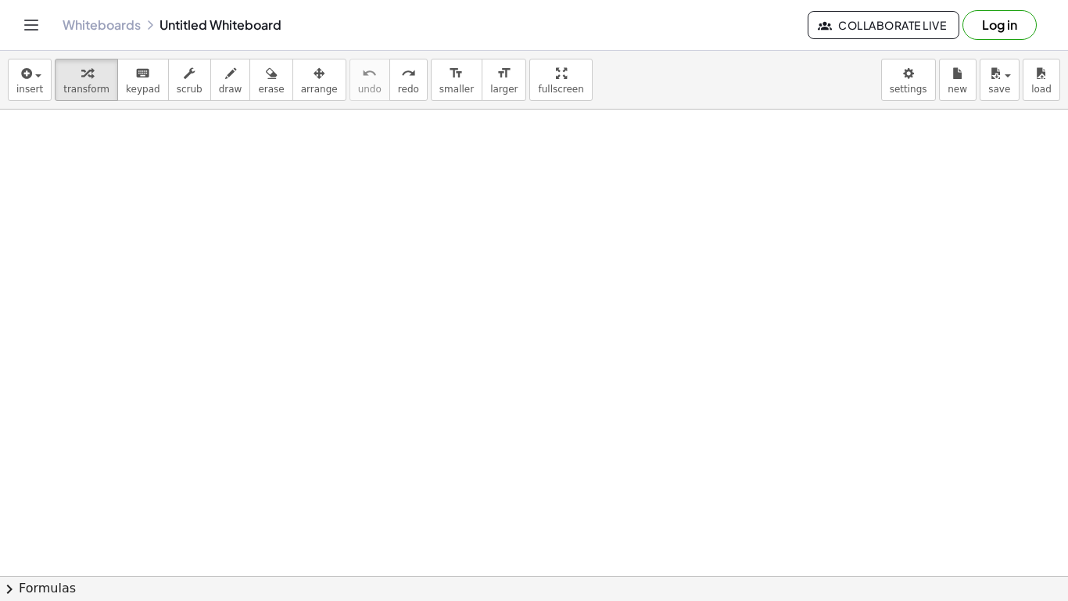
click at [163, 227] on div at bounding box center [534, 576] width 1068 height 932
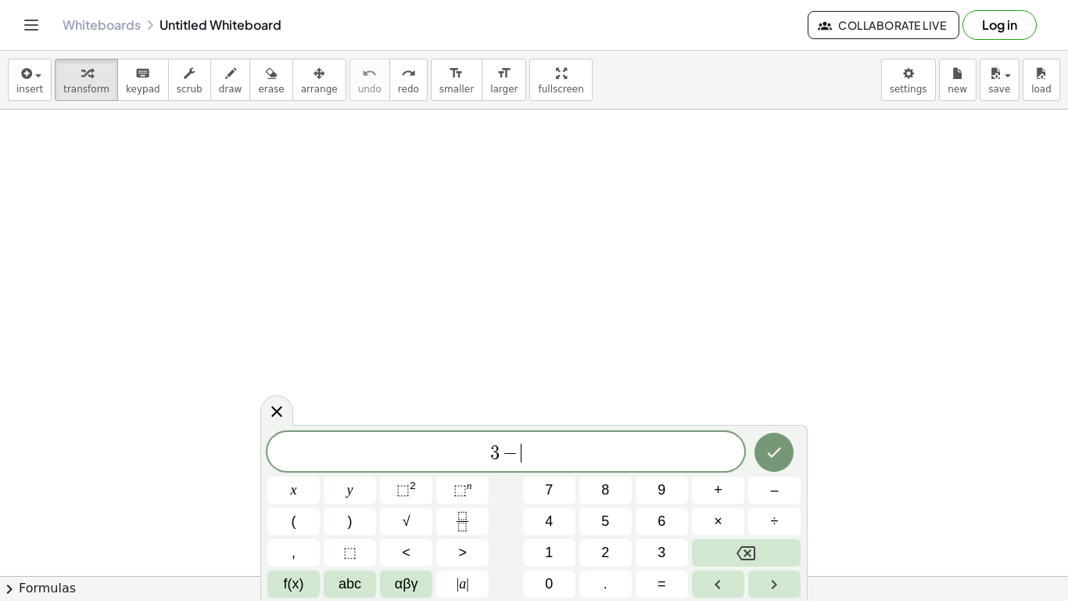
scroll to position [9, 0]
click at [761, 458] on button "Done" at bounding box center [774, 450] width 39 height 39
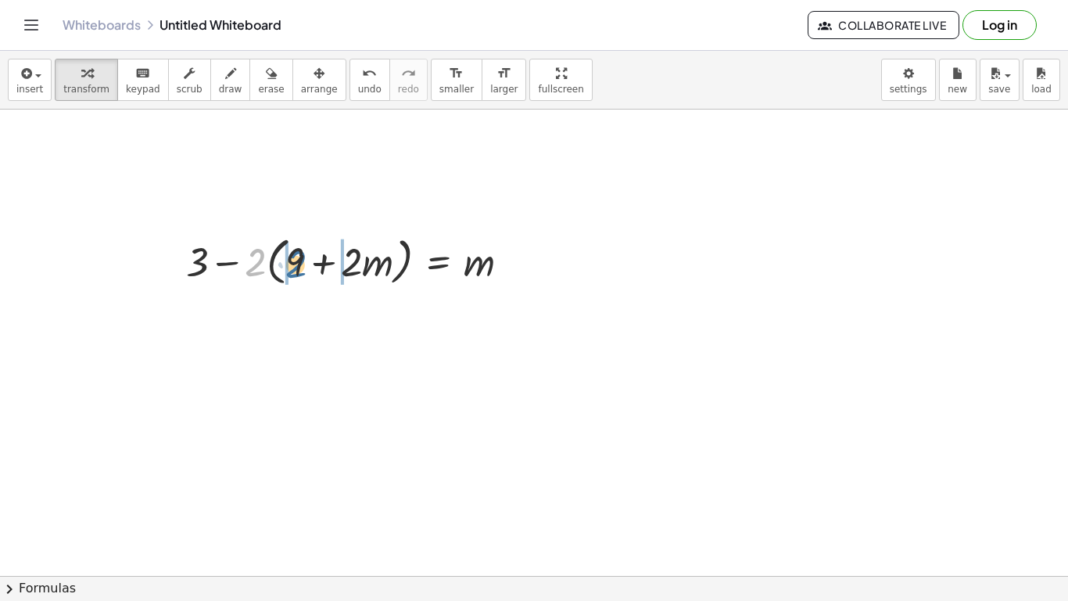
drag, startPoint x: 256, startPoint y: 264, endPoint x: 298, endPoint y: 264, distance: 42.2
click at [298, 264] on div at bounding box center [354, 260] width 352 height 59
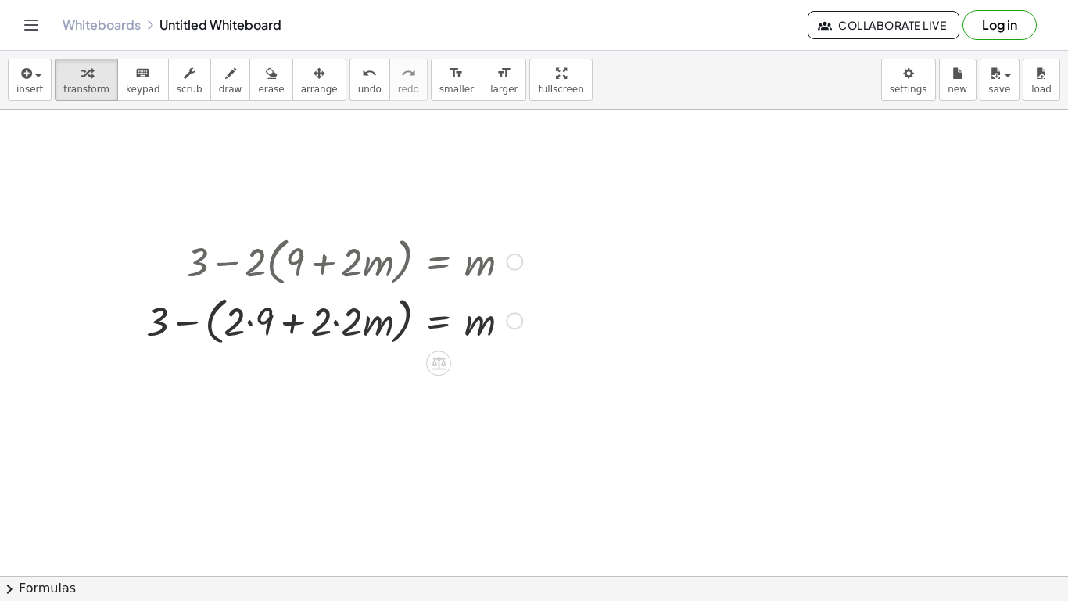
click at [244, 328] on div at bounding box center [334, 319] width 392 height 59
click at [250, 321] on div at bounding box center [334, 319] width 392 height 59
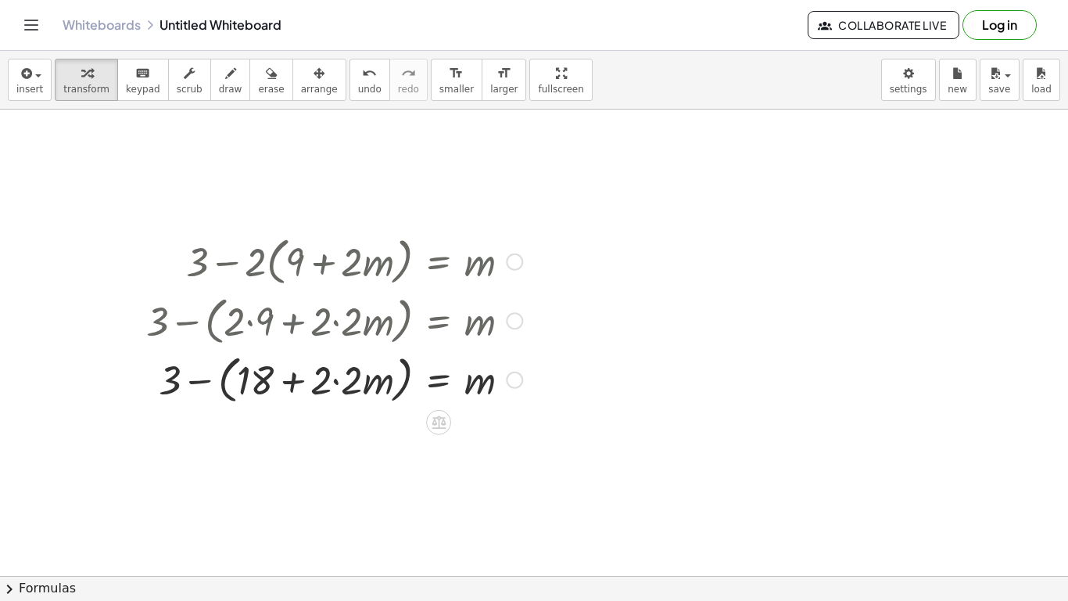
click at [321, 380] on div at bounding box center [334, 378] width 392 height 59
click at [332, 385] on div at bounding box center [334, 378] width 392 height 59
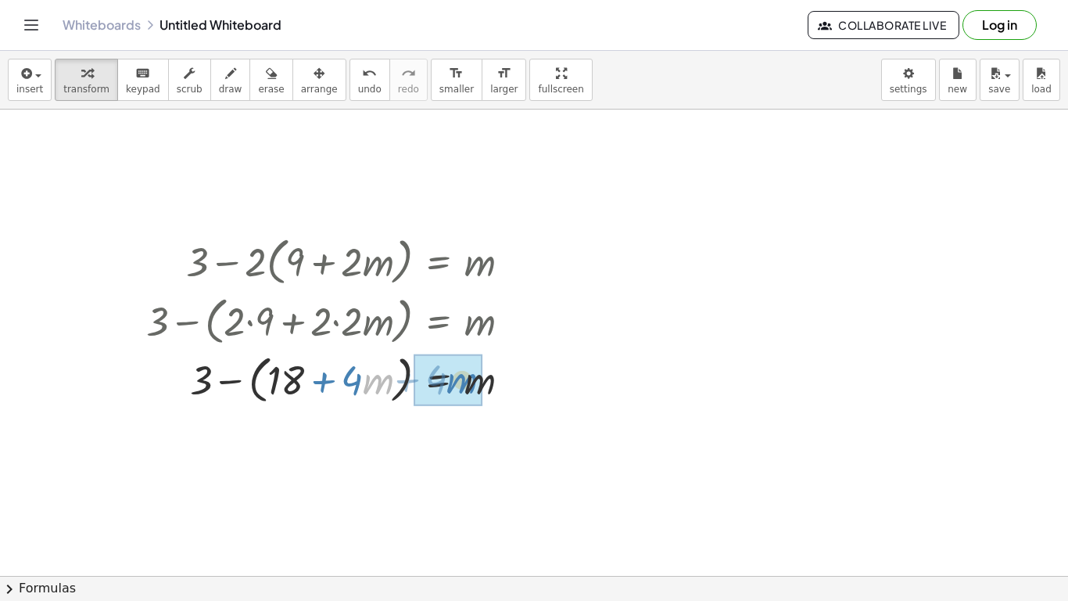
drag, startPoint x: 364, startPoint y: 388, endPoint x: 464, endPoint y: 383, distance: 100.2
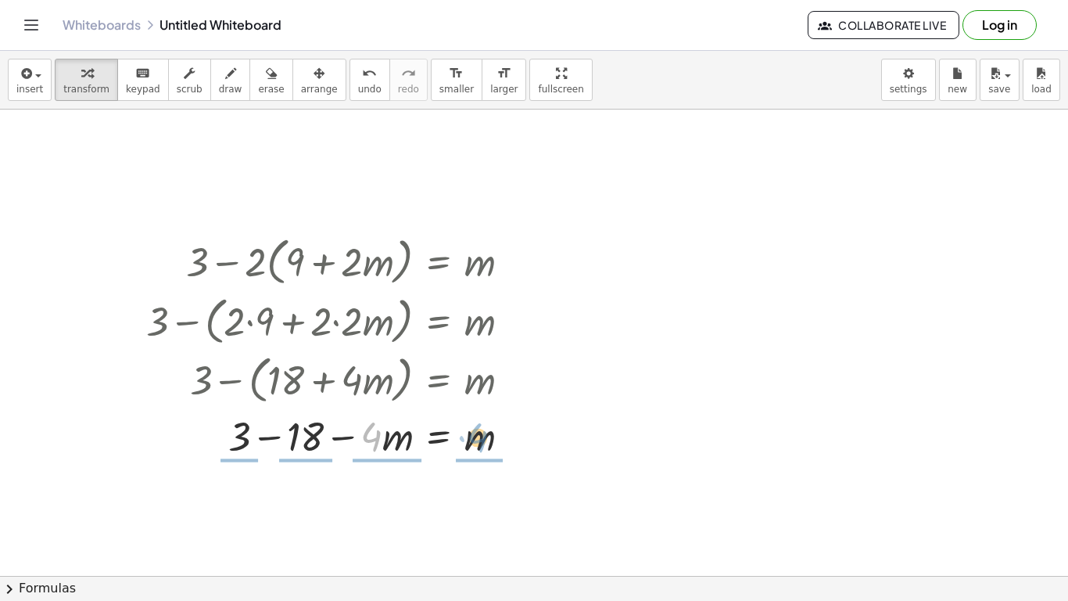
drag, startPoint x: 376, startPoint y: 439, endPoint x: 487, endPoint y: 440, distance: 111.1
click at [487, 440] on div at bounding box center [334, 434] width 392 height 53
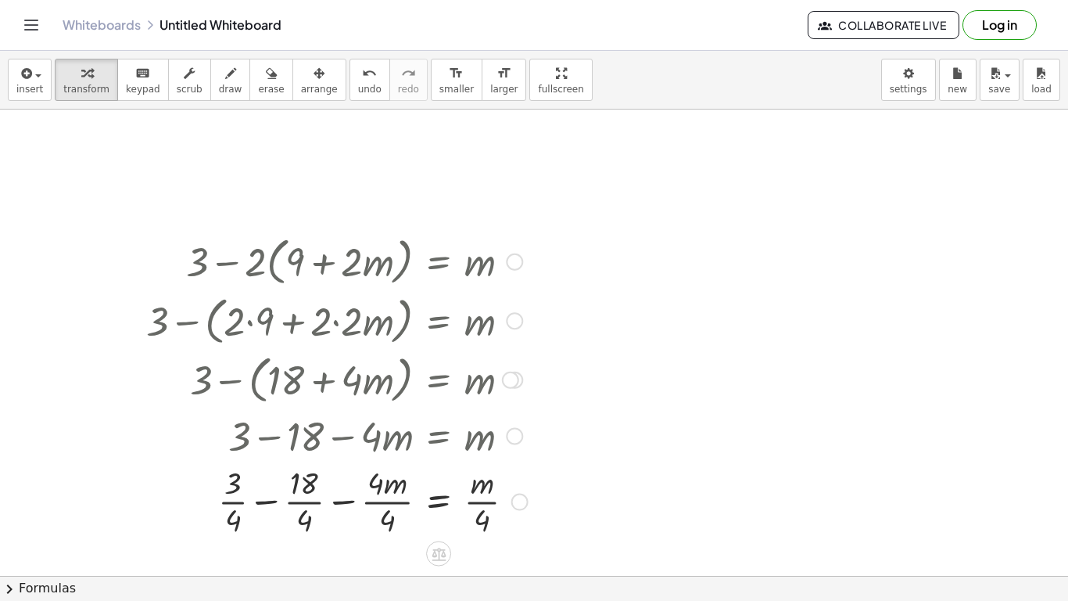
click at [378, 487] on div at bounding box center [336, 500] width 397 height 78
click at [221, 505] on div at bounding box center [336, 500] width 397 height 78
click at [294, 505] on div at bounding box center [336, 500] width 397 height 78
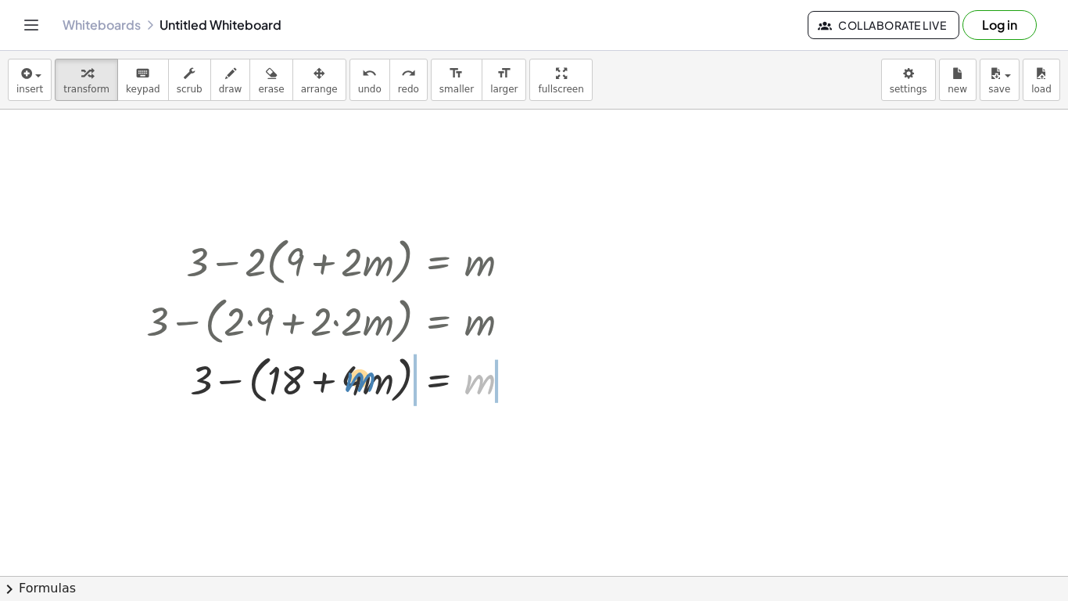
drag, startPoint x: 493, startPoint y: 378, endPoint x: 373, endPoint y: 375, distance: 119.7
click at [373, 375] on div at bounding box center [334, 378] width 392 height 59
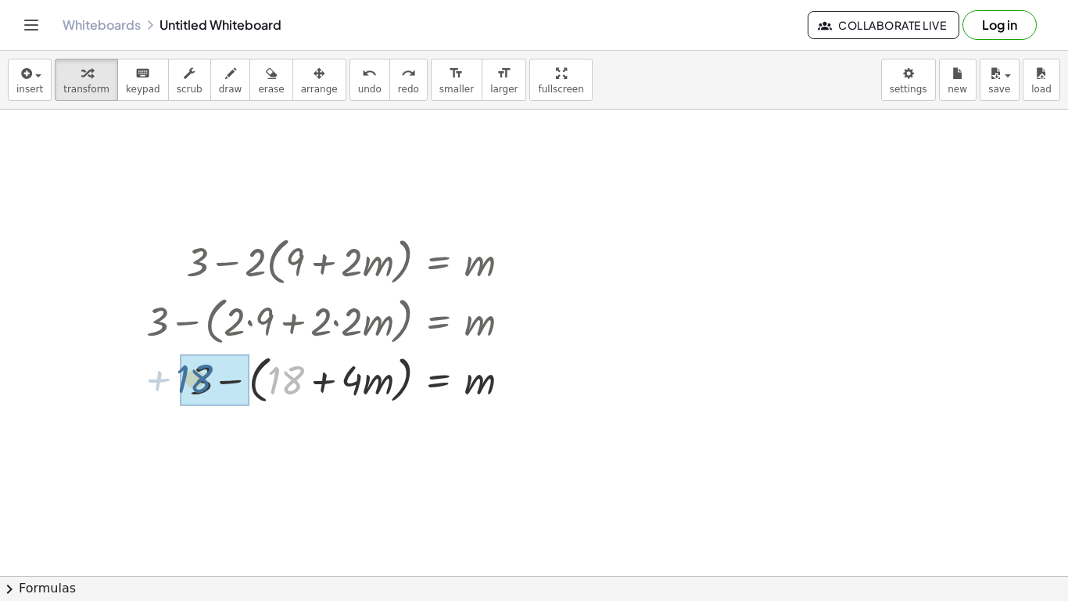
drag, startPoint x: 293, startPoint y: 374, endPoint x: 199, endPoint y: 372, distance: 93.1
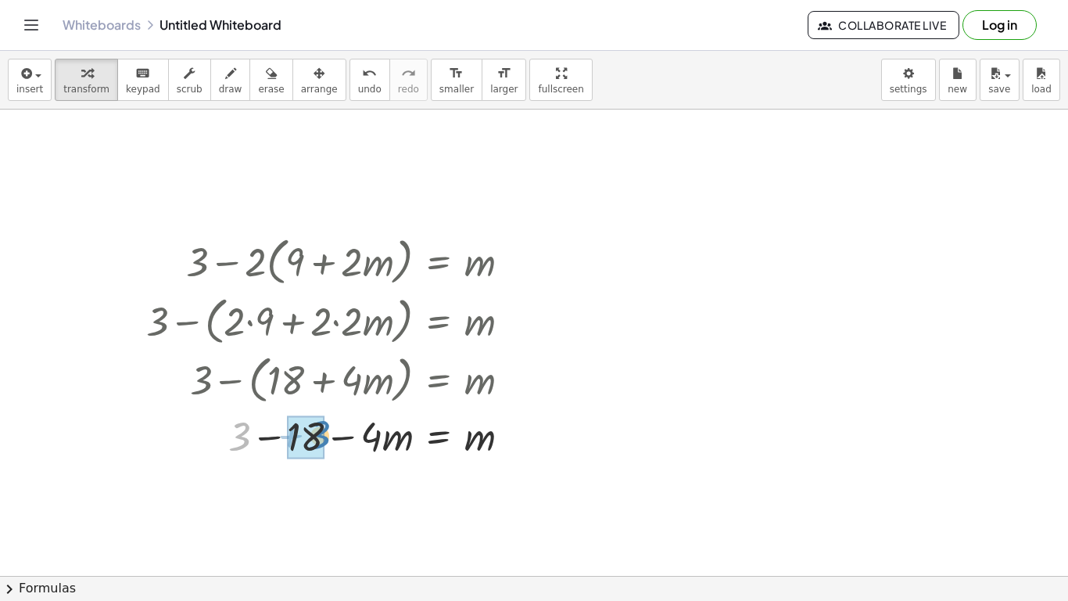
drag, startPoint x: 239, startPoint y: 428, endPoint x: 317, endPoint y: 426, distance: 78.2
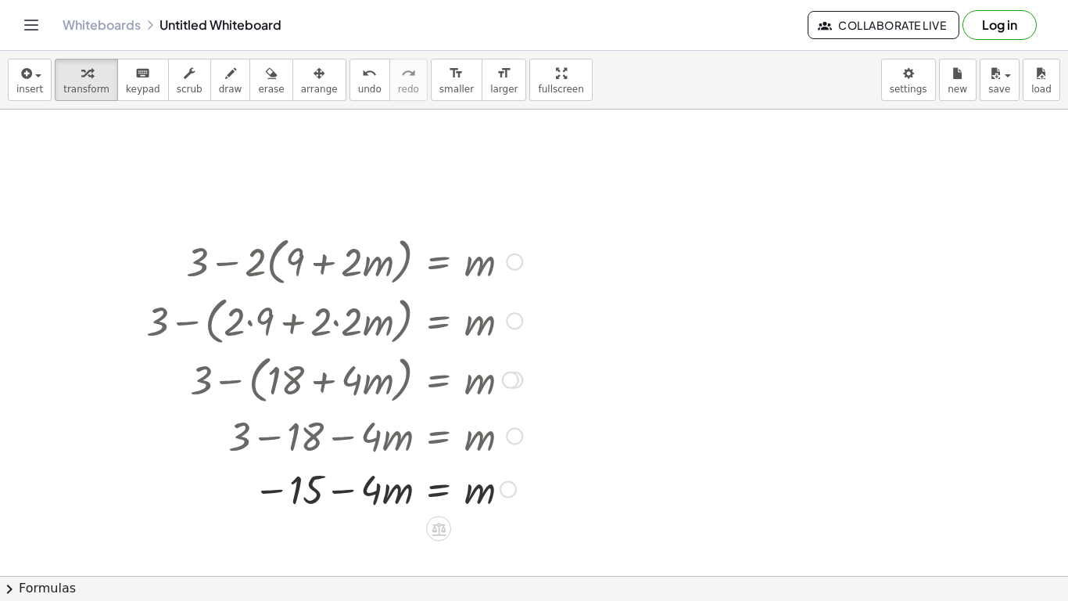
click at [308, 483] on div at bounding box center [334, 487] width 392 height 53
drag, startPoint x: 308, startPoint y: 483, endPoint x: 466, endPoint y: 494, distance: 158.3
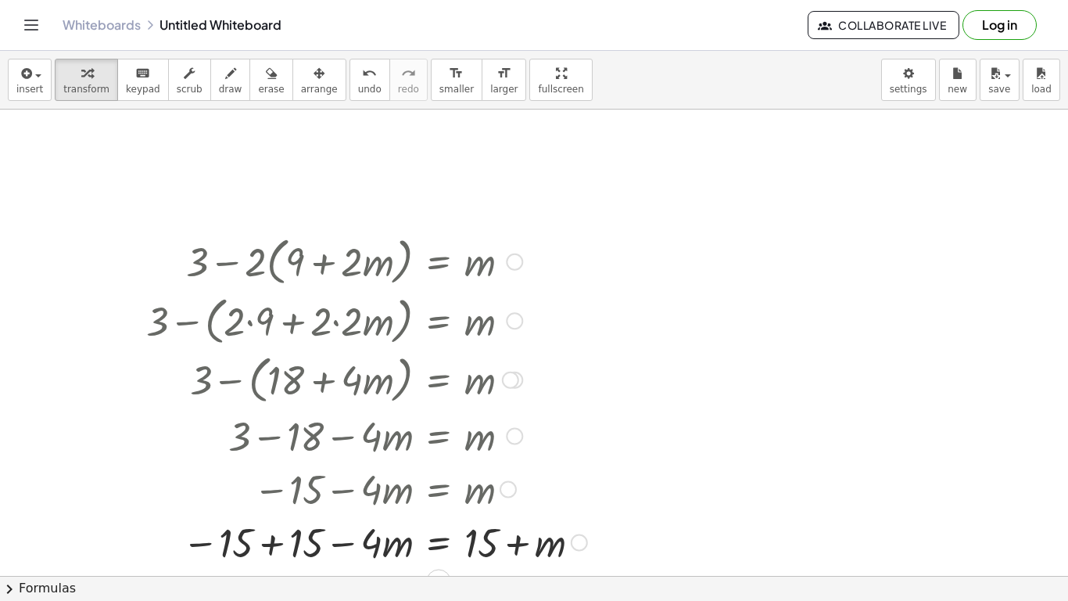
click at [301, 535] on div at bounding box center [366, 541] width 457 height 53
click at [301, 535] on div at bounding box center [369, 541] width 463 height 53
click at [471, 540] on div at bounding box center [369, 541] width 463 height 53
click at [477, 541] on div at bounding box center [369, 541] width 463 height 53
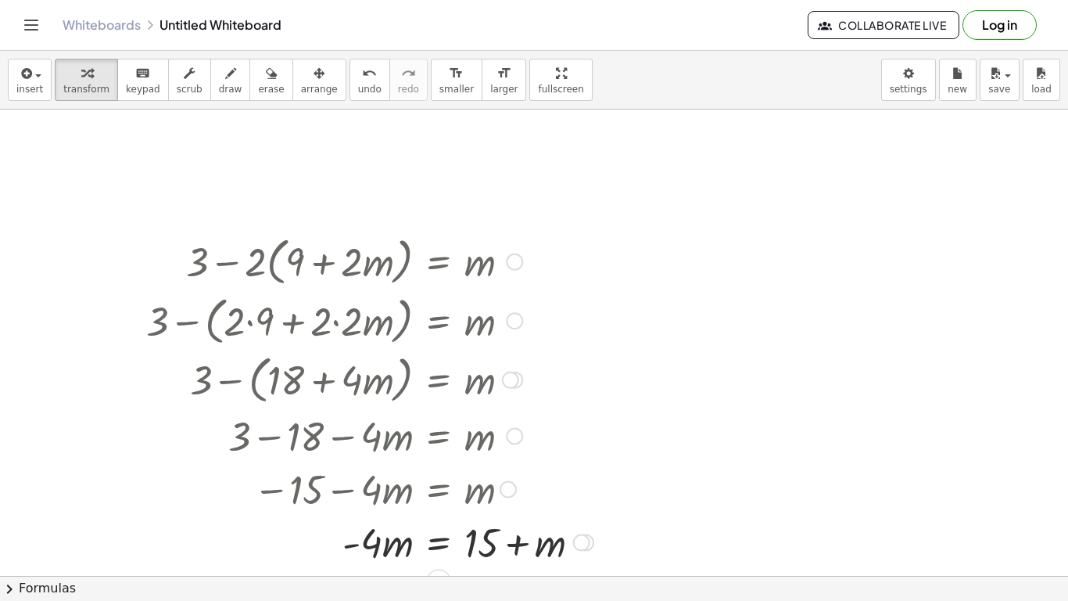
click at [477, 541] on div at bounding box center [369, 541] width 463 height 53
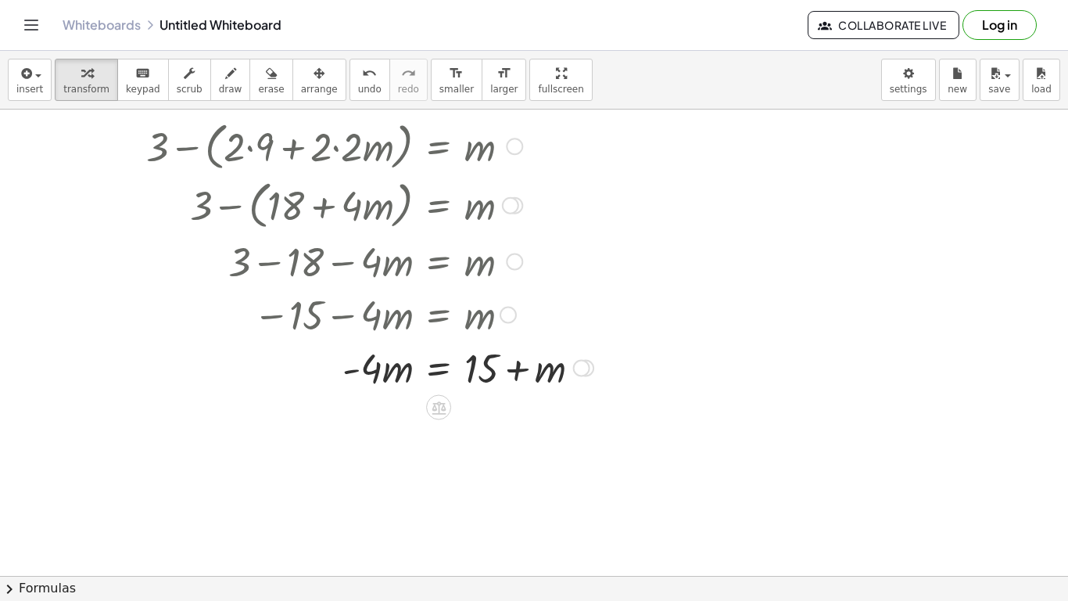
scroll to position [155, 0]
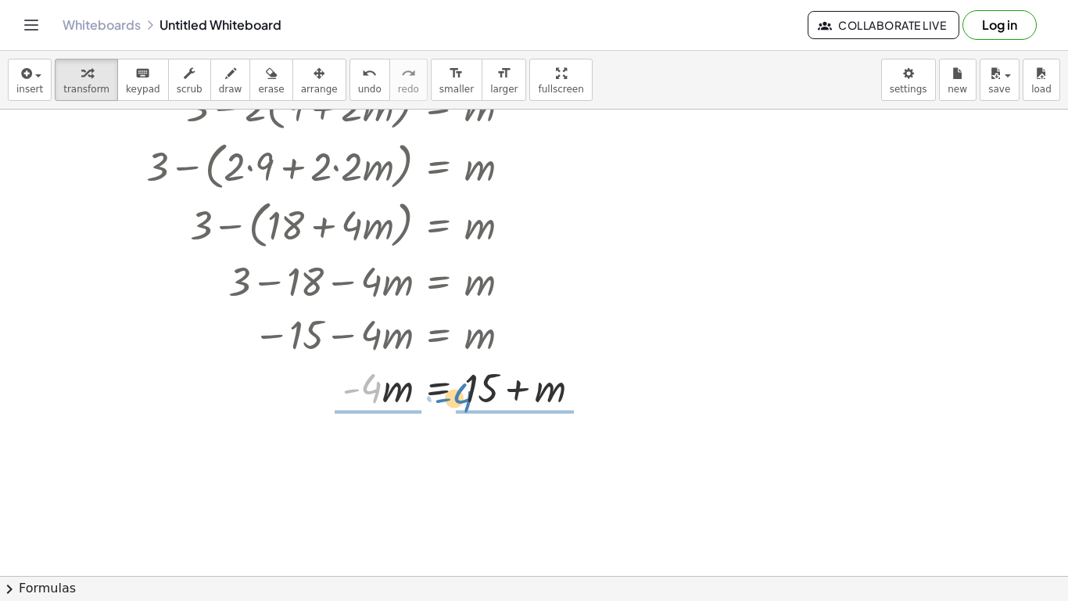
drag, startPoint x: 375, startPoint y: 386, endPoint x: 493, endPoint y: 390, distance: 118.2
click at [493, 390] on div at bounding box center [369, 386] width 463 height 53
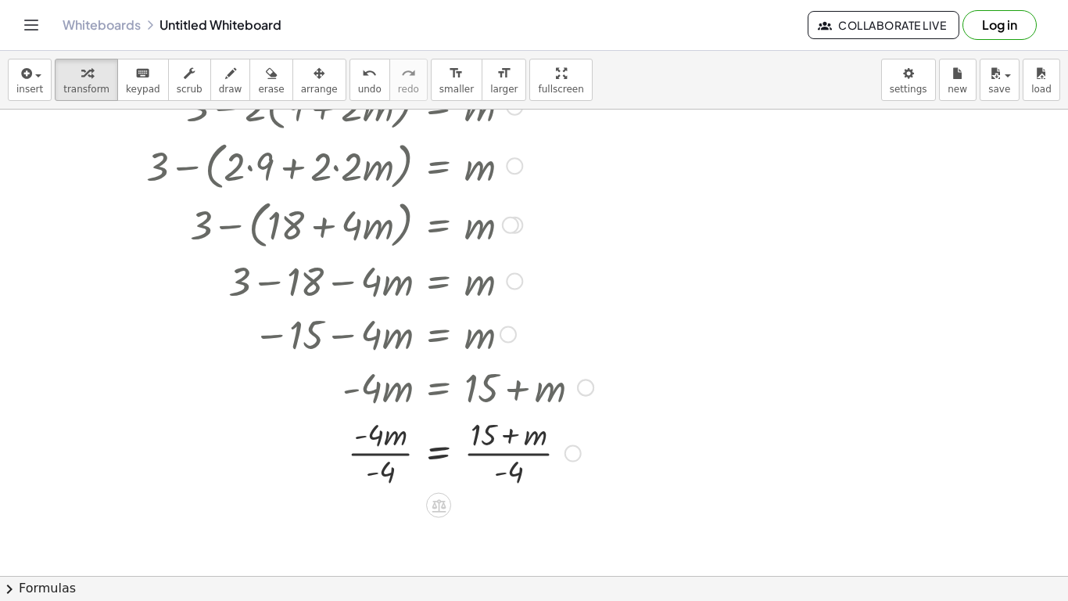
click at [504, 447] on div at bounding box center [369, 451] width 463 height 78
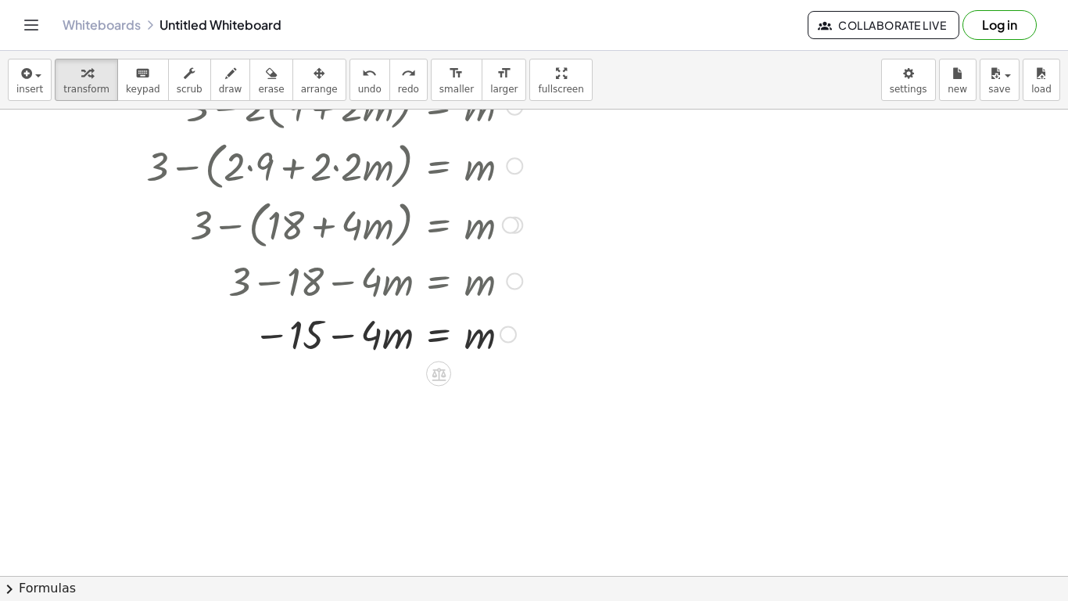
click at [372, 343] on div at bounding box center [334, 333] width 392 height 53
click at [317, 334] on div at bounding box center [334, 333] width 392 height 53
drag, startPoint x: 317, startPoint y: 334, endPoint x: 438, endPoint y: 349, distance: 122.1
click at [438, 349] on div at bounding box center [334, 333] width 392 height 53
drag, startPoint x: 303, startPoint y: 336, endPoint x: 447, endPoint y: 339, distance: 143.2
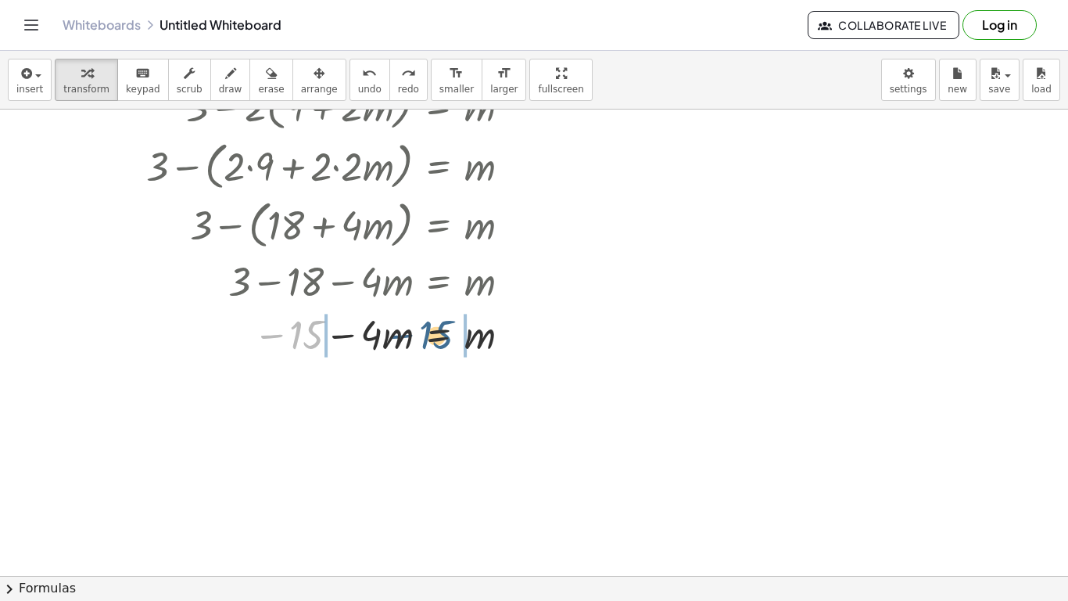
click at [447, 339] on div at bounding box center [334, 333] width 392 height 53
click at [447, 339] on div at bounding box center [366, 333] width 457 height 53
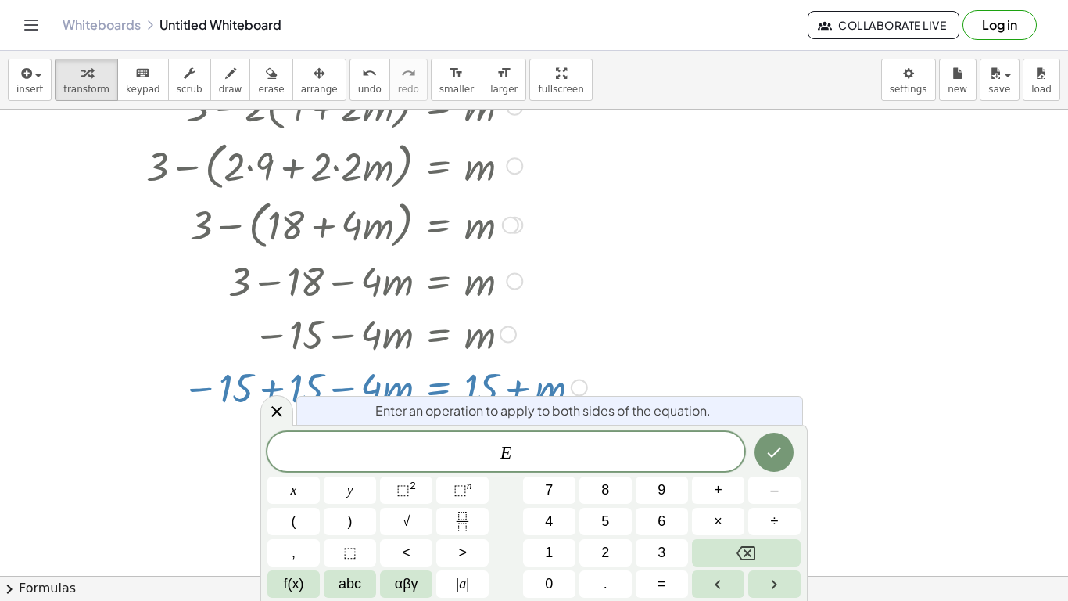
click at [318, 379] on div at bounding box center [366, 386] width 457 height 53
click at [276, 407] on icon at bounding box center [277, 411] width 19 height 19
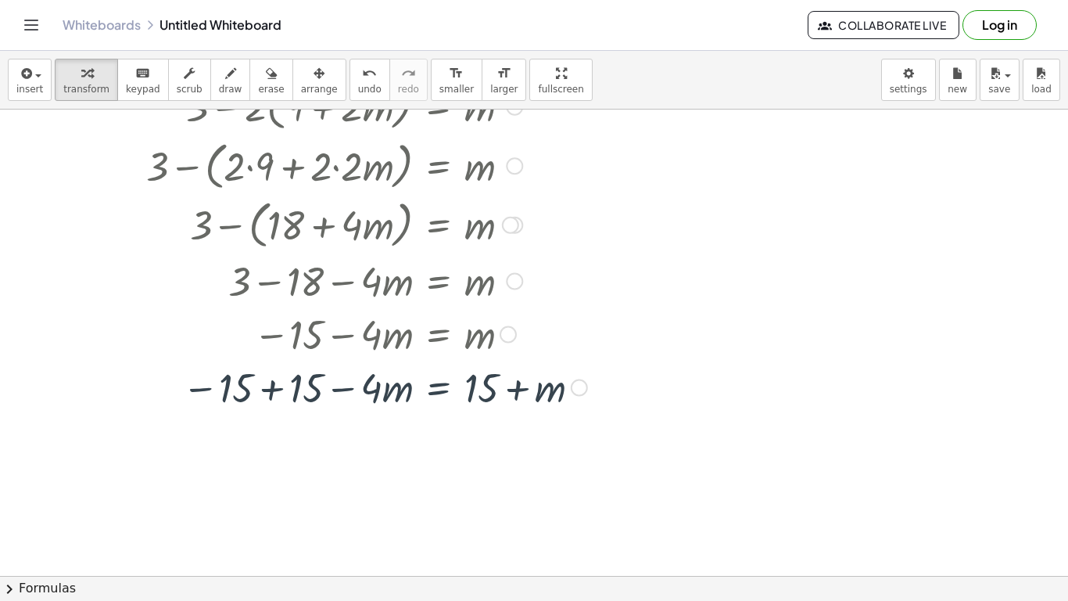
click at [267, 397] on div at bounding box center [366, 386] width 457 height 53
click at [267, 397] on div at bounding box center [369, 386] width 463 height 53
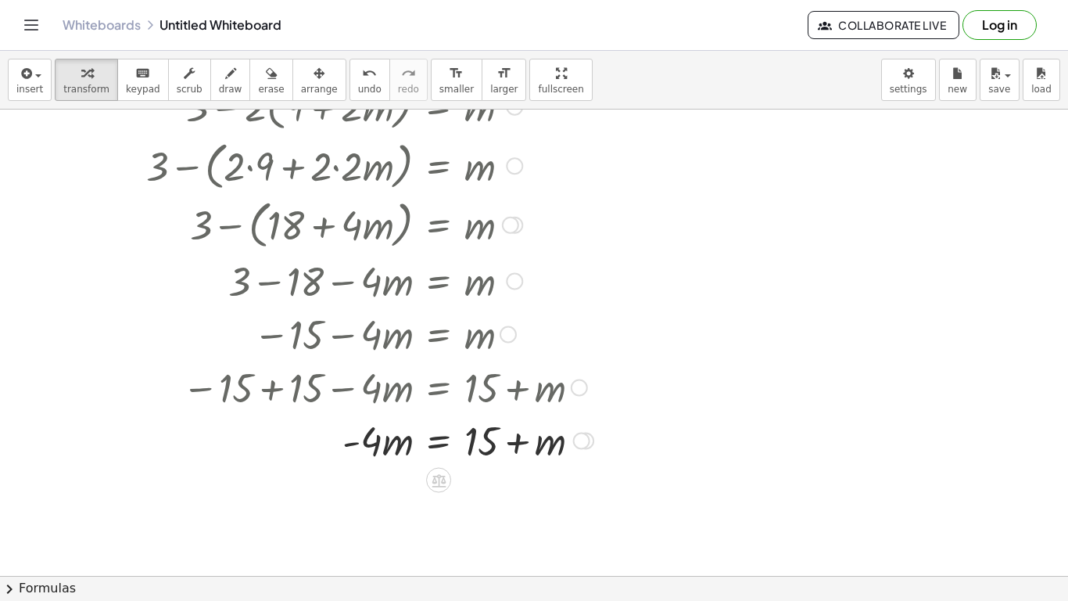
click at [488, 437] on div at bounding box center [369, 439] width 463 height 53
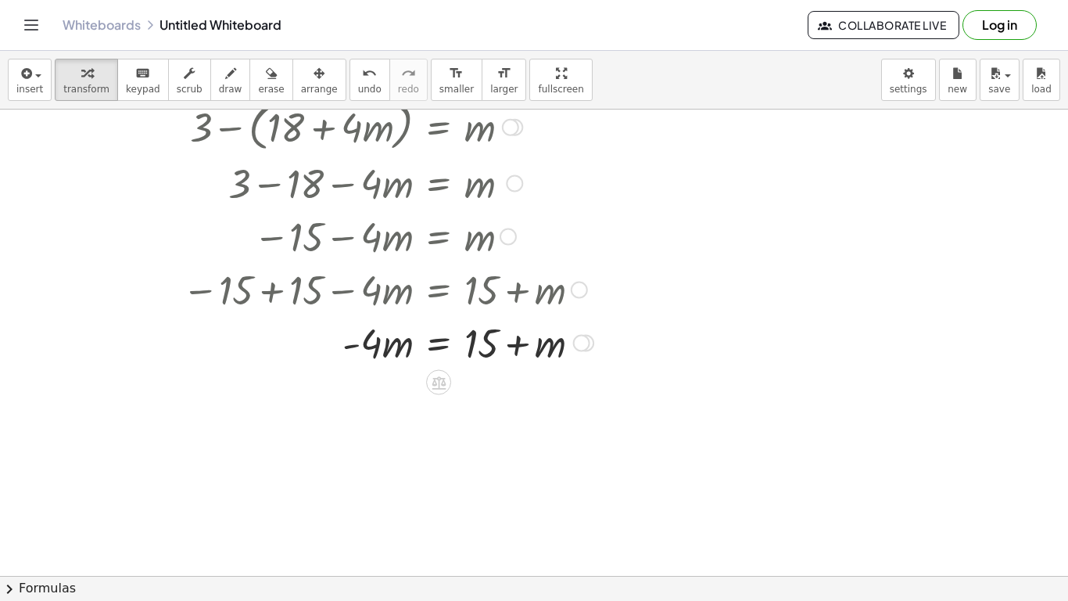
scroll to position [257, 0]
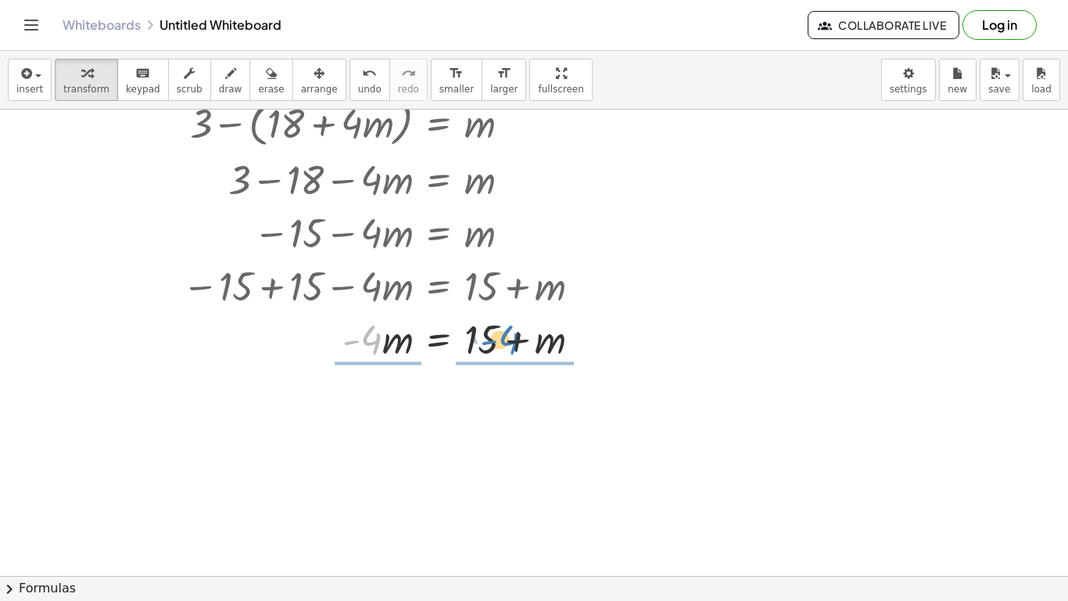
drag, startPoint x: 376, startPoint y: 347, endPoint x: 524, endPoint y: 349, distance: 147.9
click at [524, 349] on div at bounding box center [369, 337] width 463 height 53
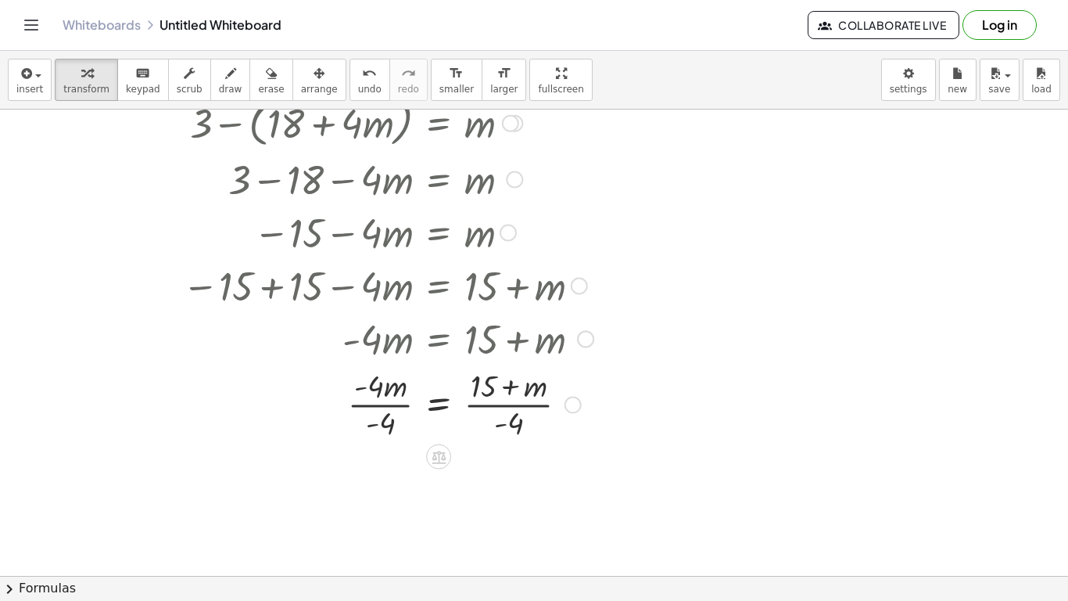
click at [383, 401] on div at bounding box center [369, 403] width 463 height 78
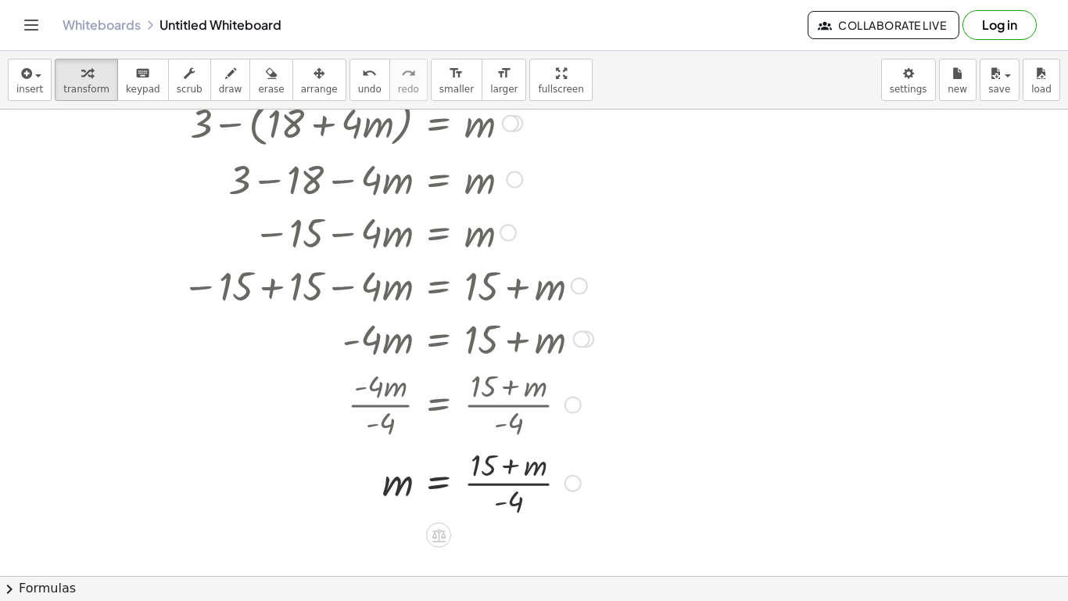
click at [510, 483] on div at bounding box center [369, 482] width 463 height 78
